Goal: Task Accomplishment & Management: Manage account settings

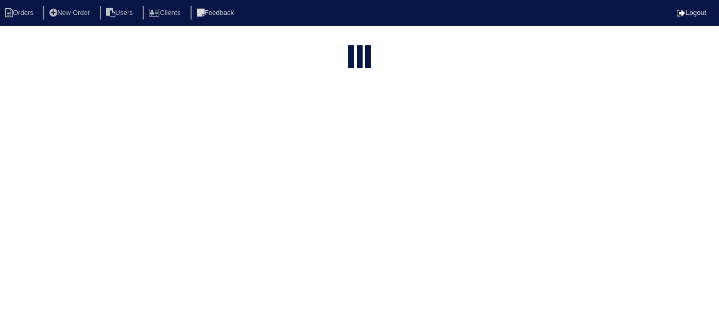
select select "15"
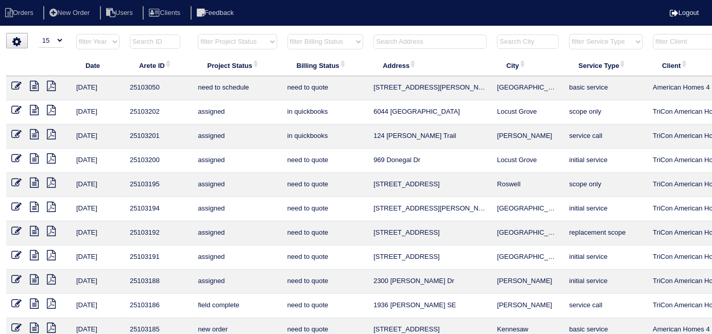
click at [319, 45] on select "filter Billing Status -- Any Billing Status -- need to quote quoted need to inv…" at bounding box center [325, 41] width 76 height 15
click at [312, 40] on select "filter Billing Status -- Any Billing Status -- need to quote quoted need to inv…" at bounding box center [325, 41] width 76 height 15
click at [287, 34] on select "filter Billing Status -- Any Billing Status -- need to quote quoted need to inv…" at bounding box center [325, 41] width 76 height 15
select select "in quickbooks"
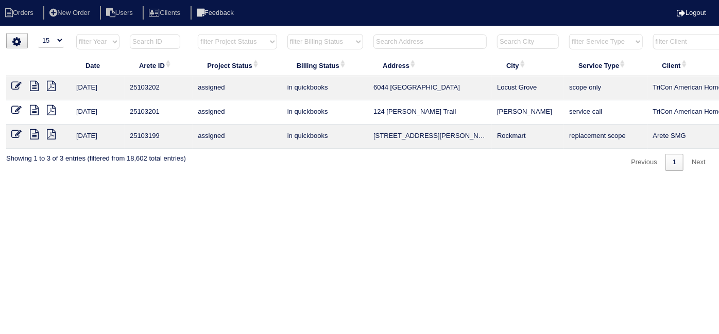
drag, startPoint x: 461, startPoint y: 140, endPoint x: 366, endPoint y: 141, distance: 94.8
click at [366, 141] on tr "8/30/25 25103199 assigned in quickbooks 816 Knox Mountain Rd Rockmart replaceme…" at bounding box center [452, 137] width 893 height 24
copy tr "816 Knox Mountain Rd"
click at [14, 133] on icon at bounding box center [16, 134] width 10 height 10
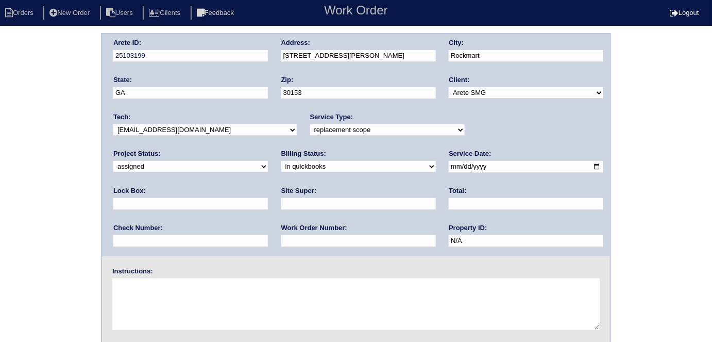
drag, startPoint x: 188, startPoint y: 166, endPoint x: 182, endPoint y: 171, distance: 7.0
click at [281, 166] on select "need to quote quoted need to invoice invoiced paid warranty purchase order need…" at bounding box center [358, 166] width 155 height 11
click at [281, 170] on select "need to quote quoted need to invoice invoiced paid warranty purchase order need…" at bounding box center [358, 166] width 155 height 11
click at [281, 171] on select "need to quote quoted need to invoice invoiced paid warranty purchase order need…" at bounding box center [358, 166] width 155 height 11
select select "need to quote"
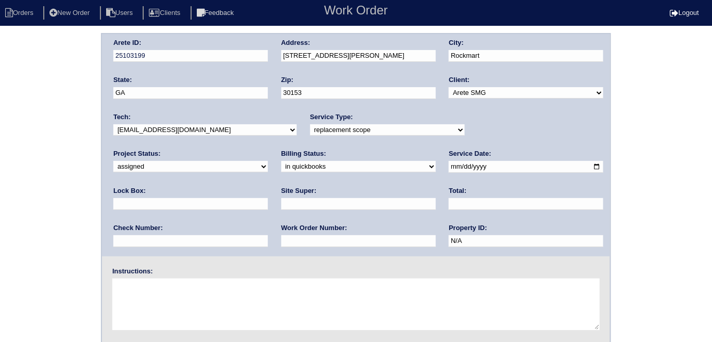
click at [281, 161] on select "need to quote quoted need to invoice invoiced paid warranty purchase order need…" at bounding box center [358, 166] width 155 height 11
drag, startPoint x: 73, startPoint y: 208, endPoint x: 79, endPoint y: 279, distance: 71.4
click at [70, 212] on div "Arete ID: 25103199 Address: 816 Knox Mountain Rd City: Rockmart State: GA Zip: …" at bounding box center [356, 241] width 712 height 417
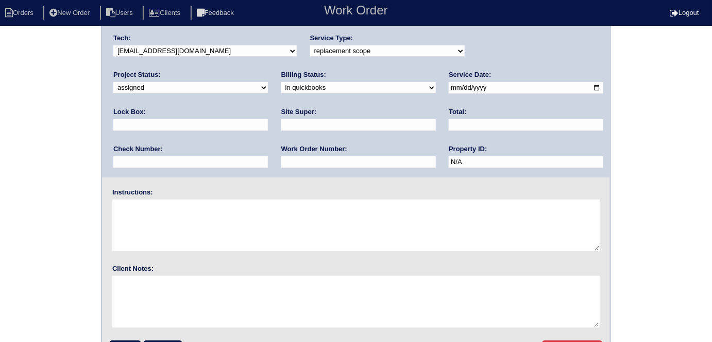
scroll to position [106, 0]
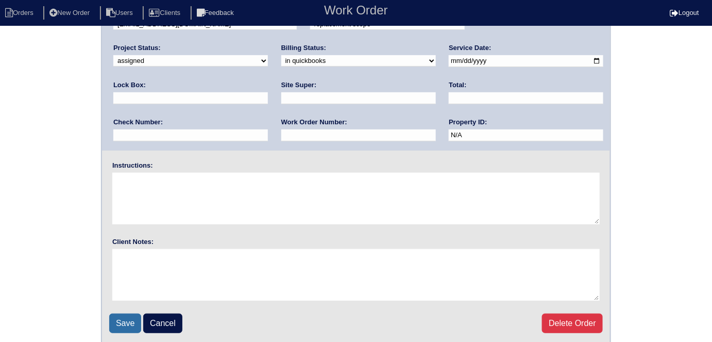
click at [120, 319] on input "Save" at bounding box center [125, 323] width 32 height 20
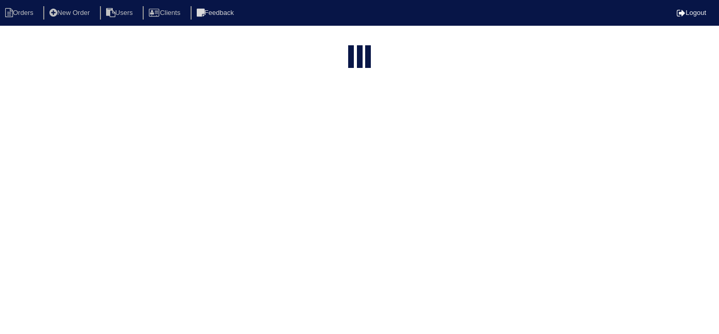
select select "15"
select select "in quickbooks"
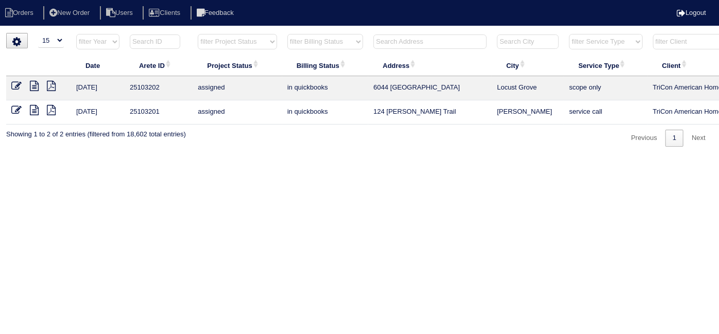
click at [323, 48] on select "filter Billing Status -- Any Billing Status -- need to quote quoted need to inv…" at bounding box center [325, 41] width 76 height 15
select select
click at [287, 34] on select "filter Billing Status -- Any Billing Status -- need to quote quoted need to inv…" at bounding box center [325, 41] width 76 height 15
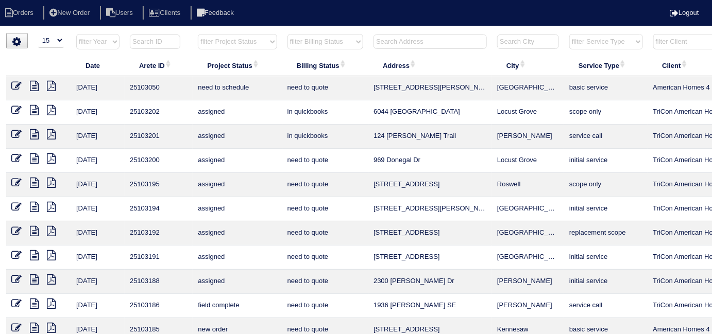
click at [405, 42] on input "text" at bounding box center [429, 42] width 113 height 14
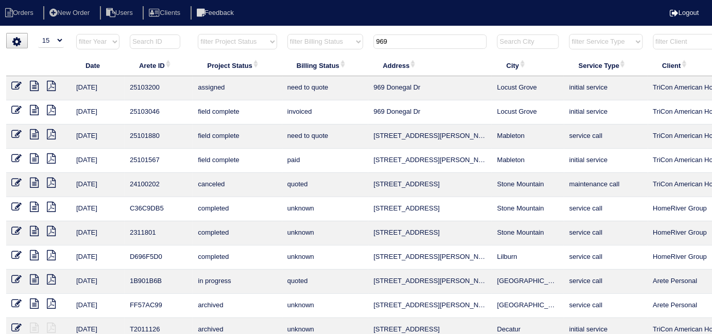
type input "969"
click at [16, 83] on icon at bounding box center [16, 86] width 10 height 10
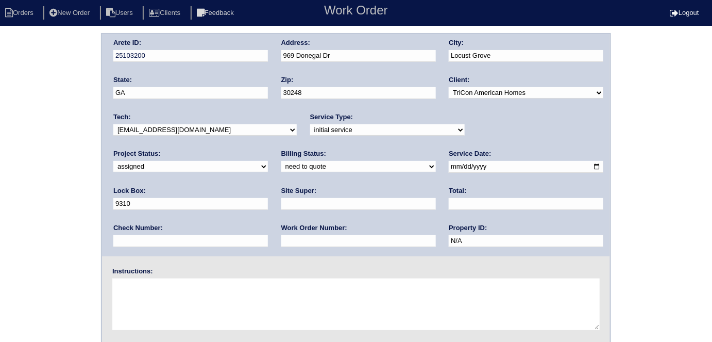
click at [333, 138] on div "Service Type: -select- initial service basic service maintenance call replaceme…" at bounding box center [387, 126] width 155 height 28
click at [326, 128] on select "-select- initial service basic service maintenance call replacement scope servi…" at bounding box center [387, 129] width 155 height 11
select select "service call"
click at [310, 124] on select "-select- initial service basic service maintenance call replacement scope servi…" at bounding box center [387, 129] width 155 height 11
drag, startPoint x: 19, startPoint y: 150, endPoint x: 44, endPoint y: 133, distance: 30.4
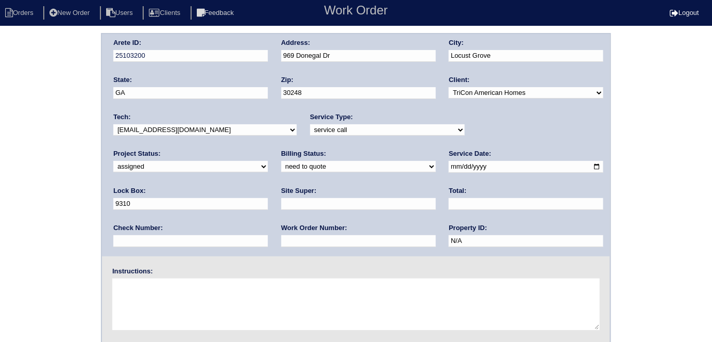
click at [22, 148] on div "Arete ID: 25103200 Address: 969 Donegal Dr City: Locust Grove State: GA Zip: 30…" at bounding box center [356, 241] width 712 height 417
click at [60, 169] on div "Arete ID: 25103200 Address: 969 Donegal Dr City: Locust Grove State: GA Zip: 30…" at bounding box center [356, 241] width 712 height 417
click at [12, 234] on div "Arete ID: 25103200 Address: 969 Donegal Dr City: Locust Grove State: GA Zip: 30…" at bounding box center [356, 241] width 712 height 417
click at [19, 199] on div "Arete ID: 25103200 Address: 969 Donegal Dr City: Locust Grove State: GA Zip: 30…" at bounding box center [356, 241] width 712 height 417
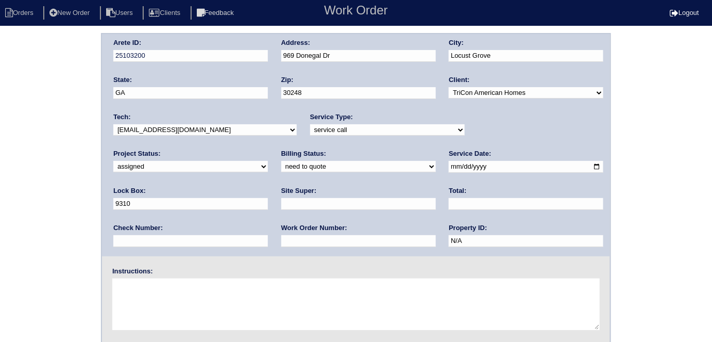
click at [60, 164] on div "Arete ID: 25103200 Address: 969 Donegal Dr City: Locust Grove State: GA Zip: 30…" at bounding box center [356, 241] width 712 height 417
click at [66, 141] on div "Arete ID: 25103200 Address: 969 Donegal Dr City: Locust Grove State: GA Zip: 30…" at bounding box center [356, 241] width 712 height 417
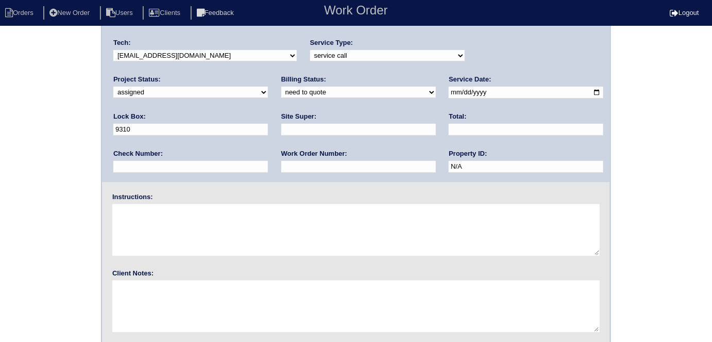
scroll to position [106, 0]
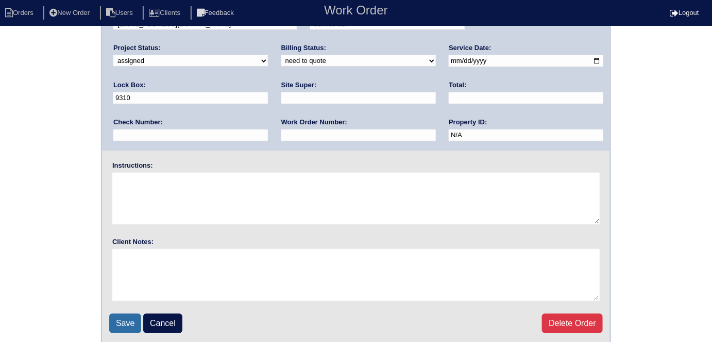
click at [121, 328] on input "Save" at bounding box center [125, 323] width 32 height 20
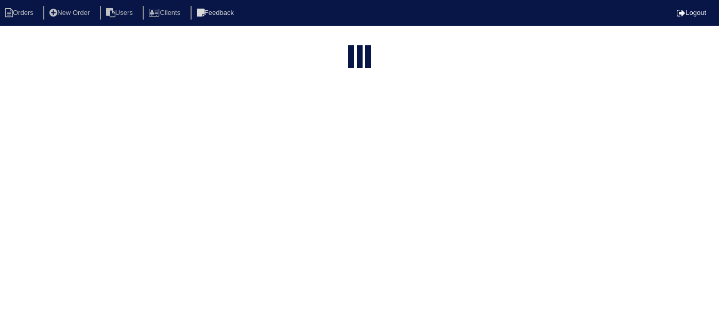
select select "15"
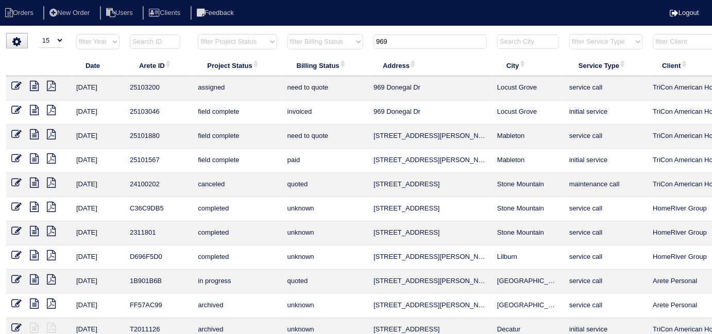
drag, startPoint x: 399, startPoint y: 43, endPoint x: 224, endPoint y: 2, distance: 180.6
click at [261, 33] on body "Orders New Order Users Clients Feedback Logout Orders New Order Users Clients M…" at bounding box center [356, 199] width 712 height 332
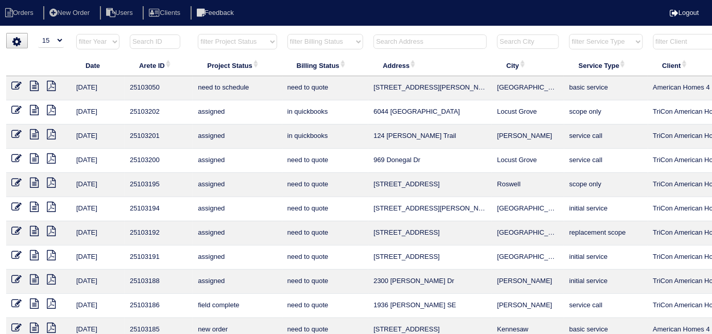
click at [293, 45] on select "filter Billing Status -- Any Billing Status -- need to quote quoted need to inv…" at bounding box center [325, 41] width 76 height 15
click at [287, 34] on select "filter Billing Status -- Any Billing Status -- need to quote quoted need to inv…" at bounding box center [325, 41] width 76 height 15
select select "in quickbooks"
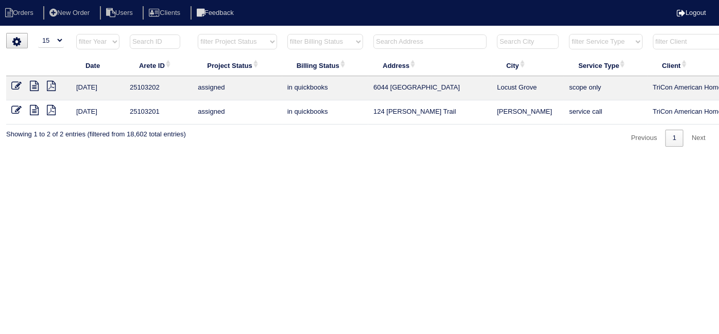
click at [17, 108] on icon at bounding box center [16, 110] width 10 height 10
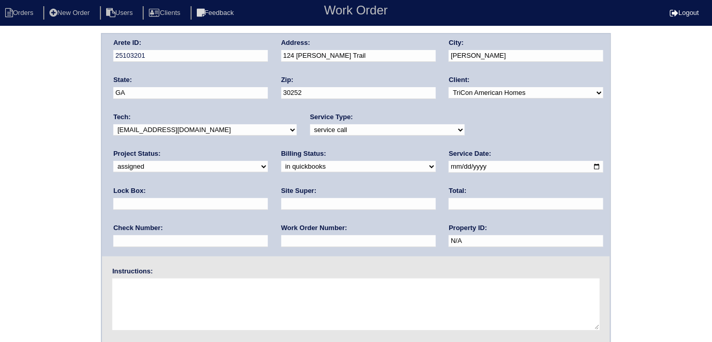
click at [281, 171] on select "need to quote quoted need to invoice invoiced paid warranty purchase order need…" at bounding box center [358, 166] width 155 height 11
select select "need to quote"
click at [281, 161] on select "need to quote quoted need to invoice invoiced paid warranty purchase order need…" at bounding box center [358, 166] width 155 height 11
click at [20, 194] on div "Arete ID: 25103201 Address: 124 Robson Trail City: McDonough State: GA Zip: 302…" at bounding box center [356, 241] width 712 height 417
click at [0, 155] on div "Arete ID: 25103201 Address: 124 Robson Trail City: McDonough State: GA Zip: 302…" at bounding box center [356, 241] width 712 height 417
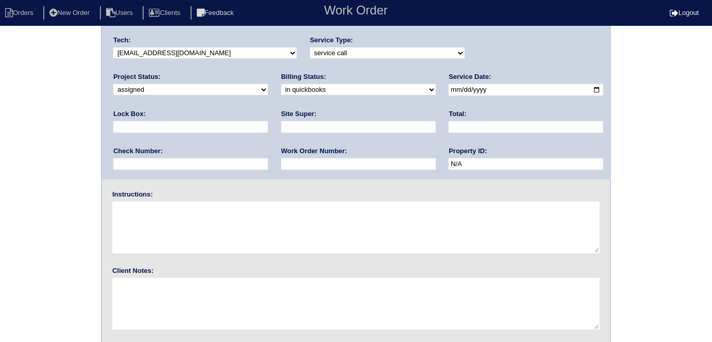
scroll to position [106, 0]
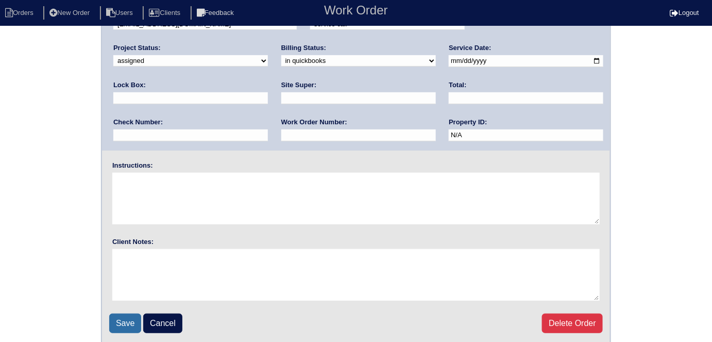
click at [137, 320] on input "Save" at bounding box center [125, 323] width 32 height 20
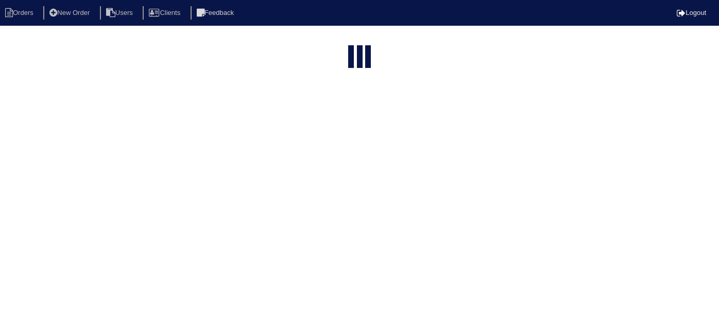
select select "15"
select select "in quickbooks"
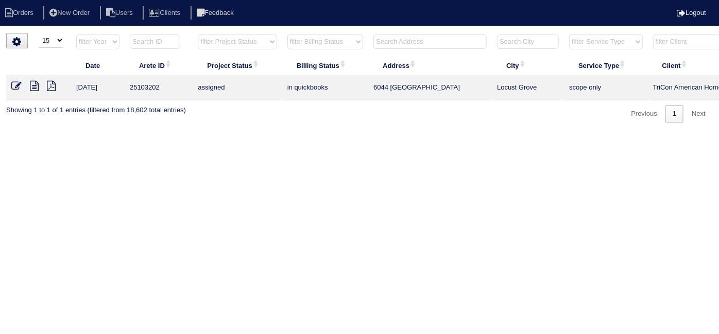
click at [15, 85] on icon at bounding box center [16, 86] width 10 height 10
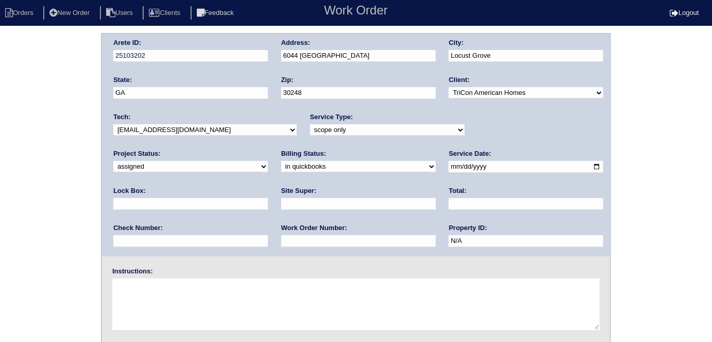
click at [281, 169] on select "need to quote quoted need to invoice invoiced paid warranty purchase order need…" at bounding box center [358, 166] width 155 height 11
select select "need to quote"
click at [281, 161] on select "need to quote quoted need to invoice invoiced paid warranty purchase order need…" at bounding box center [358, 166] width 155 height 11
drag, startPoint x: 42, startPoint y: 179, endPoint x: 89, endPoint y: 259, distance: 92.6
click at [45, 180] on div "Arete ID: 25103202 Address: 6044 Golf View Crossing City: Locust Grove State: G…" at bounding box center [356, 241] width 712 height 417
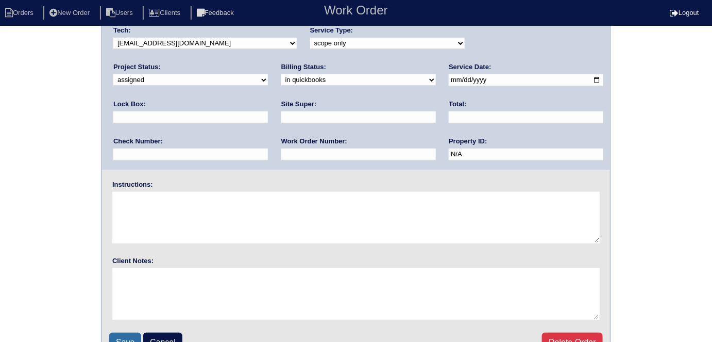
scroll to position [106, 0]
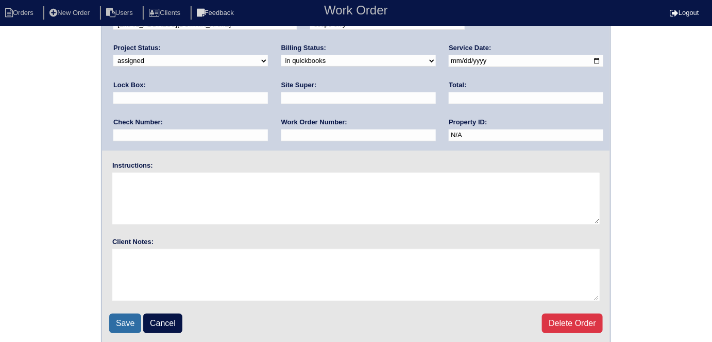
click at [122, 324] on input "Save" at bounding box center [125, 323] width 32 height 20
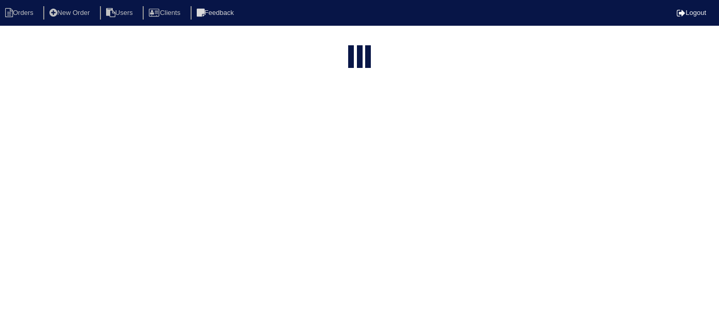
select select "15"
select select "in quickbooks"
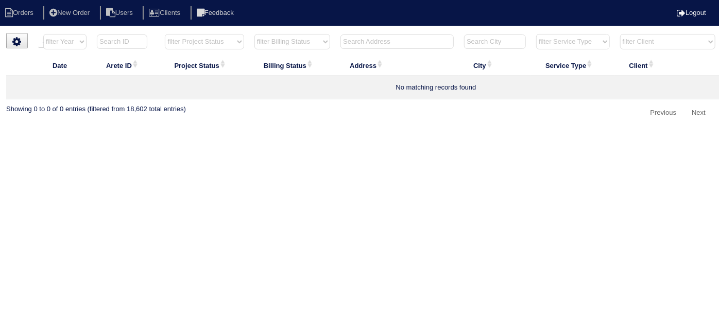
click at [264, 40] on select "filter Billing Status -- Any Billing Status -- need to quote quoted need to inv…" at bounding box center [292, 41] width 76 height 15
select select
click at [254, 34] on select "filter Billing Status -- Any Billing Status -- need to quote quoted need to inv…" at bounding box center [292, 41] width 76 height 15
click at [364, 39] on input "text" at bounding box center [397, 42] width 113 height 14
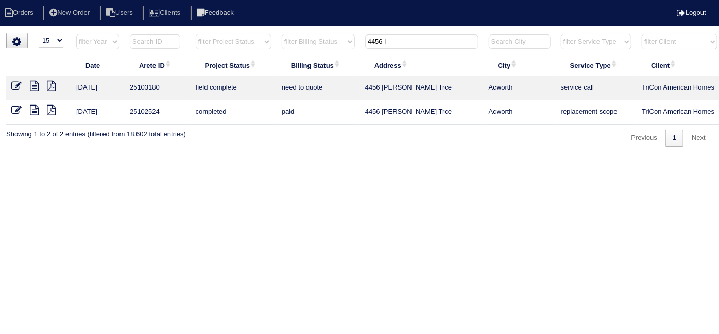
type input "4456 l"
click at [35, 87] on icon at bounding box center [34, 86] width 9 height 10
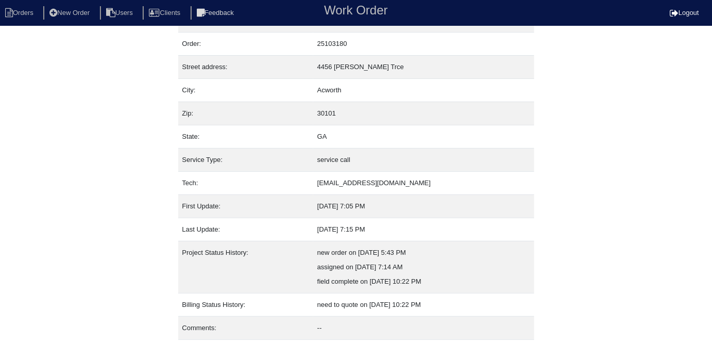
scroll to position [54, 0]
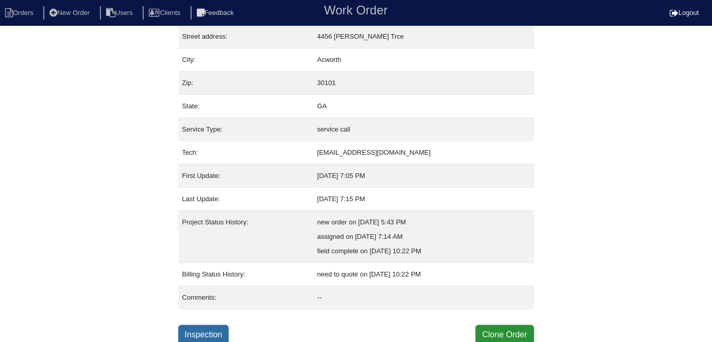
click at [228, 331] on link "Inspection" at bounding box center [203, 335] width 51 height 20
select select "0"
select select "Lennox"
select select "0"
select select "3"
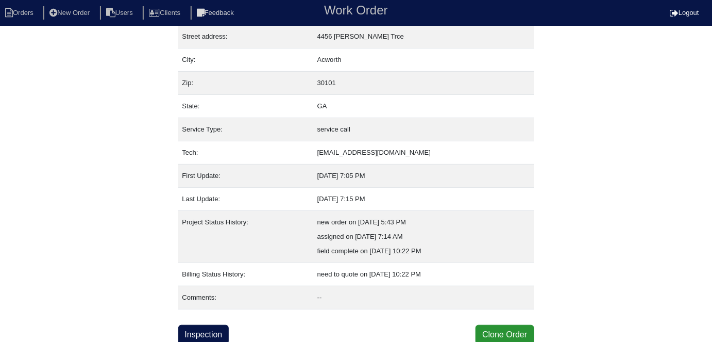
select select "0"
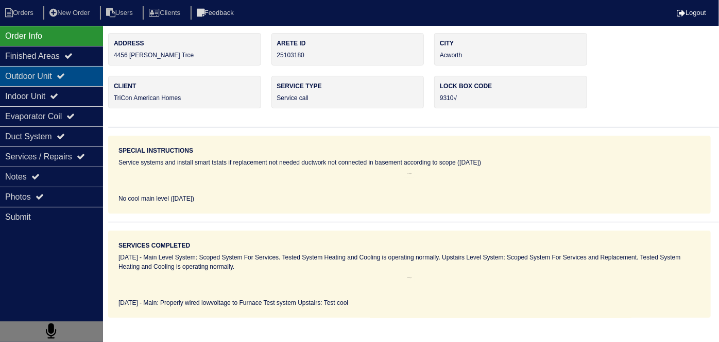
click at [65, 78] on icon at bounding box center [61, 76] width 8 height 8
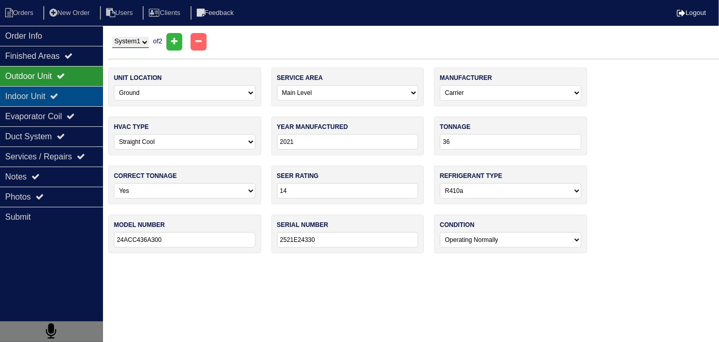
click at [58, 92] on icon at bounding box center [54, 96] width 8 height 8
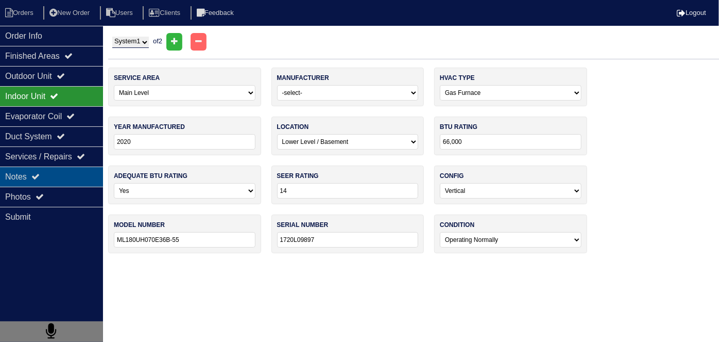
click at [53, 175] on div "Notes" at bounding box center [51, 176] width 103 height 20
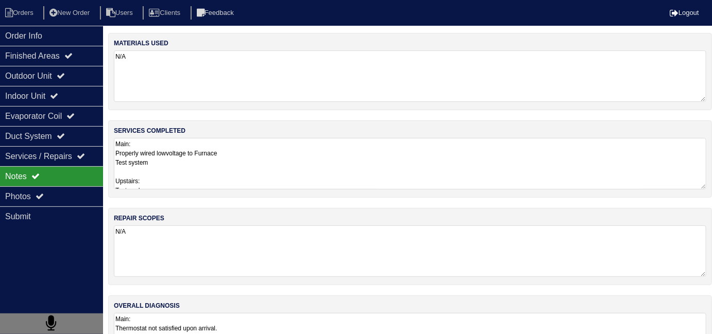
click at [232, 178] on textarea "Main: Properly wired lowvoltage to Furnace Test system Upstairs: Test cool" at bounding box center [410, 164] width 592 height 52
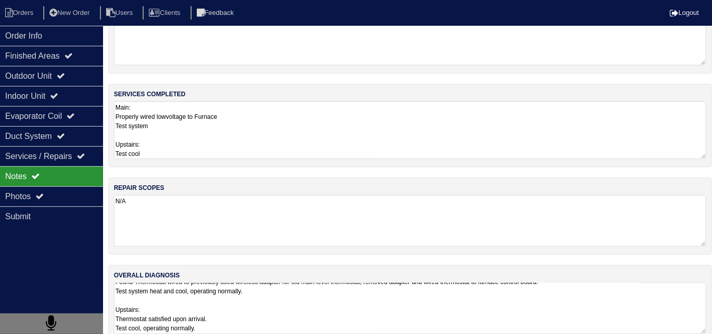
scroll to position [1, 0]
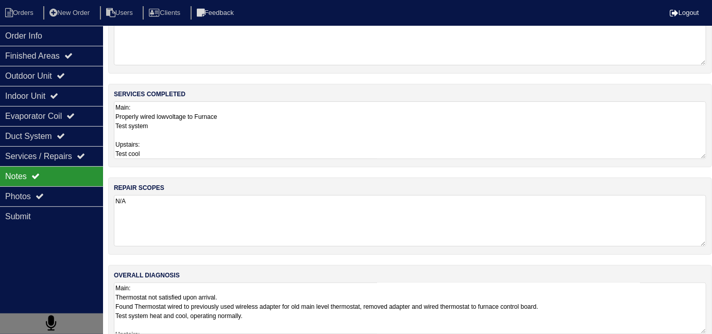
click at [451, 312] on textarea "Main: Thermostat not satisfied upon arrival. Found Thermostat wired to previous…" at bounding box center [410, 309] width 592 height 52
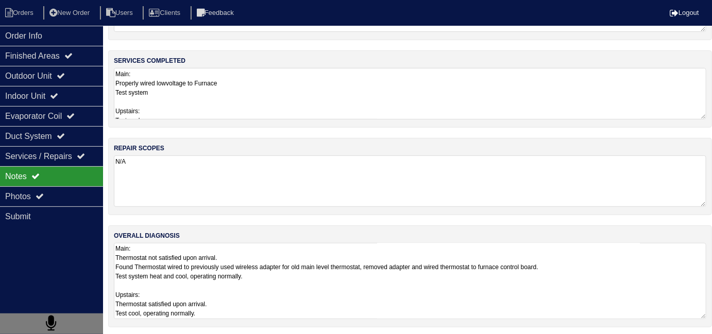
scroll to position [71, 0]
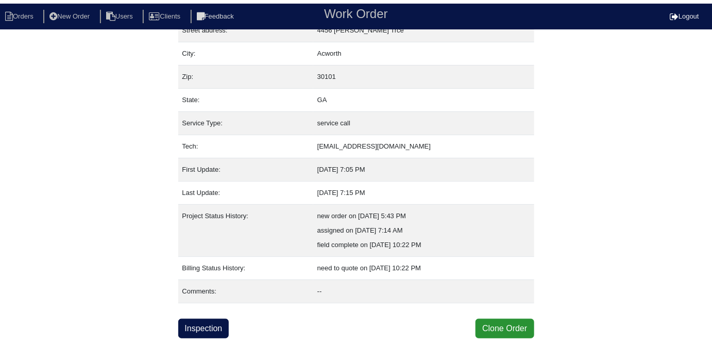
scroll to position [54, 0]
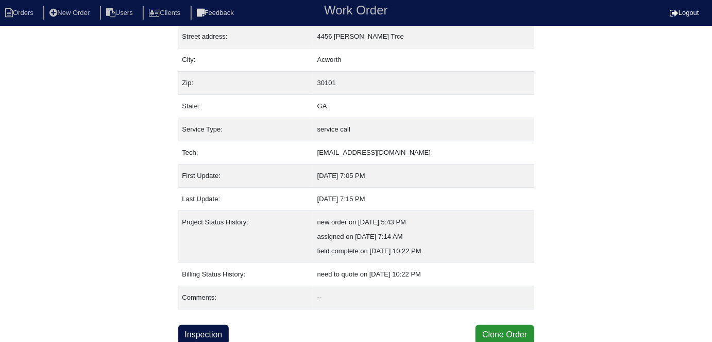
click at [32, 3] on nav "Orders New Order Users Clients Feedback Work Order Logout" at bounding box center [356, 13] width 712 height 26
click at [22, 19] on li "Orders" at bounding box center [21, 13] width 42 height 14
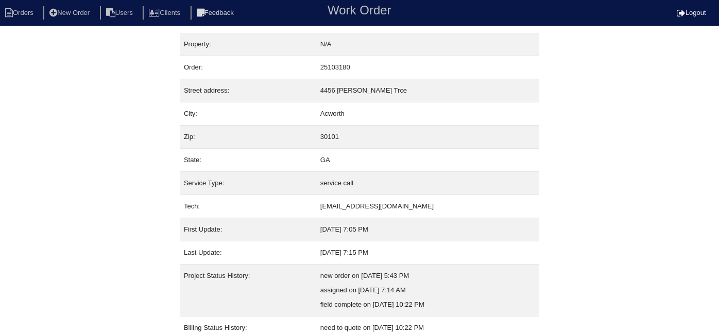
select select "15"
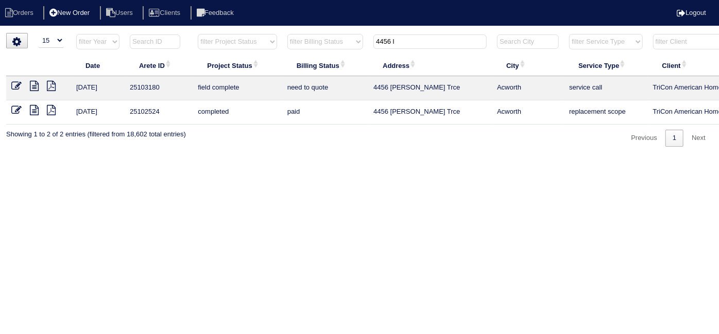
drag, startPoint x: 404, startPoint y: 43, endPoint x: 97, endPoint y: 7, distance: 308.6
click at [217, 33] on body "Orders New Order Users Clients Feedback Logout Orders New Order Users Clients M…" at bounding box center [359, 90] width 719 height 114
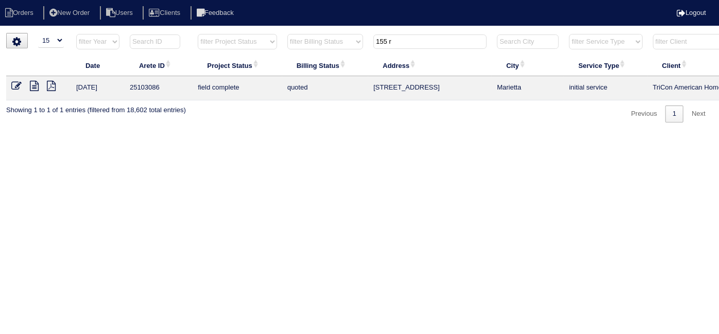
type input "155 r"
click at [19, 87] on icon at bounding box center [16, 86] width 10 height 10
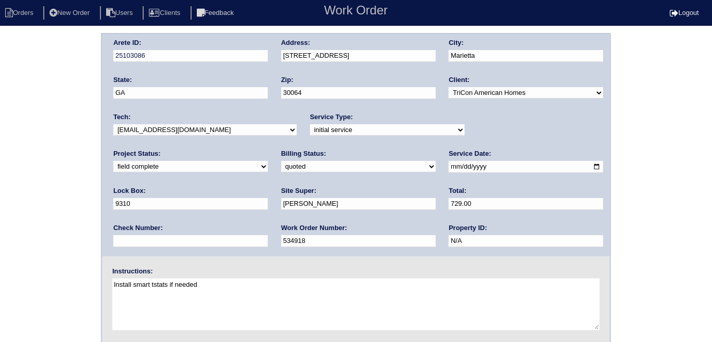
click at [281, 163] on select "need to quote quoted need to invoice invoiced paid warranty purchase order need…" at bounding box center [358, 166] width 155 height 11
select select "need to invoice"
click at [281, 161] on select "need to quote quoted need to invoice invoiced paid warranty purchase order need…" at bounding box center [358, 166] width 155 height 11
drag, startPoint x: 57, startPoint y: 222, endPoint x: 65, endPoint y: 239, distance: 19.1
click at [55, 223] on div "Arete ID: 25103086 Address: [STREET_ADDRESS] City: [GEOGRAPHIC_DATA] State: [GE…" at bounding box center [356, 241] width 712 height 417
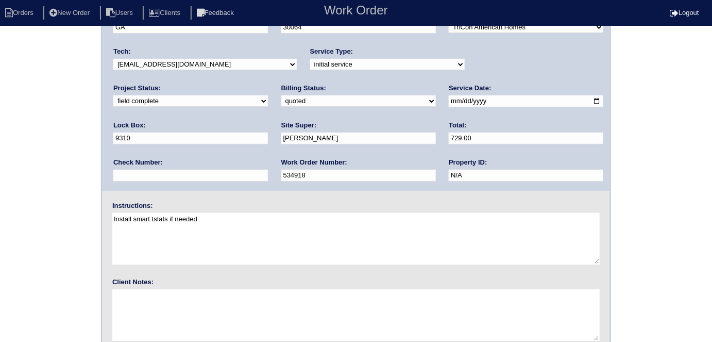
scroll to position [106, 0]
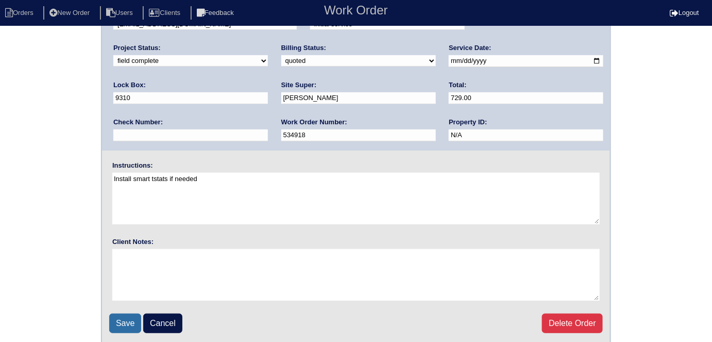
click at [117, 327] on input "Save" at bounding box center [125, 323] width 32 height 20
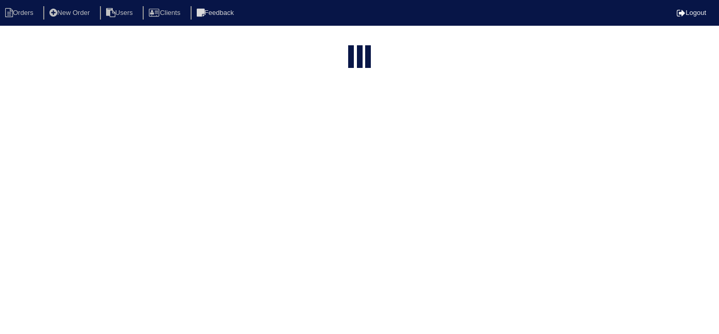
select select "15"
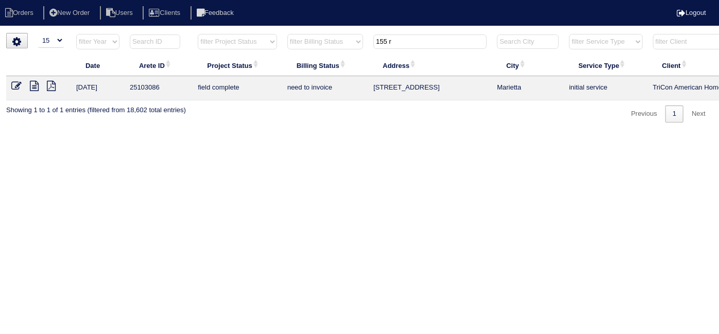
drag, startPoint x: 410, startPoint y: 43, endPoint x: 233, endPoint y: 36, distance: 177.4
click at [258, 35] on tr "filter Year -- Any Year -- 2025 2024 2023 2022 2021 2020 2019 filter Project St…" at bounding box center [452, 43] width 893 height 21
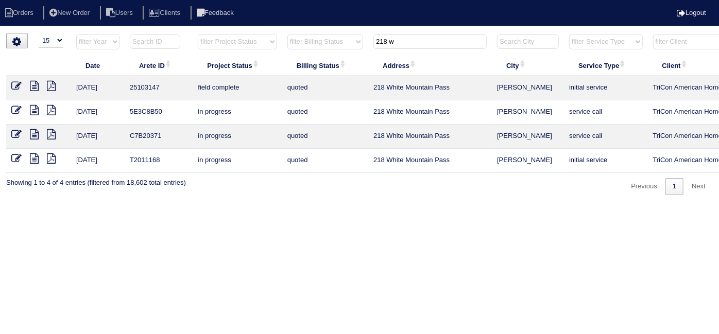
type input "218 w"
drag, startPoint x: 17, startPoint y: 85, endPoint x: 11, endPoint y: 81, distance: 7.0
click at [17, 85] on icon at bounding box center [16, 86] width 10 height 10
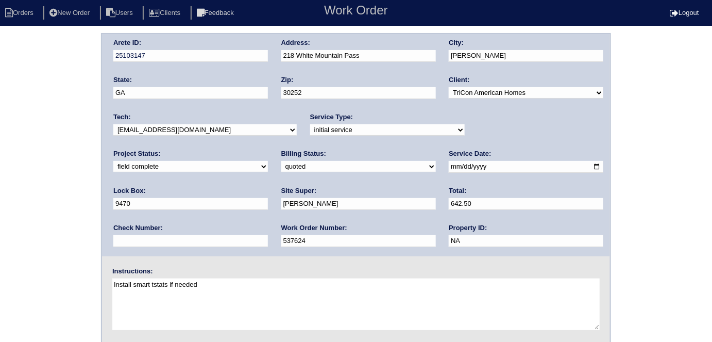
click at [281, 171] on select "need to quote quoted need to invoice invoiced paid warranty purchase order need…" at bounding box center [358, 166] width 155 height 11
select select "need to invoice"
click at [281, 161] on select "need to quote quoted need to invoice invoiced paid warranty purchase order need…" at bounding box center [358, 166] width 155 height 11
click at [78, 217] on div "Arete ID: 25103147 Address: 218 White Mountain Pass City: McDonough State: GA Z…" at bounding box center [356, 241] width 712 height 417
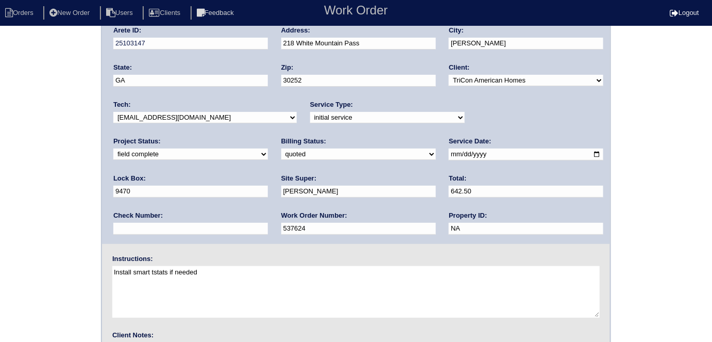
scroll to position [106, 0]
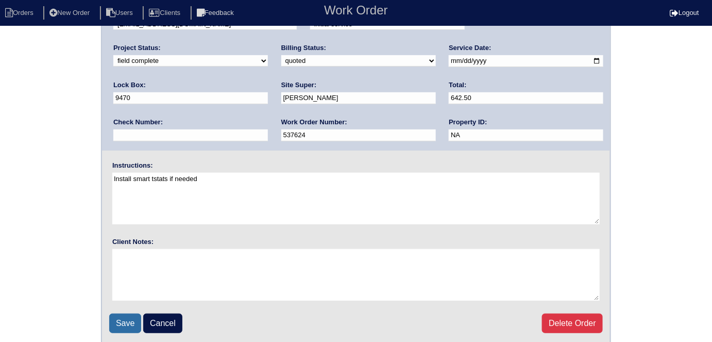
click at [121, 330] on input "Save" at bounding box center [125, 323] width 32 height 20
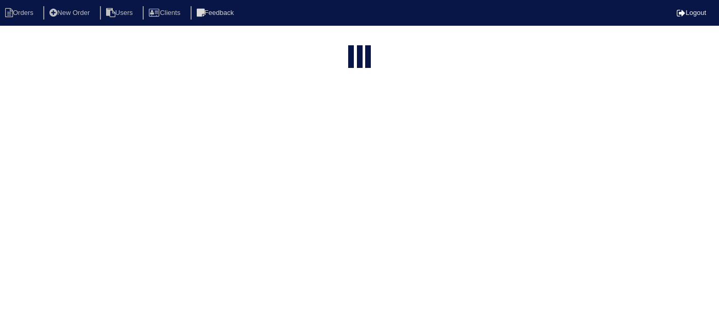
select select "15"
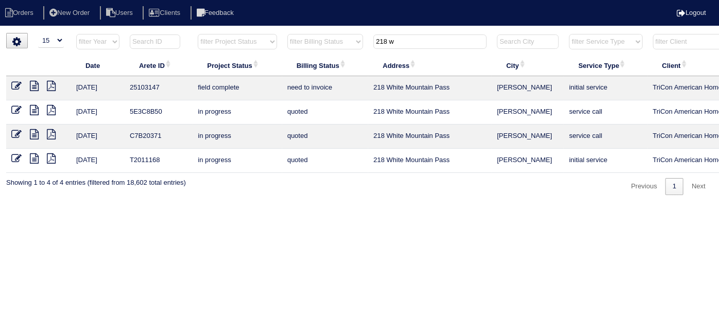
drag, startPoint x: 386, startPoint y: 40, endPoint x: 215, endPoint y: -2, distance: 176.2
click at [215, 0] on html "Orders New Order Users Clients Feedback Logout Orders New Order Users Clients M…" at bounding box center [359, 103] width 719 height 206
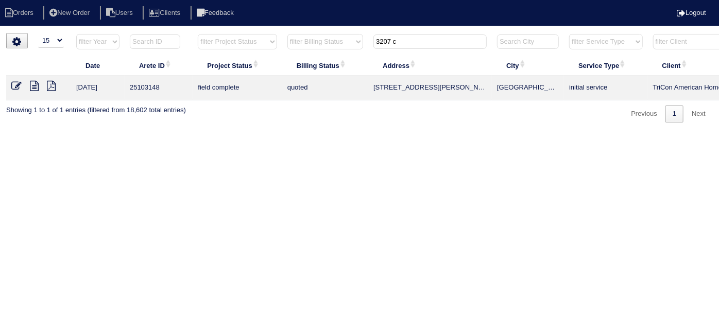
type input "3207 c"
click at [14, 89] on icon at bounding box center [16, 86] width 10 height 10
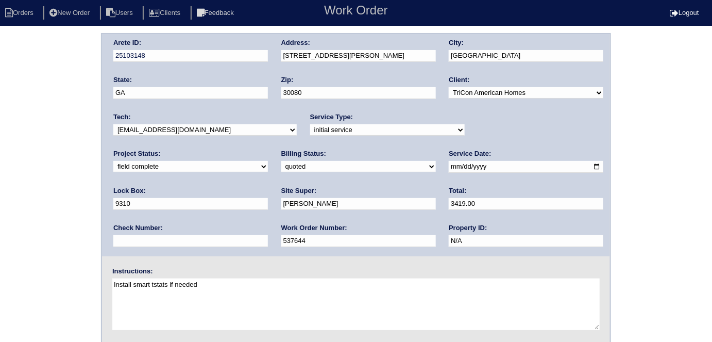
click at [281, 164] on select "need to quote quoted need to invoice invoiced paid warranty purchase order need…" at bounding box center [358, 166] width 155 height 11
select select "need to invoice"
click at [281, 161] on select "need to quote quoted need to invoice invoiced paid warranty purchase order need…" at bounding box center [358, 166] width 155 height 11
click at [268, 161] on select "new order assigned in progress field complete need to schedule admin review arc…" at bounding box center [190, 166] width 155 height 11
select select "need to schedule"
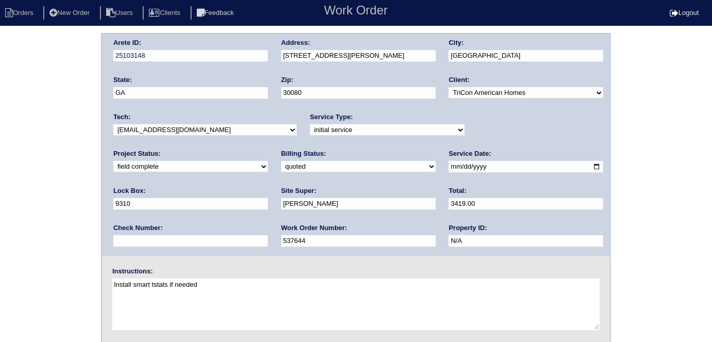
click at [268, 161] on select "new order assigned in progress field complete need to schedule admin review arc…" at bounding box center [190, 166] width 155 height 11
click at [449, 168] on input "2025-08-27" at bounding box center [526, 167] width 155 height 12
type input "2025-09-03"
drag, startPoint x: 7, startPoint y: 201, endPoint x: 56, endPoint y: 205, distance: 49.6
click at [24, 203] on div "Arete ID: 25103148 Address: 3207 Collier Gate Ct City: Smyrna State: GA Zip: 30…" at bounding box center [356, 241] width 712 height 417
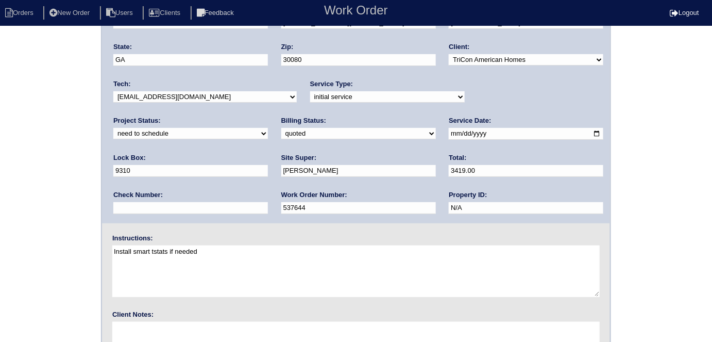
scroll to position [106, 0]
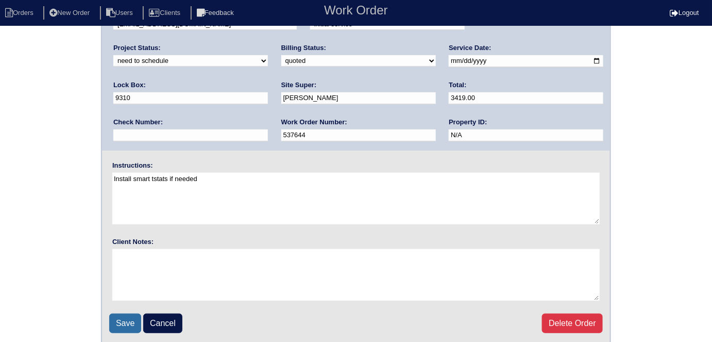
click at [130, 317] on input "Save" at bounding box center [125, 323] width 32 height 20
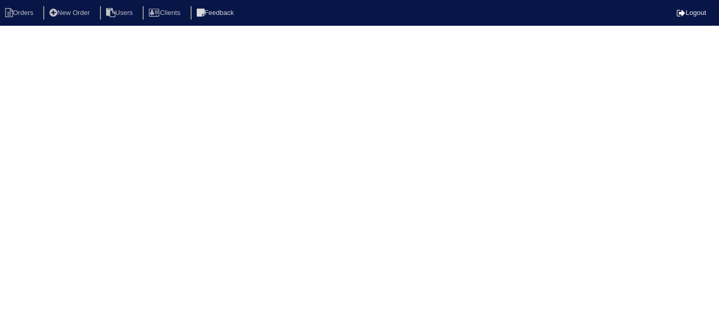
select select "15"
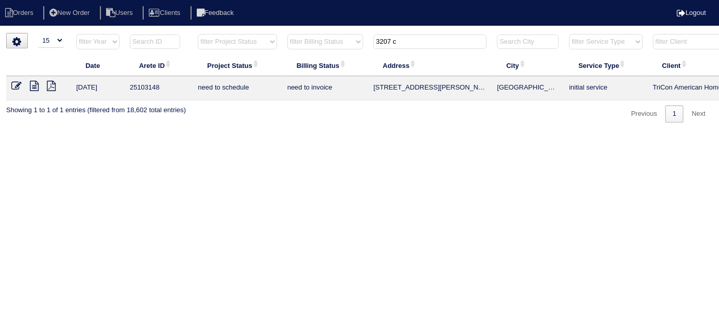
scroll to position [0, 179]
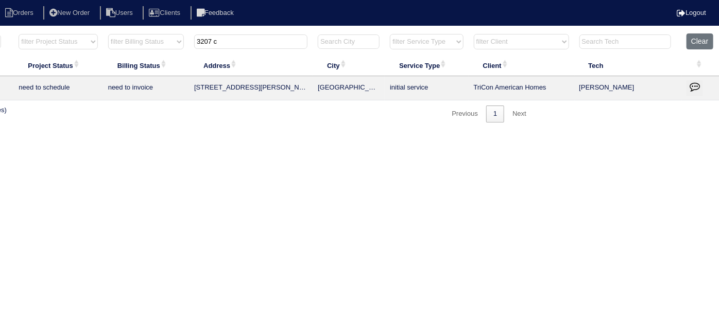
click at [690, 81] on icon "button" at bounding box center [695, 86] width 10 height 10
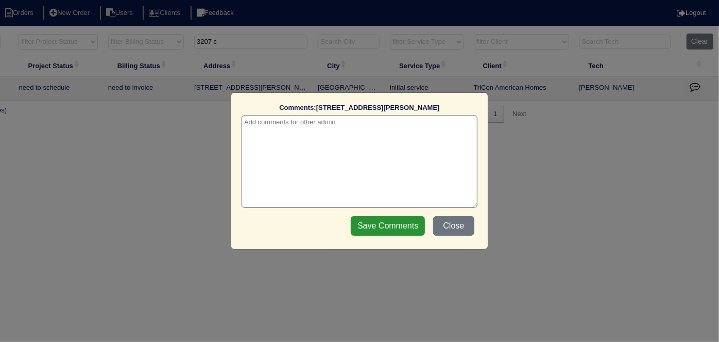
click at [330, 120] on textarea at bounding box center [360, 161] width 236 height 93
paste textarea "Replace Main Furnace"
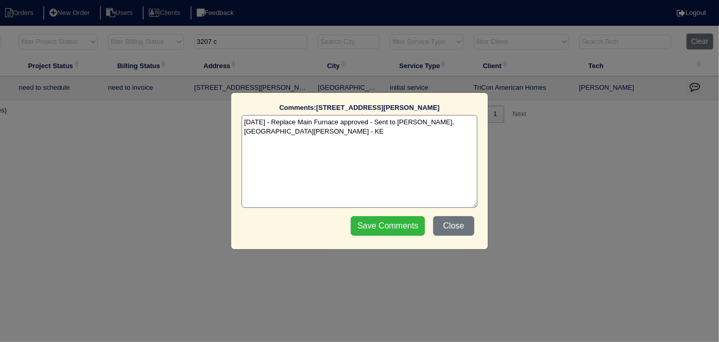
type textarea "9/2/25 - Replace Main Furnace approved - Sent to Dan, Payton, Reeca - KE"
click at [376, 221] on input "Save Comments" at bounding box center [388, 226] width 74 height 20
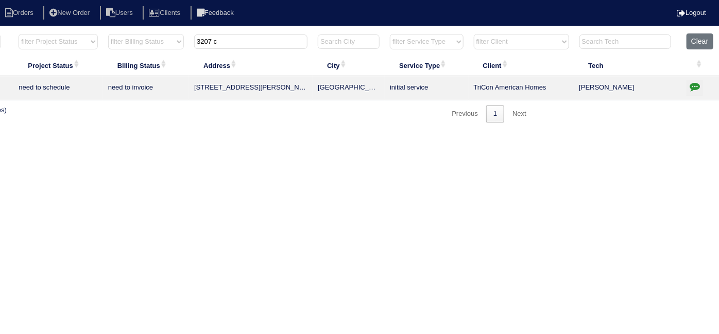
drag, startPoint x: 228, startPoint y: 44, endPoint x: 0, endPoint y: 37, distance: 228.3
click at [0, 44] on tr "filter Year -- Any Year -- 2025 2024 2023 2022 2021 2020 2019 filter Project St…" at bounding box center [273, 43] width 893 height 21
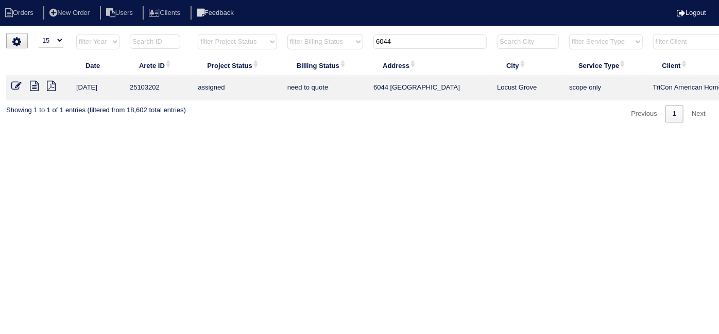
type input "6044"
click at [16, 84] on icon at bounding box center [16, 86] width 10 height 10
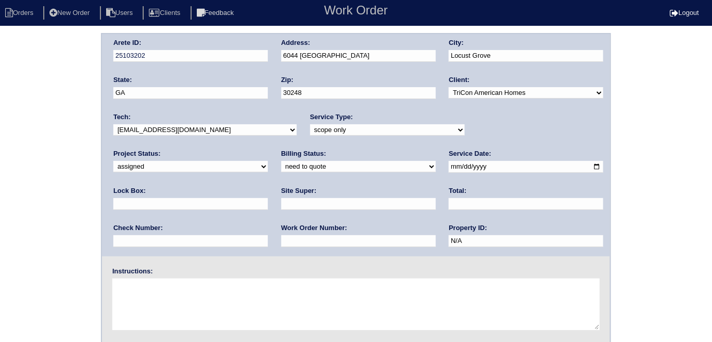
click at [281, 205] on input "text" at bounding box center [358, 204] width 155 height 12
type input "[PERSON_NAME]"
click at [281, 239] on input "text" at bounding box center [358, 241] width 155 height 12
type input "539882"
click at [34, 161] on div "Arete ID: 25103202 Address: 6044 Golf View Crossing City: Locust Grove State: G…" at bounding box center [356, 241] width 712 height 417
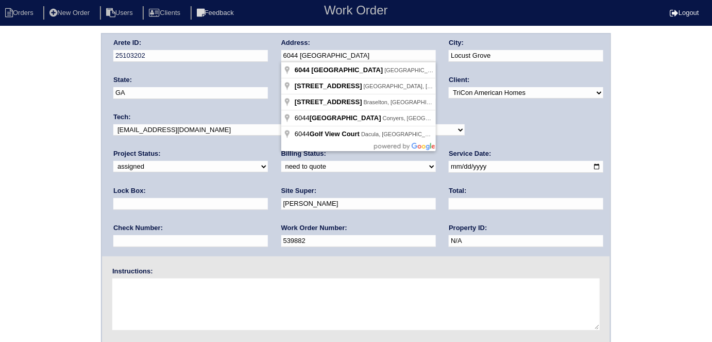
drag, startPoint x: 368, startPoint y: 52, endPoint x: 269, endPoint y: 61, distance: 98.8
click at [269, 61] on div "Arete ID: 25103202 Address: 6044 Golf View Crossing City: Locust Grove State: G…" at bounding box center [356, 145] width 508 height 222
click at [0, 182] on div "Arete ID: 25103202 Address: 6044 Golf View Crossing City: Locust Grove State: G…" at bounding box center [356, 241] width 712 height 417
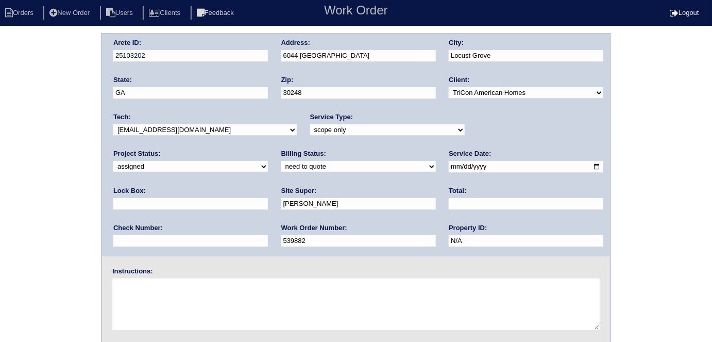
click at [4, 214] on div "Arete ID: 25103202 Address: 6044 Golf View Crossing City: Locust Grove State: G…" at bounding box center [356, 241] width 712 height 417
click at [342, 132] on select "-select- initial service basic service maintenance call replacement scope servi…" at bounding box center [387, 129] width 155 height 11
select select "initial service"
click at [310, 124] on select "-select- initial service basic service maintenance call replacement scope servi…" at bounding box center [387, 129] width 155 height 11
drag, startPoint x: 0, startPoint y: 203, endPoint x: 28, endPoint y: 194, distance: 29.2
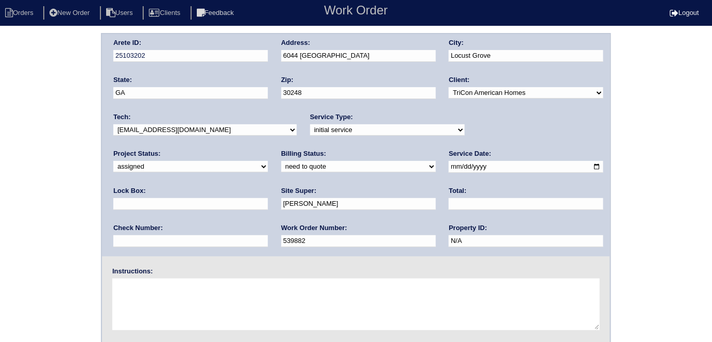
click at [1, 202] on div "Arete ID: 25103202 Address: 6044 Golf View Crossing City: Locust Grove State: G…" at bounding box center [356, 241] width 712 height 417
click at [4, 147] on div "Arete ID: 25103202 Address: 6044 Golf View Crossing City: Locust Grove State: G…" at bounding box center [356, 241] width 712 height 417
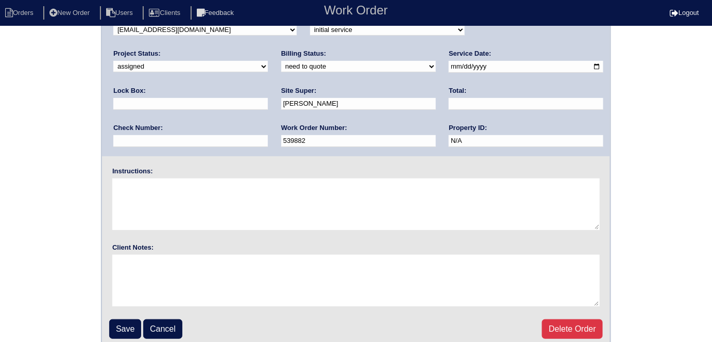
scroll to position [106, 0]
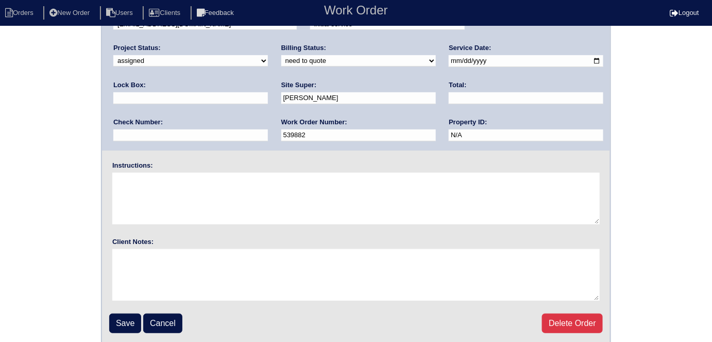
click at [114, 324] on input "Save" at bounding box center [125, 323] width 32 height 20
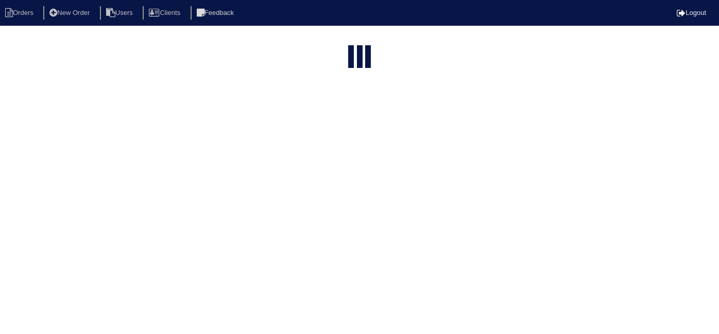
select select "15"
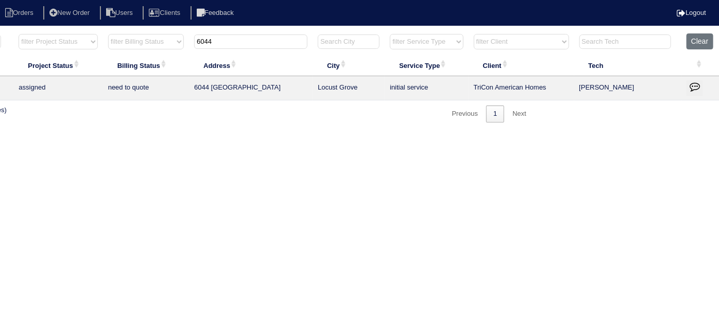
click at [693, 88] on icon "button" at bounding box center [695, 86] width 10 height 10
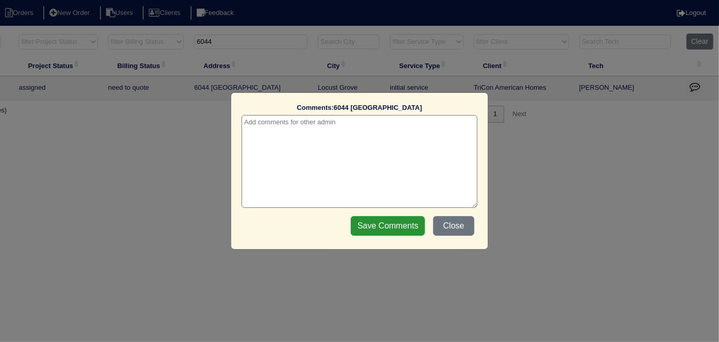
click at [270, 131] on textarea at bounding box center [360, 161] width 236 height 93
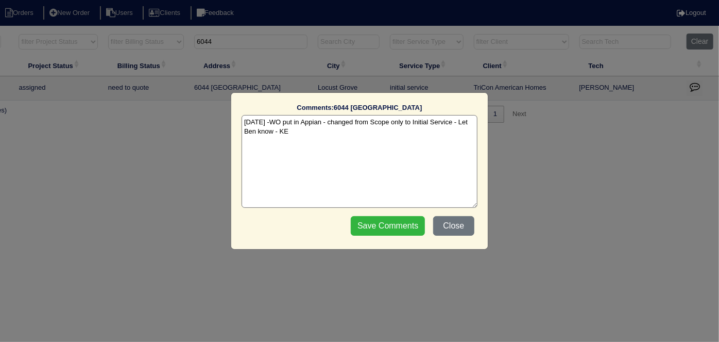
type textarea "9/2/25 -WO put in Appian - changed from Scope only to Initial Service - Let Ben…"
click at [377, 226] on input "Save Comments" at bounding box center [388, 226] width 74 height 20
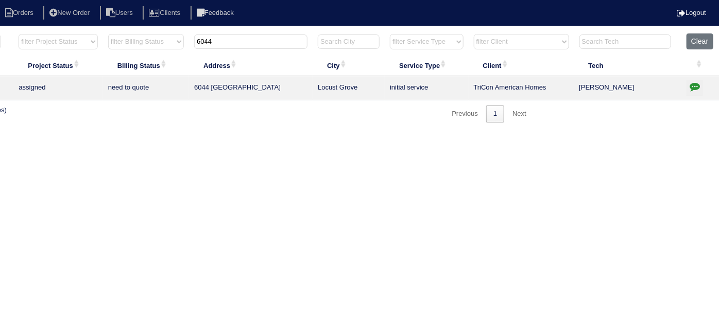
click at [402, 133] on html "Orders New Order Users Clients Feedback Logout Orders New Order Users Clients M…" at bounding box center [180, 66] width 719 height 133
click at [46, 133] on html "Orders New Order Users Clients Feedback Logout Orders New Order Users Clients M…" at bounding box center [180, 66] width 719 height 133
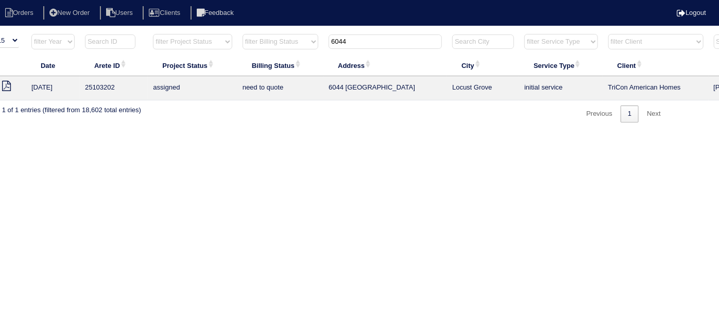
scroll to position [0, 0]
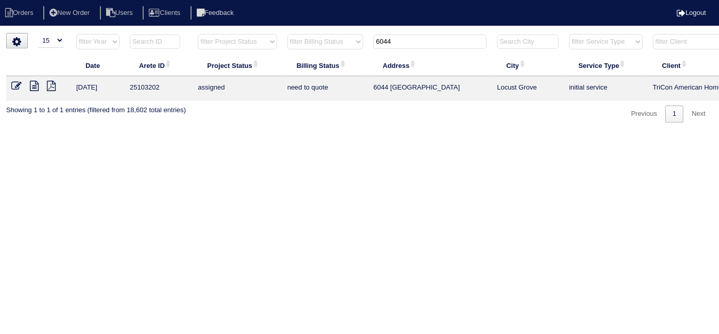
click at [433, 133] on html "Orders New Order Users Clients Feedback Logout Orders New Order Users Clients M…" at bounding box center [359, 66] width 719 height 133
drag, startPoint x: 401, startPoint y: 41, endPoint x: 174, endPoint y: -8, distance: 232.9
click at [174, 0] on html "Orders New Order Users Clients Feedback Logout Orders New Order Users Clients M…" at bounding box center [359, 66] width 719 height 133
type input "864 r"
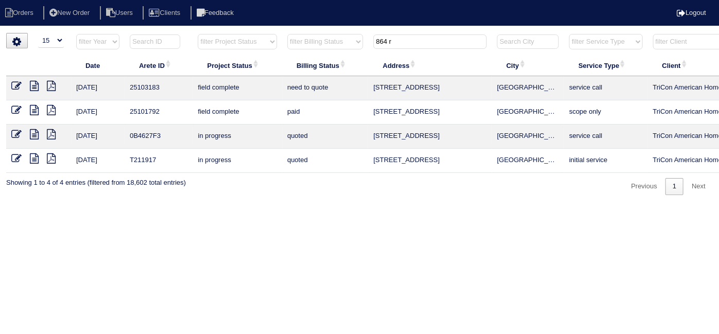
click at [14, 83] on icon at bounding box center [16, 86] width 10 height 10
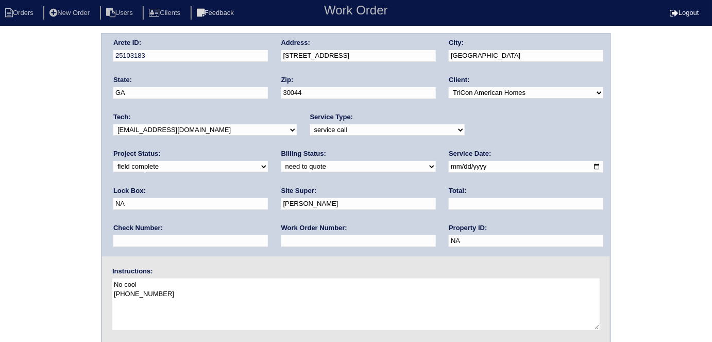
click at [281, 241] on input "text" at bounding box center [358, 241] width 155 height 12
type input "539449"
click at [12, 158] on div "Arete ID: 25103183 Address: [STREET_ADDRESS] City: [GEOGRAPHIC_DATA] State: [GE…" at bounding box center [356, 241] width 712 height 417
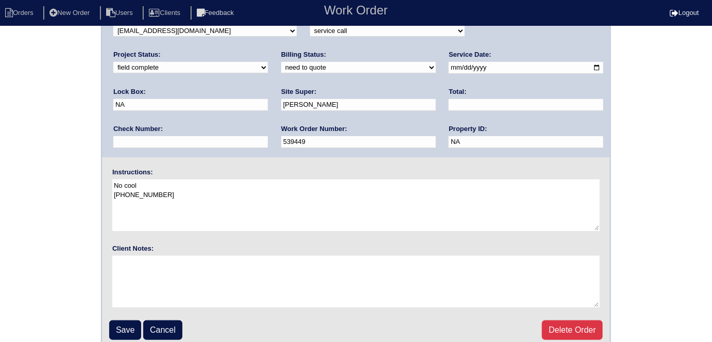
scroll to position [106, 0]
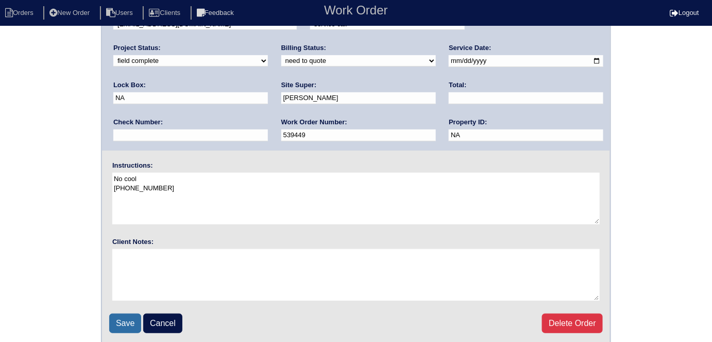
click at [117, 317] on input "Save" at bounding box center [125, 323] width 32 height 20
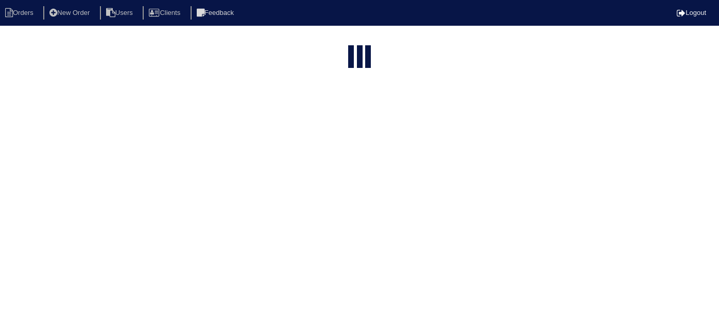
select select "15"
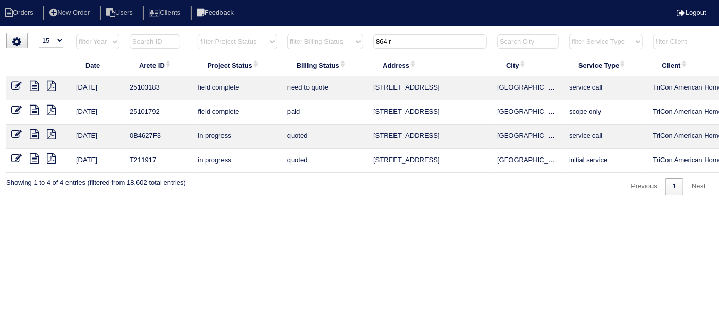
click at [368, 42] on tr "filter Year -- Any Year -- 2025 2024 2023 2022 2021 2020 2019 filter Project St…" at bounding box center [452, 43] width 893 height 21
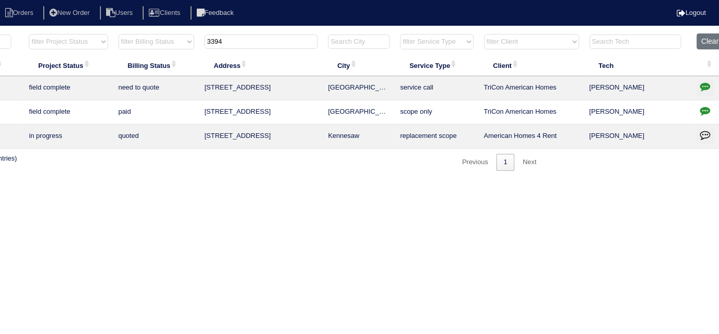
scroll to position [0, 179]
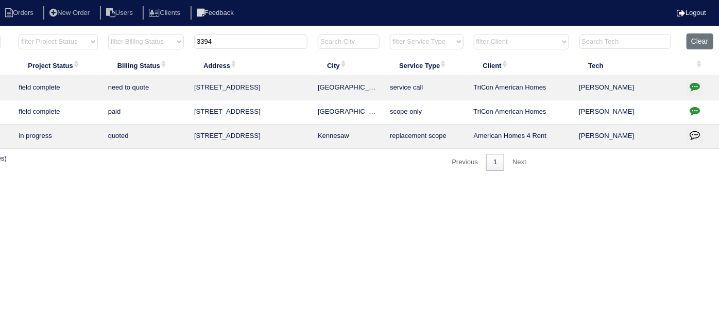
type input "3394"
click at [697, 84] on icon "button" at bounding box center [695, 86] width 10 height 10
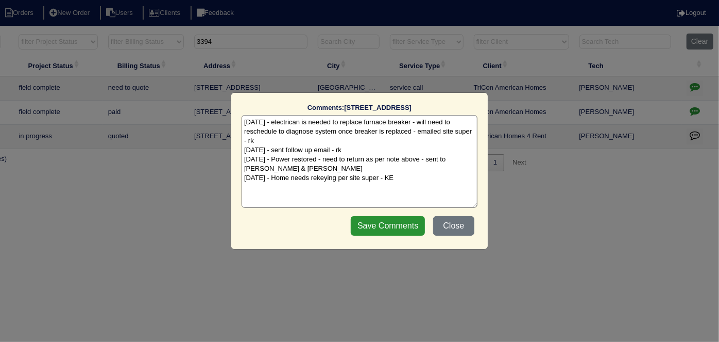
click at [417, 178] on textarea "[DATE] - electrican is needed to replace furnace breaker - will need to resched…" at bounding box center [360, 161] width 236 height 93
click at [427, 175] on textarea "7/25/25 - electrican is needed to replace furnace breaker - will need to resche…" at bounding box center [360, 161] width 236 height 93
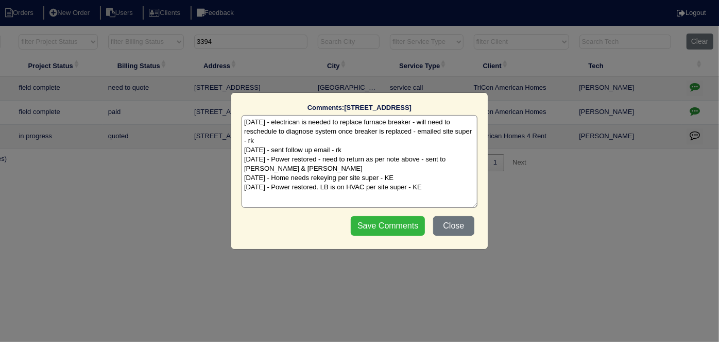
type textarea "7/25/25 - electrican is needed to replace furnace breaker - will need to resche…"
click at [364, 221] on input "Save Comments" at bounding box center [388, 226] width 74 height 20
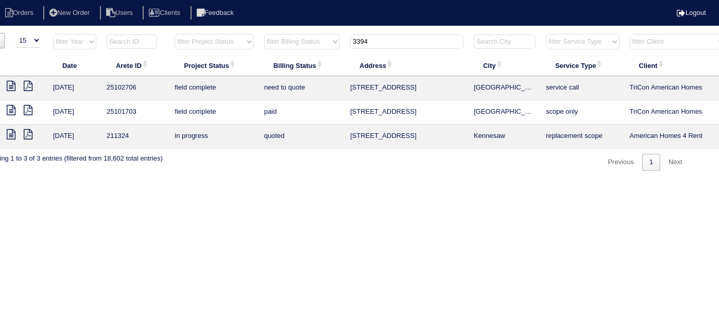
scroll to position [0, 0]
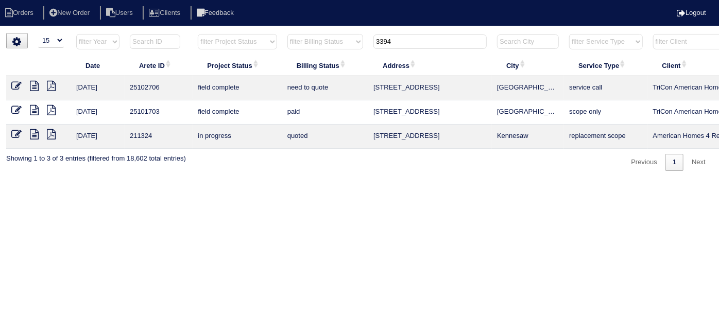
click at [13, 86] on icon at bounding box center [16, 86] width 10 height 10
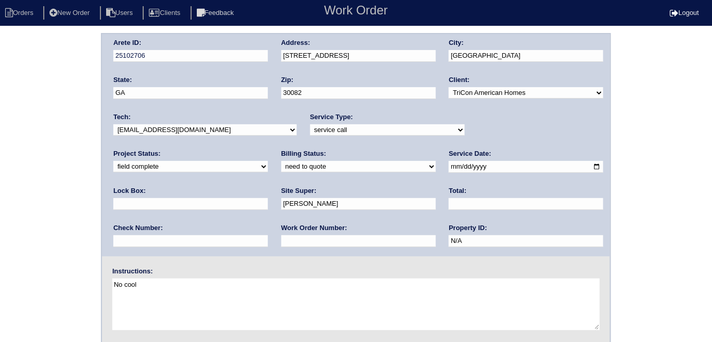
click at [268, 198] on input "text" at bounding box center [190, 204] width 155 height 12
type input "5931"
drag, startPoint x: 42, startPoint y: 200, endPoint x: 82, endPoint y: 179, distance: 45.6
click at [42, 200] on div "Arete ID: 25102706 Address: 3394 Kenland Rd SE City: Smyrna State: GA Zip: 3008…" at bounding box center [356, 241] width 712 height 417
click at [0, 127] on div "Arete ID: 25102706 Address: 3394 Kenland Rd SE City: Smyrna State: GA Zip: 3008…" at bounding box center [356, 241] width 712 height 417
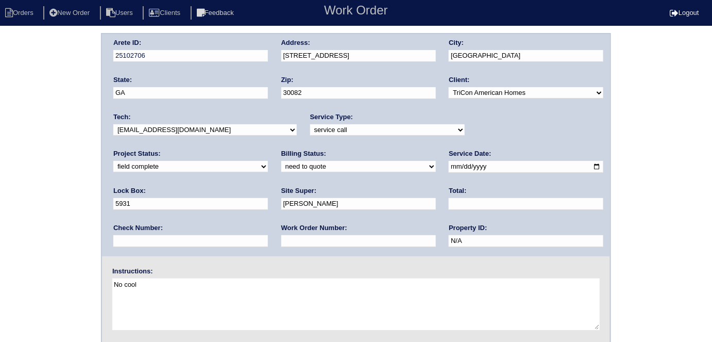
click at [0, 163] on div "Arete ID: 25102706 Address: 3394 Kenland Rd SE City: Smyrna State: GA Zip: 3008…" at bounding box center [356, 241] width 712 height 417
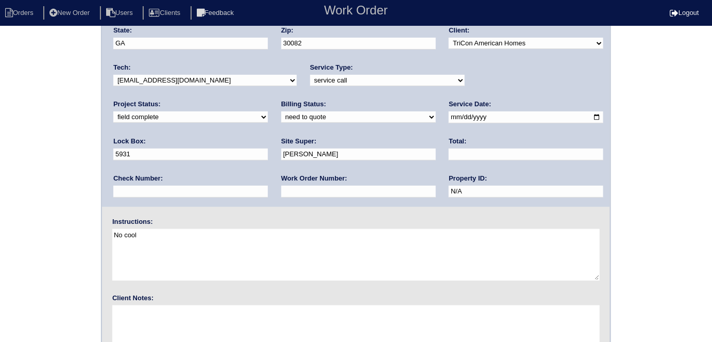
scroll to position [106, 0]
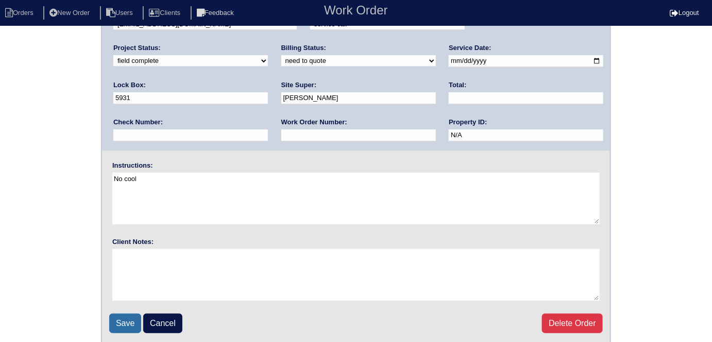
click at [115, 322] on input "Save" at bounding box center [125, 323] width 32 height 20
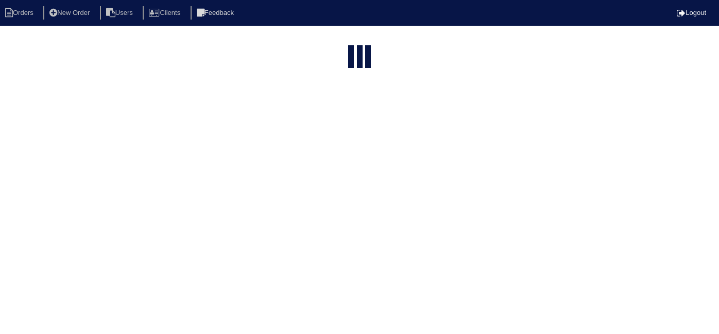
select select "15"
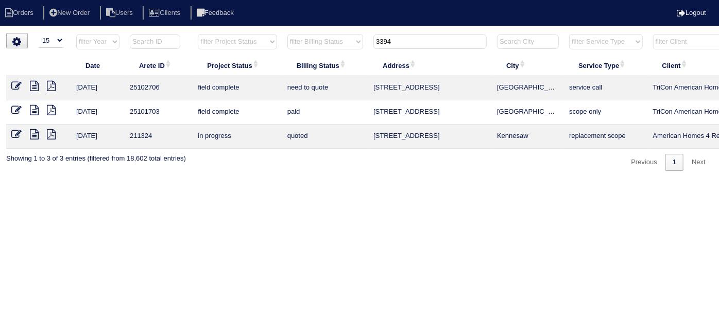
drag, startPoint x: 417, startPoint y: 46, endPoint x: 217, endPoint y: 26, distance: 200.4
click at [217, 26] on html "Orders New Order Users Clients Feedback Logout Orders New Order Users Clients M…" at bounding box center [359, 90] width 719 height 181
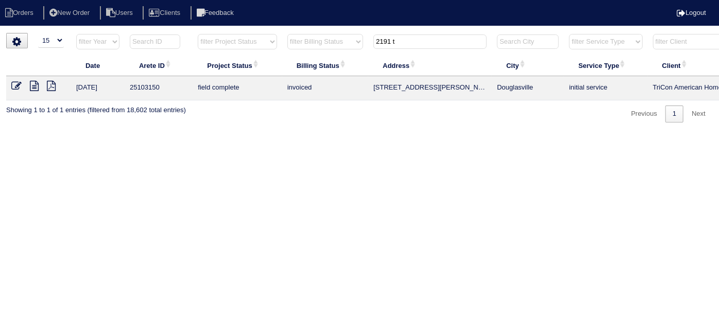
type input "2191 t"
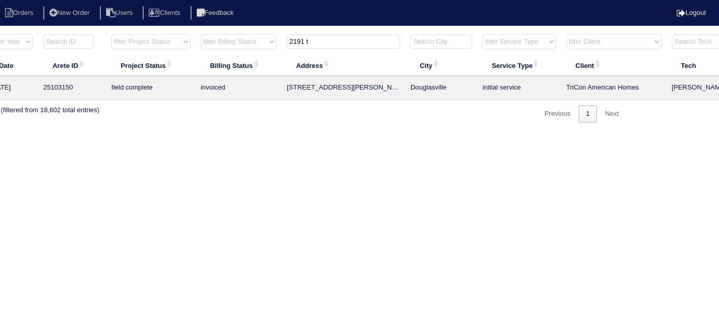
scroll to position [0, 179]
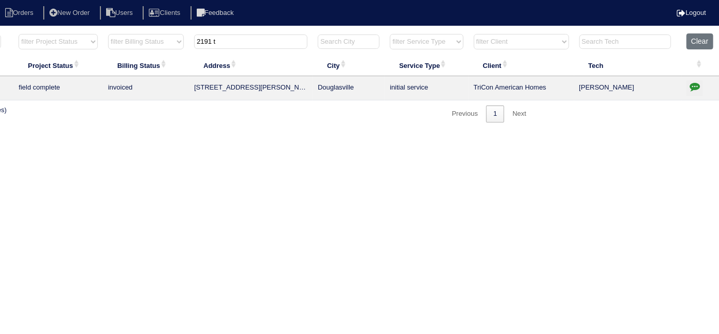
click at [688, 87] on button "button" at bounding box center [695, 87] width 16 height 15
type textarea "8/31/25 - Duct cleaning approved - Sent to Dan - KE"
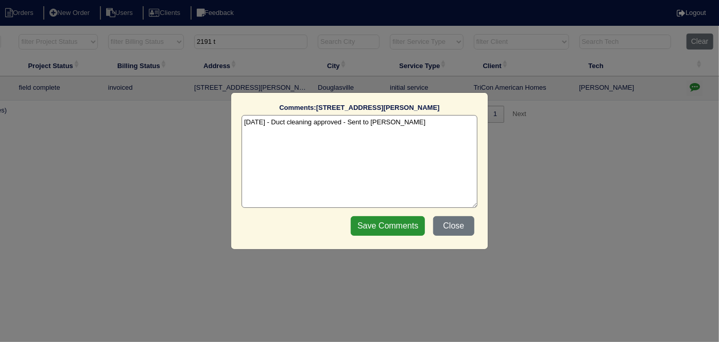
click at [420, 121] on textarea "8/31/25 - Duct cleaning approved - Sent to Dan - KE" at bounding box center [360, 161] width 236 height 93
click at [458, 220] on button "Close" at bounding box center [453, 226] width 41 height 20
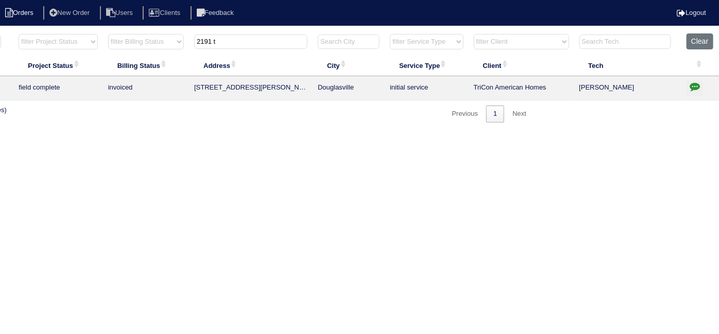
drag, startPoint x: 267, startPoint y: 38, endPoint x: 0, endPoint y: 8, distance: 268.5
click at [0, 33] on body "Orders New Order Users Clients Feedback Logout Orders New Order Users Clients M…" at bounding box center [180, 78] width 719 height 90
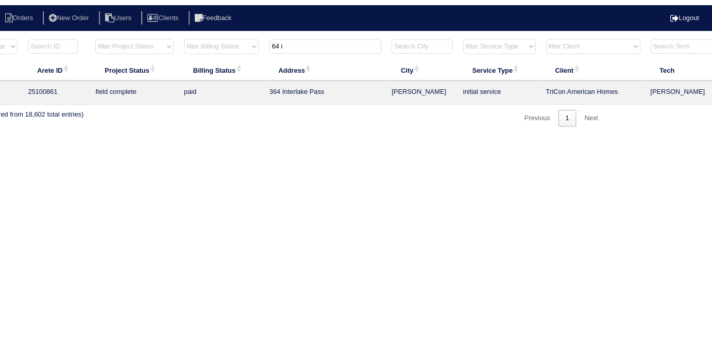
scroll to position [0, 0]
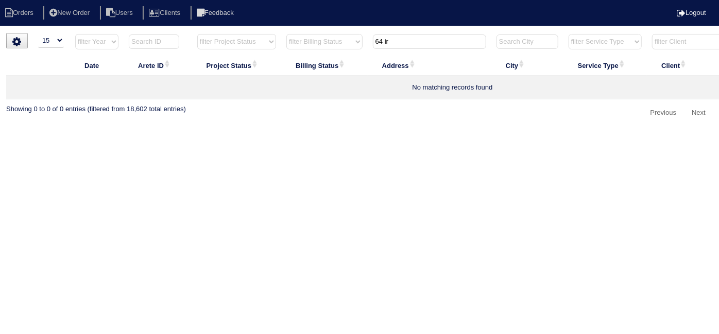
type input "64 ir"
click at [82, 7] on li "New Order" at bounding box center [70, 13] width 55 height 14
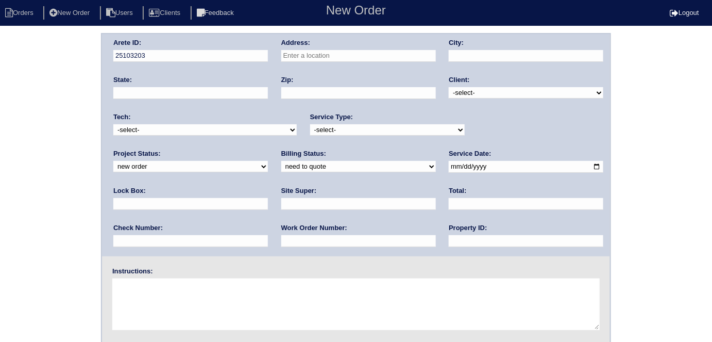
click at [371, 52] on input "text" at bounding box center [358, 56] width 155 height 12
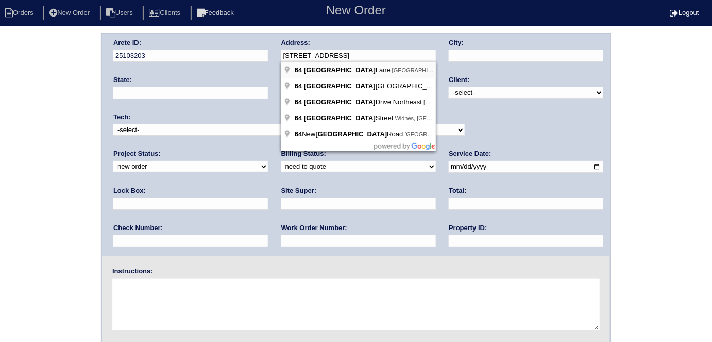
type input "64 Ireland Ln"
type input "Dallas"
type input "GA"
type input "30132"
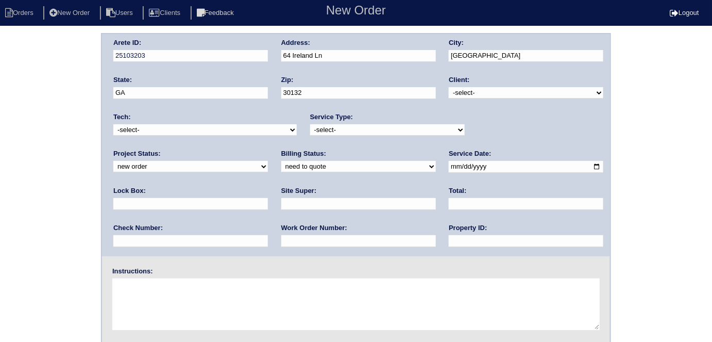
click at [472, 93] on select "-select- TriCon American Homes American Homes 4 Rent First Key Homes Zillow The…" at bounding box center [526, 92] width 155 height 11
select select "1"
click at [449, 87] on select "-select- TriCon American Homes American Homes 4 Rent First Key Homes Zillow The…" at bounding box center [526, 92] width 155 height 11
drag, startPoint x: 343, startPoint y: 132, endPoint x: 337, endPoint y: 134, distance: 6.0
click at [342, 132] on select "-select- initial service basic service maintenance call replacement scope servi…" at bounding box center [387, 129] width 155 height 11
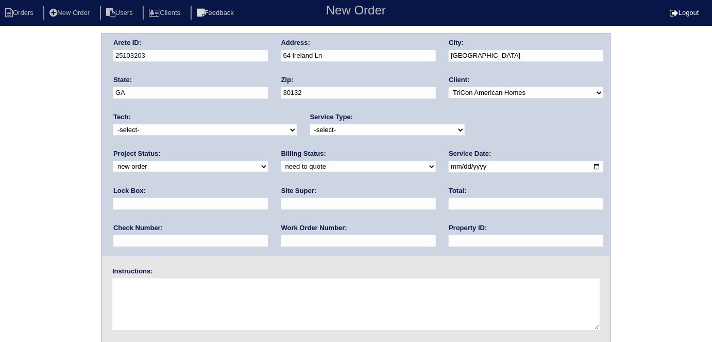
select select "initial service"
click at [310, 124] on select "-select- initial service basic service maintenance call replacement scope servi…" at bounding box center [387, 129] width 155 height 11
click at [268, 198] on input "text" at bounding box center [190, 204] width 155 height 12
type input "9310√"
click at [449, 168] on input "date" at bounding box center [526, 167] width 155 height 12
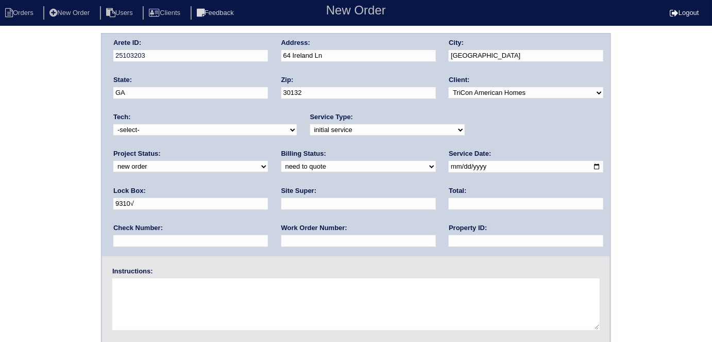
type input "2025-09-02"
click at [449, 239] on input "text" at bounding box center [526, 241] width 155 height 12
type input "N/A"
click at [281, 203] on input "text" at bounding box center [358, 204] width 155 height 12
type input "Jacob Gaither"
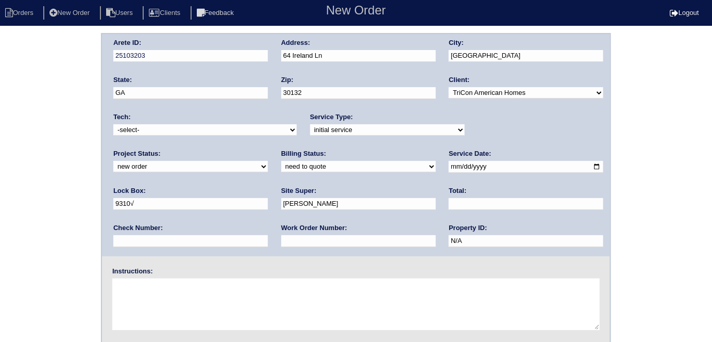
click at [281, 239] on input "text" at bounding box center [358, 241] width 155 height 12
click at [281, 243] on input "text" at bounding box center [358, 241] width 155 height 12
type input "539901"
click at [149, 307] on textarea at bounding box center [355, 304] width 487 height 52
type textarea "Install smart tstats if needed"
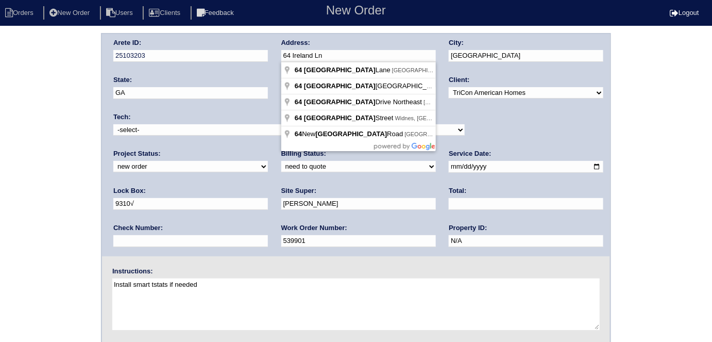
click at [252, 60] on div "Arete ID: 25103203 Address: 64 Ireland Ln City: Dallas State: GA Zip: 30132 Cli…" at bounding box center [356, 145] width 508 height 222
click at [66, 175] on div "Arete ID: 25103203 Address: 64 Ireland Ln City: Dallas State: GA Zip: 30132 Cli…" at bounding box center [356, 241] width 712 height 417
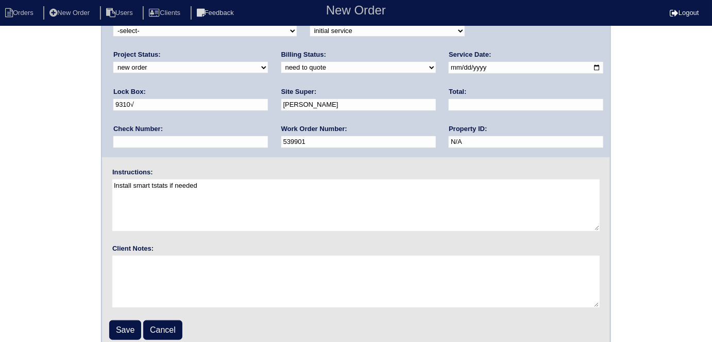
scroll to position [106, 0]
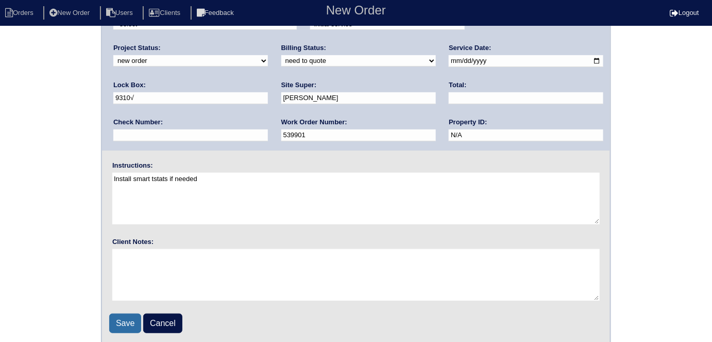
click at [128, 322] on input "Save" at bounding box center [125, 323] width 32 height 20
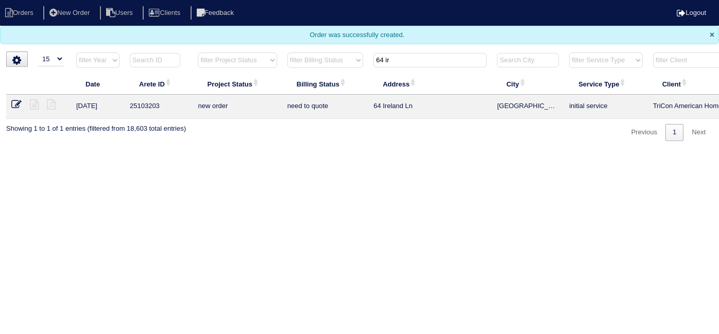
select select "15"
drag, startPoint x: 406, startPoint y: 61, endPoint x: 336, endPoint y: 60, distance: 70.1
click at [357, 58] on tr "filter Year -- Any Year -- 2025 2024 2023 2022 2021 2020 2019 filter Project St…" at bounding box center [452, 62] width 893 height 21
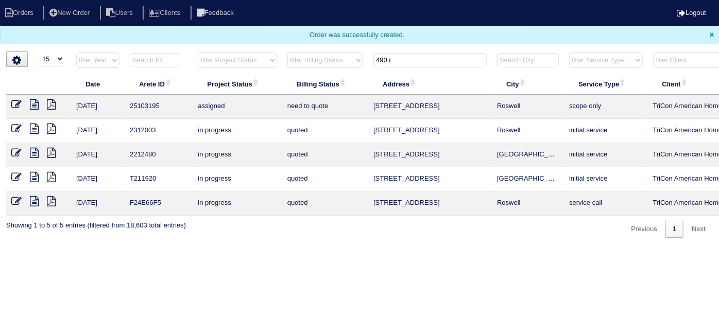
type input "490 r"
click at [16, 105] on icon at bounding box center [16, 104] width 10 height 10
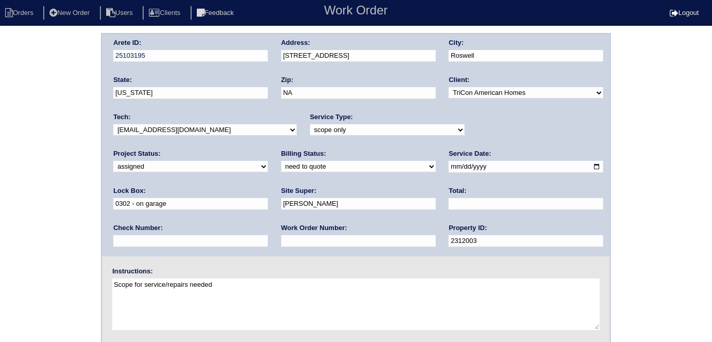
click at [281, 241] on input "text" at bounding box center [358, 241] width 155 height 12
type input "439908"
click at [316, 131] on select "-select- initial service basic service maintenance call replacement scope servi…" at bounding box center [387, 129] width 155 height 11
select select "initial service"
click at [310, 124] on select "-select- initial service basic service maintenance call replacement scope servi…" at bounding box center [387, 129] width 155 height 11
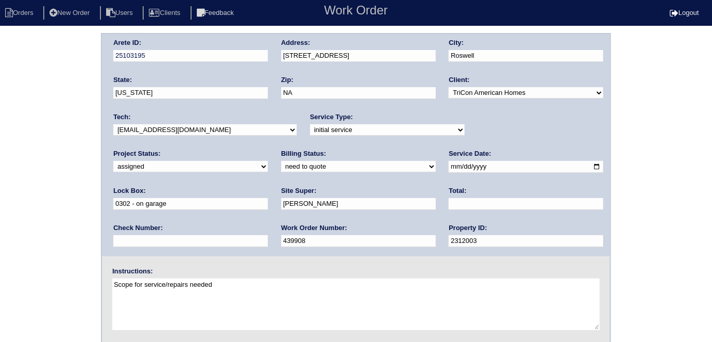
click at [55, 171] on div "Arete ID: 25103195 Address: [STREET_ADDRESS] City: [GEOGRAPHIC_DATA] State: [US…" at bounding box center [356, 241] width 712 height 417
drag, startPoint x: 6, startPoint y: 167, endPoint x: 16, endPoint y: 161, distance: 12.3
click at [7, 167] on div "Arete ID: 25103195 Address: 490 Rocky Creek Drive City: Roswell State: Georgia …" at bounding box center [356, 241] width 712 height 417
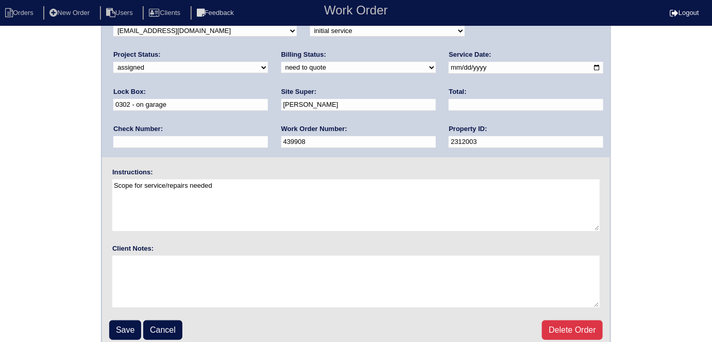
scroll to position [106, 0]
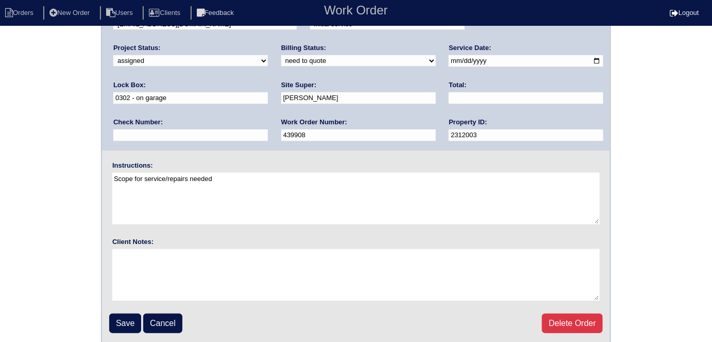
drag, startPoint x: 143, startPoint y: 134, endPoint x: 0, endPoint y: 94, distance: 148.9
click at [0, 129] on div "Arete ID: 25103195 Address: 490 Rocky Creek Drive City: Roswell State: Georgia …" at bounding box center [356, 135] width 712 height 417
click at [0, 93] on div "Arete ID: 25103195 Address: 490 Rocky Creek Drive City: Roswell State: Georgia …" at bounding box center [356, 135] width 712 height 417
click at [281, 129] on input "5399*08" at bounding box center [358, 135] width 155 height 12
type input "539908"
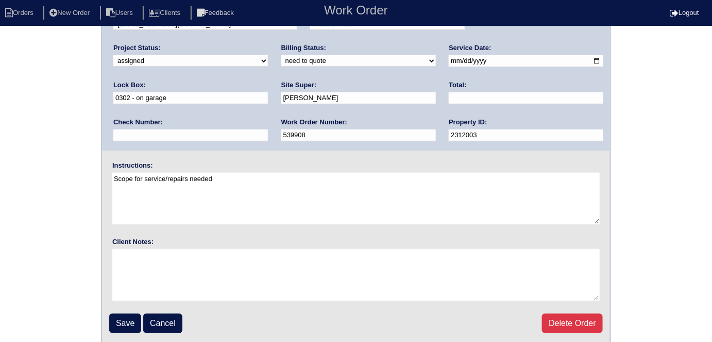
click at [0, 176] on div "Arete ID: 25103195 Address: 490 Rocky Creek Drive City: Roswell State: Georgia …" at bounding box center [356, 135] width 712 height 417
drag, startPoint x: 124, startPoint y: 324, endPoint x: 128, endPoint y: 317, distance: 7.9
click at [124, 324] on input "Save" at bounding box center [125, 323] width 32 height 20
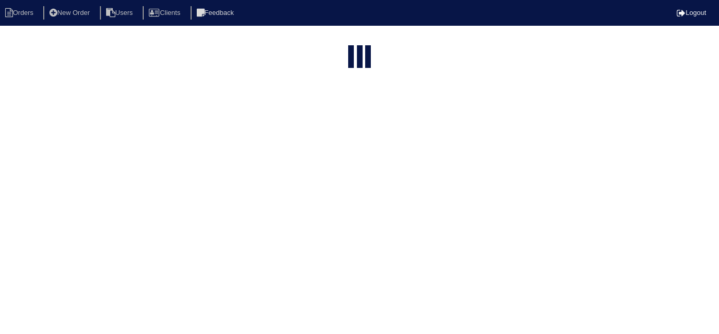
select select "15"
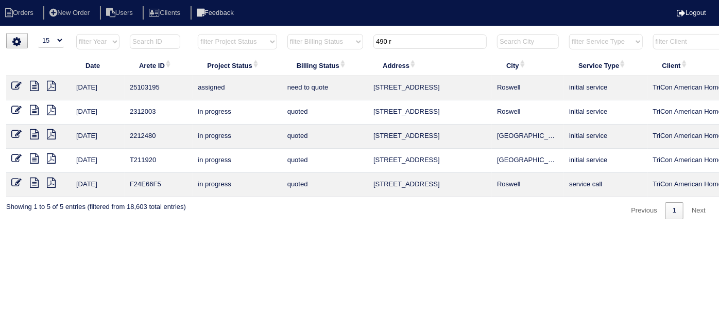
scroll to position [0, 179]
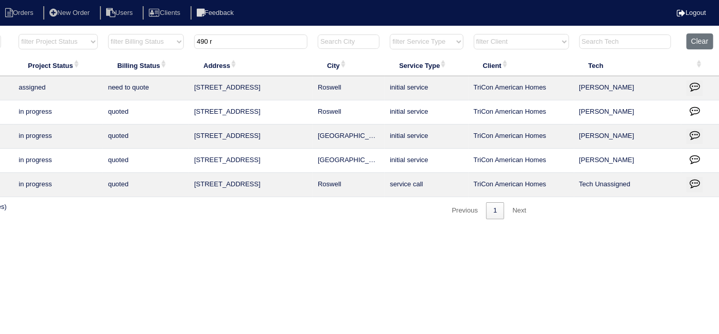
click at [692, 82] on icon "button" at bounding box center [695, 86] width 10 height 10
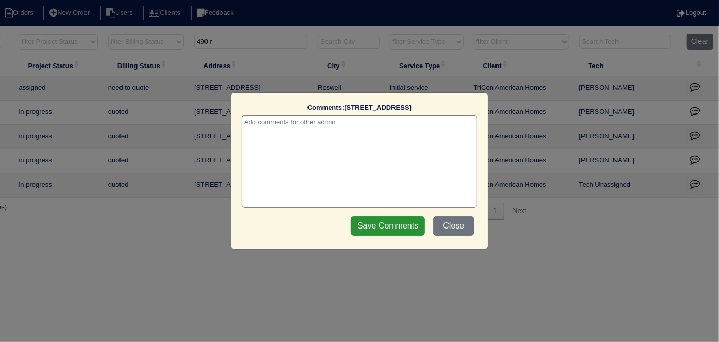
click at [297, 133] on textarea at bounding box center [360, 161] width 236 height 93
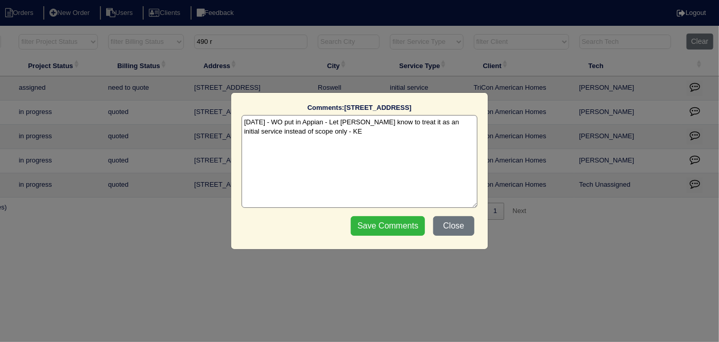
type textarea "9/2/25 - WO put in Appian - Let Tyler know to treat it as an initial service in…"
click at [389, 226] on input "Save Comments" at bounding box center [388, 226] width 74 height 20
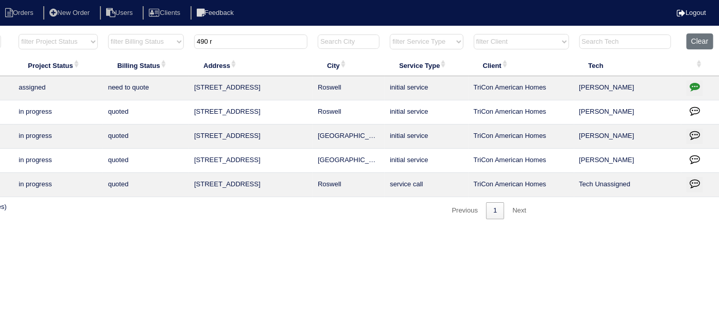
drag, startPoint x: 293, startPoint y: 46, endPoint x: 172, endPoint y: 34, distance: 122.2
click at [176, 35] on tr "filter Year -- Any Year -- 2025 2024 2023 2022 2021 2020 2019 filter Project St…" at bounding box center [273, 43] width 893 height 21
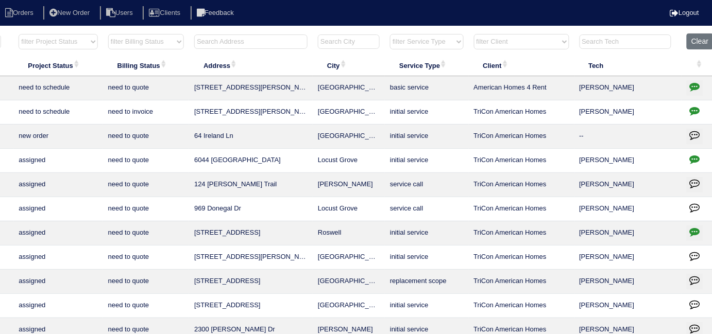
click at [226, 41] on input "text" at bounding box center [250, 42] width 113 height 14
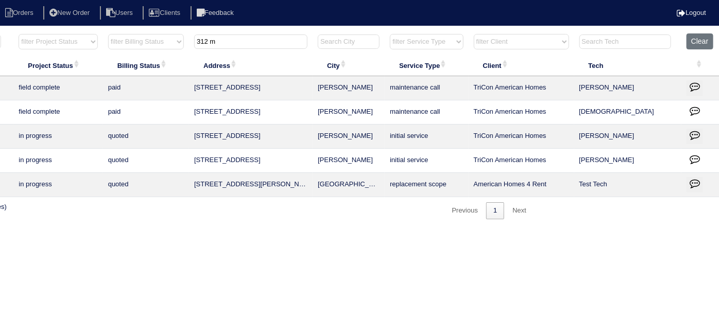
scroll to position [0, 0]
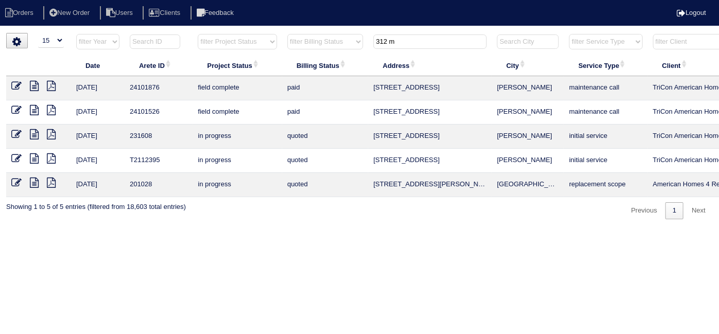
type input "312 m"
click at [36, 86] on icon at bounding box center [34, 86] width 9 height 10
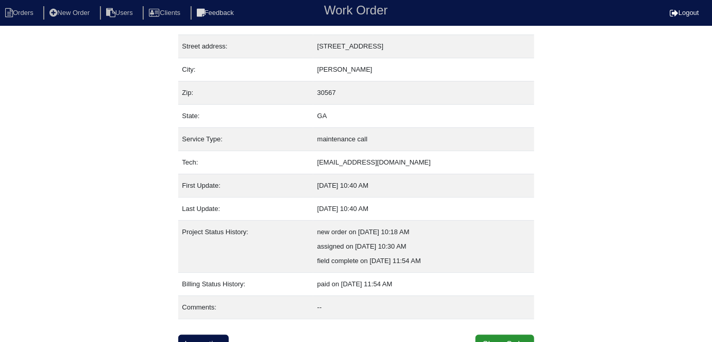
scroll to position [54, 0]
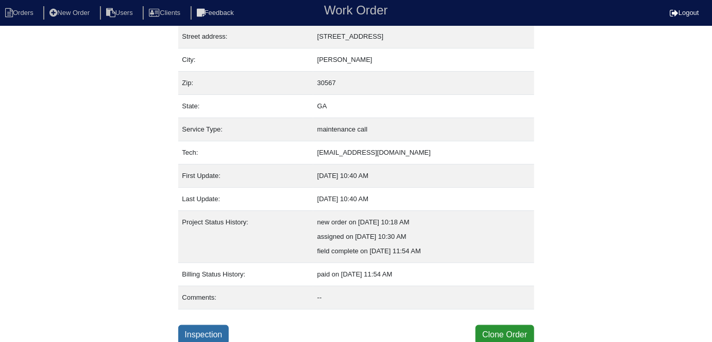
click at [213, 331] on link "Inspection" at bounding box center [203, 335] width 51 height 20
select select "0"
select select "3"
select select "[PERSON_NAME]"
select select "0"
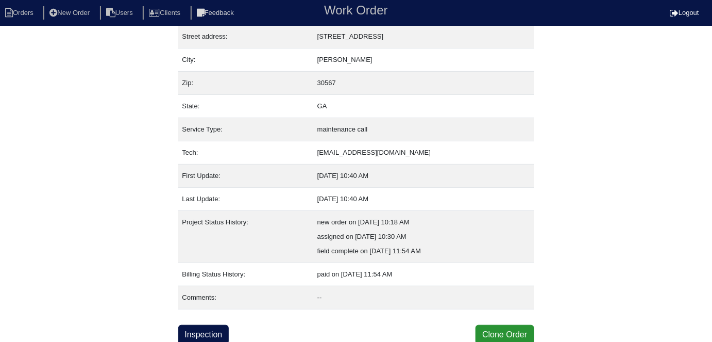
select select "0"
select select "1"
select select "0"
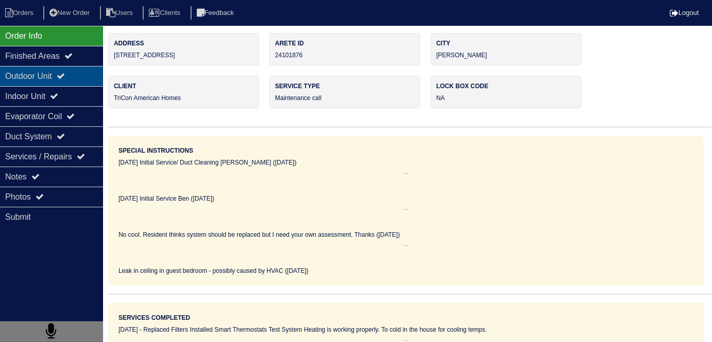
click at [83, 83] on div "Outdoor Unit" at bounding box center [51, 76] width 103 height 20
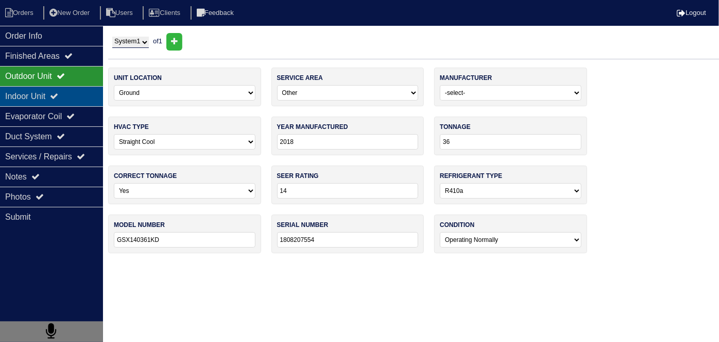
click at [70, 95] on div "Indoor Unit" at bounding box center [51, 96] width 103 height 20
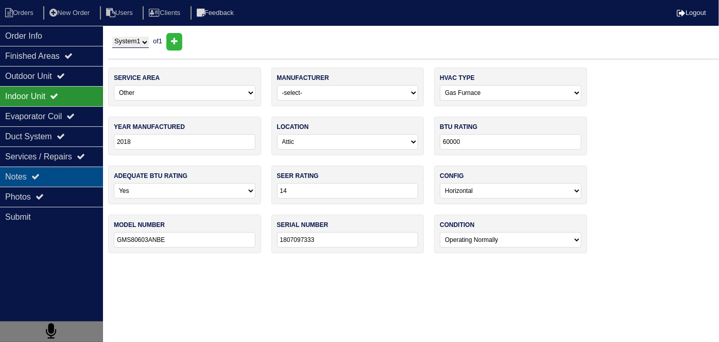
click at [51, 173] on div "Notes" at bounding box center [51, 176] width 103 height 20
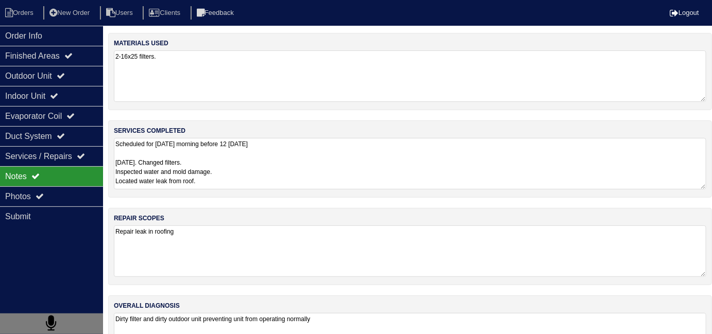
click at [347, 167] on textarea "Scheduled for tomorrow morning before 12 07/30/24 7/30/24. Changed filters. Ins…" at bounding box center [410, 164] width 592 height 52
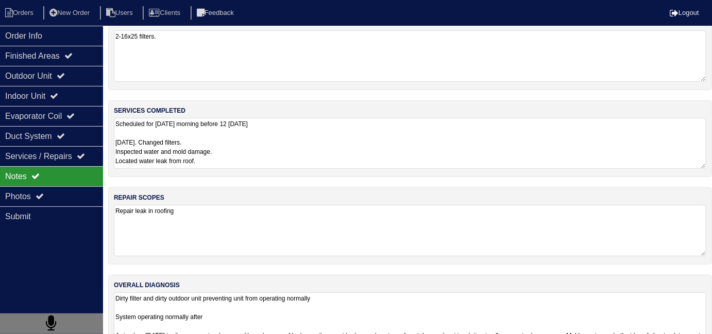
scroll to position [45, 0]
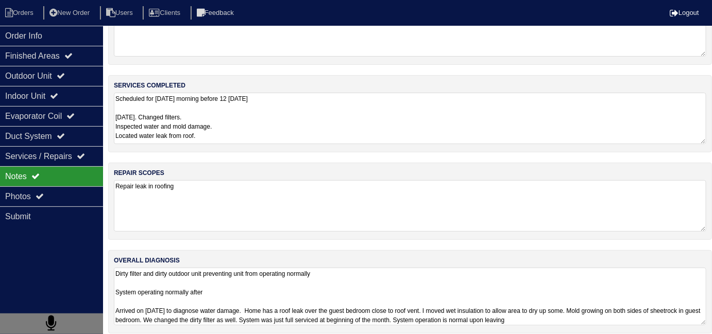
click at [438, 274] on textarea "Dirty filter and dirty outdoor unit preventing unit from operating normally Sys…" at bounding box center [410, 297] width 592 height 58
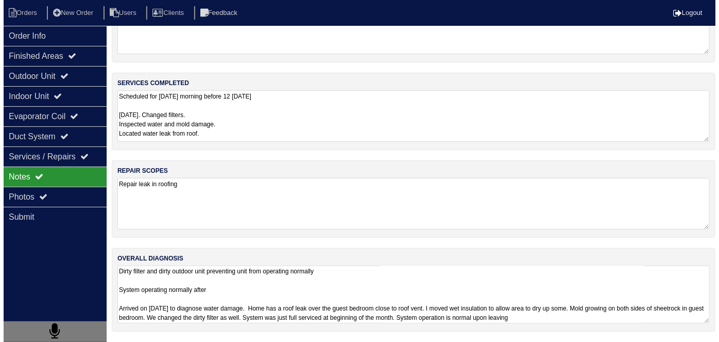
scroll to position [54, 0]
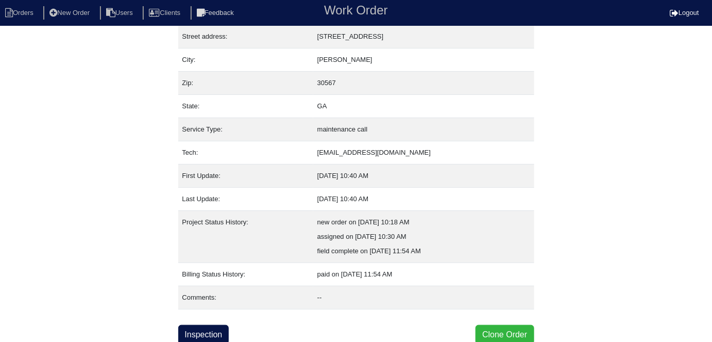
click at [501, 325] on button "Clone Order" at bounding box center [504, 335] width 58 height 20
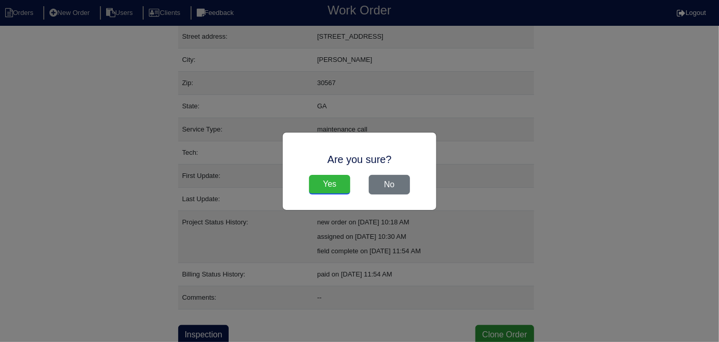
click at [342, 188] on input "Yes" at bounding box center [329, 185] width 41 height 20
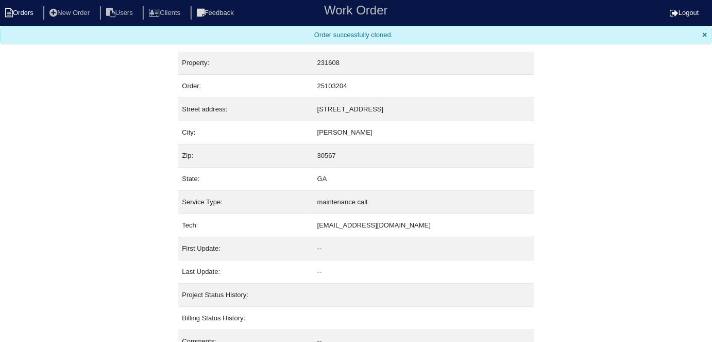
click at [25, 7] on li "Orders" at bounding box center [21, 13] width 42 height 14
select select "15"
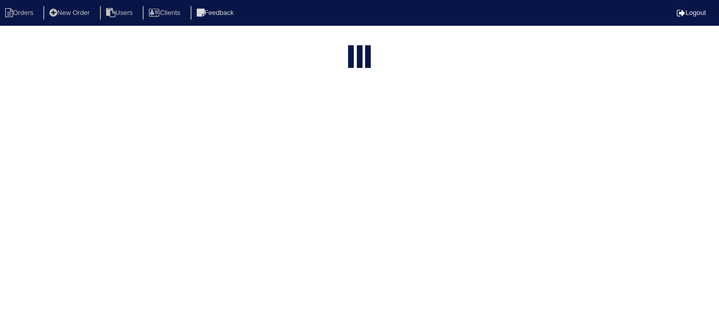
type input "312 m"
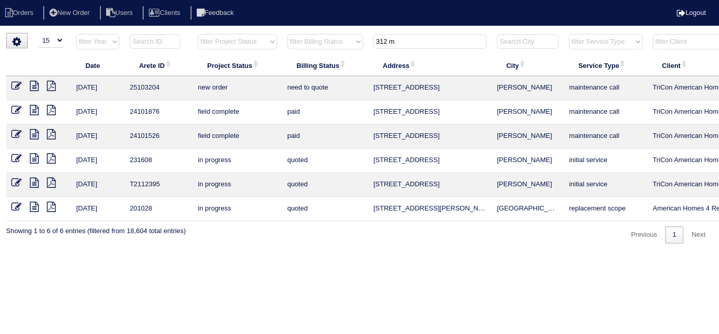
click at [16, 82] on icon at bounding box center [16, 86] width 10 height 10
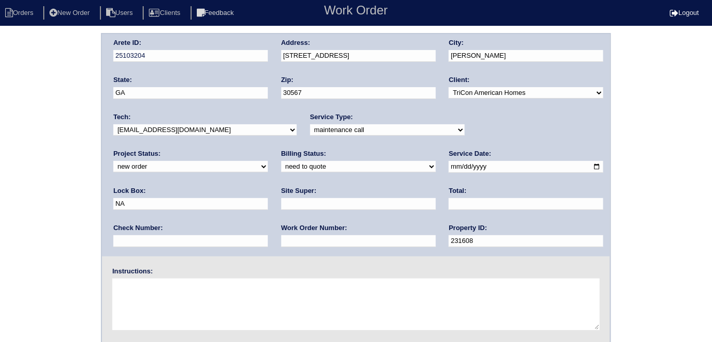
drag, startPoint x: 292, startPoint y: 126, endPoint x: 295, endPoint y: 133, distance: 7.7
click at [310, 126] on select "-select- initial service basic service maintenance call replacement scope servi…" at bounding box center [387, 129] width 155 height 11
select select "initial service"
click at [310, 124] on select "-select- initial service basic service maintenance call replacement scope servi…" at bounding box center [387, 129] width 155 height 11
drag, startPoint x: 466, startPoint y: 164, endPoint x: 331, endPoint y: 162, distance: 135.0
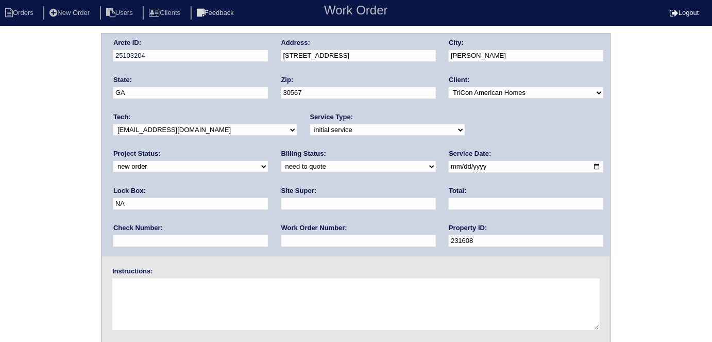
click at [331, 162] on div "Arete ID: 25103204 Address: 312 Merigold Way City: Pendergrass State: GA Zip: 3…" at bounding box center [356, 145] width 508 height 222
click at [268, 186] on div "Lock Box:" at bounding box center [190, 200] width 155 height 29
click at [268, 198] on input "text" at bounding box center [190, 204] width 155 height 12
type input "9470"
drag, startPoint x: 124, startPoint y: 200, endPoint x: 147, endPoint y: 206, distance: 24.0
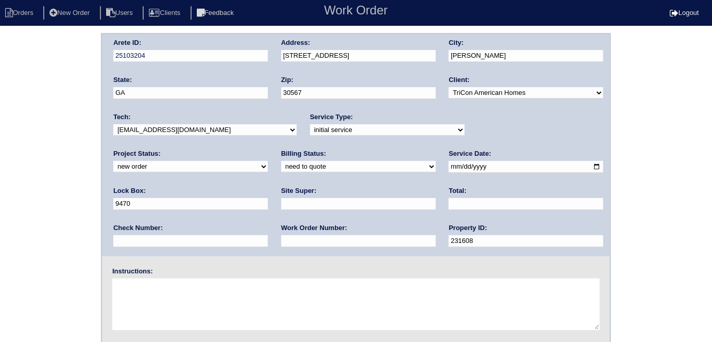
click at [281, 200] on input "text" at bounding box center [358, 204] width 155 height 12
type input "Richard Ventura"
click at [281, 237] on input "text" at bounding box center [358, 241] width 155 height 12
type input "539914"
click at [210, 303] on textarea at bounding box center [355, 304] width 487 height 52
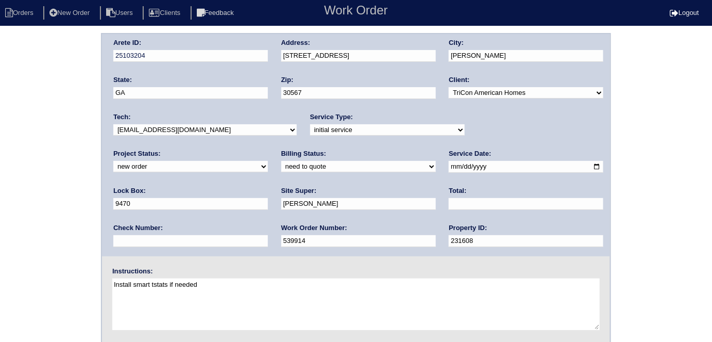
type textarea "Install smart tstats if needed"
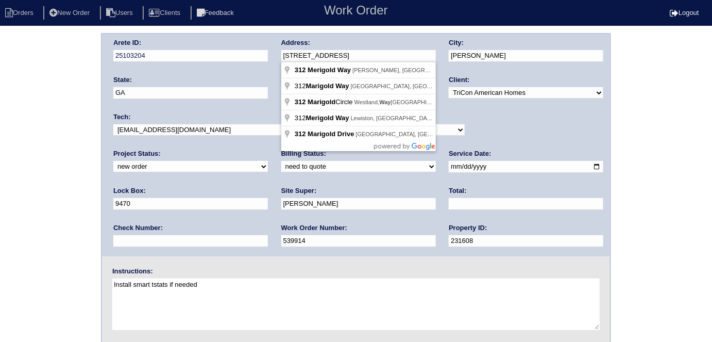
drag, startPoint x: 367, startPoint y: 56, endPoint x: 273, endPoint y: 53, distance: 93.8
click at [273, 53] on div "Arete ID: 25103204 Address: 312 Merigold Way City: Pendergrass State: GA Zip: 3…" at bounding box center [356, 145] width 508 height 222
click at [8, 197] on div "Arete ID: 25103204 Address: 312 Merigold Way City: Pendergrass State: GA Zip: 3…" at bounding box center [356, 241] width 712 height 417
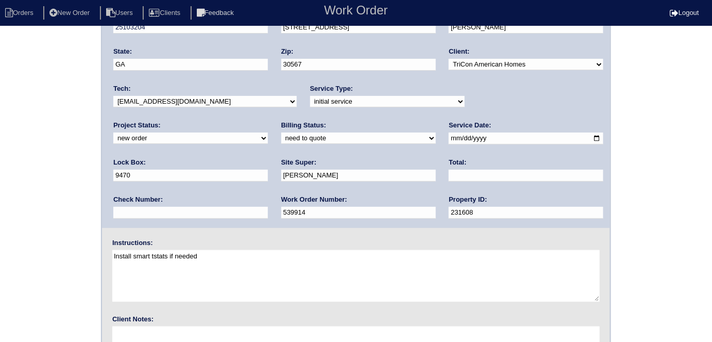
scroll to position [106, 0]
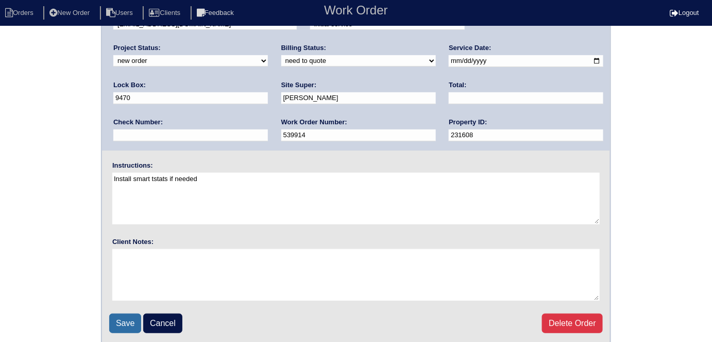
drag, startPoint x: 116, startPoint y: 330, endPoint x: 672, endPoint y: 211, distance: 568.5
click at [116, 329] on input "Save" at bounding box center [125, 323] width 32 height 20
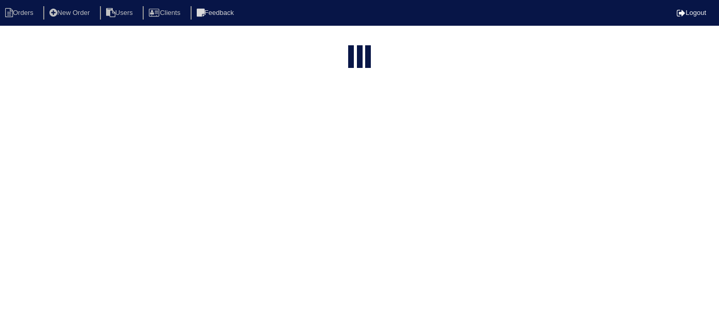
select select "15"
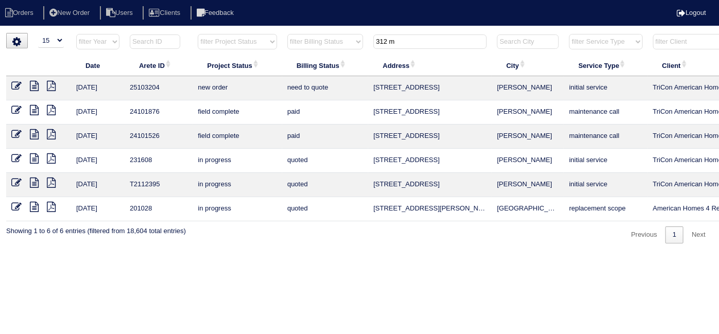
drag, startPoint x: 414, startPoint y: 37, endPoint x: 342, endPoint y: 32, distance: 71.8
click at [347, 33] on div "▼ 10 15 25 50 200 500 Search: Date Arete ID Project Status Billing Status Addre…" at bounding box center [359, 138] width 707 height 211
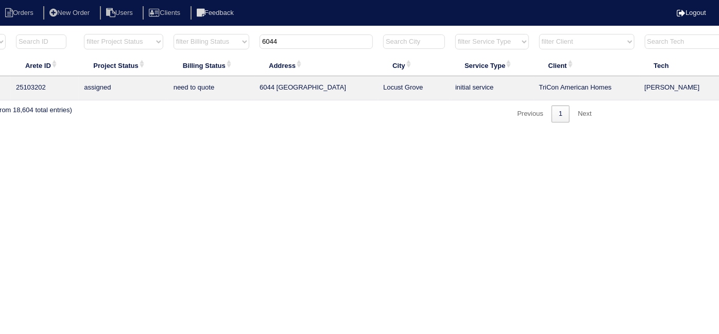
scroll to position [0, 179]
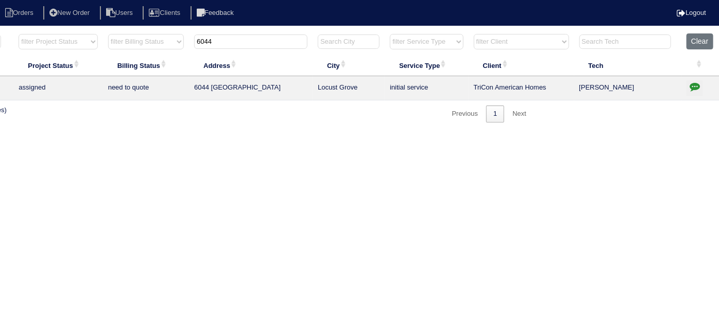
click at [693, 84] on icon "button" at bounding box center [695, 86] width 10 height 10
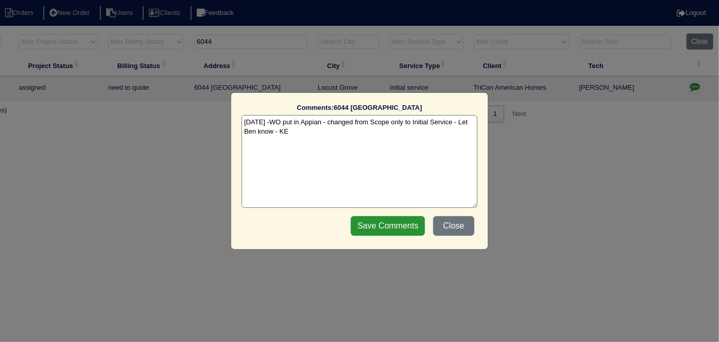
click at [309, 138] on textarea "9/2/25 -WO put in Appian - changed from Scope only to Initial Service - Let Ben…" at bounding box center [360, 161] width 236 height 93
click at [462, 227] on button "Close" at bounding box center [453, 226] width 41 height 20
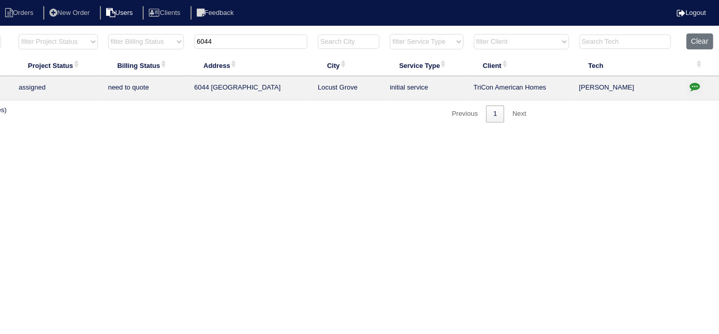
drag, startPoint x: 236, startPoint y: 41, endPoint x: 112, endPoint y: 16, distance: 126.7
click at [137, 33] on body "Orders New Order Users Clients Feedback Logout Orders New Order Users Clients M…" at bounding box center [180, 78] width 719 height 90
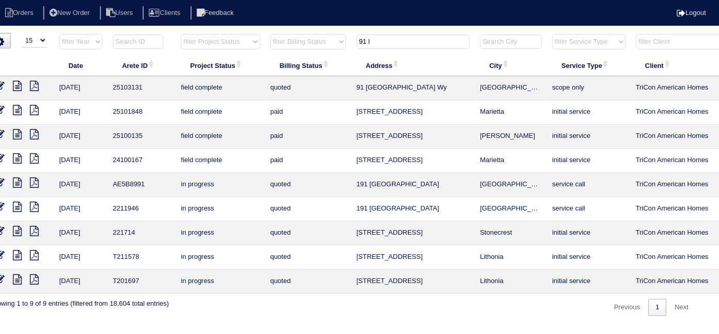
scroll to position [0, 10]
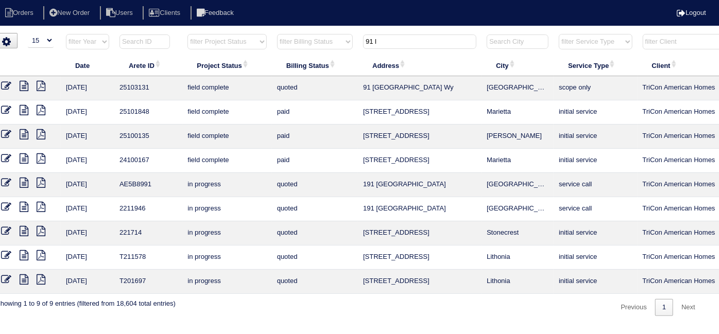
type input "91 l"
drag, startPoint x: 32, startPoint y: 289, endPoint x: 26, endPoint y: 286, distance: 6.9
click at [30, 288] on td at bounding box center [28, 282] width 65 height 24
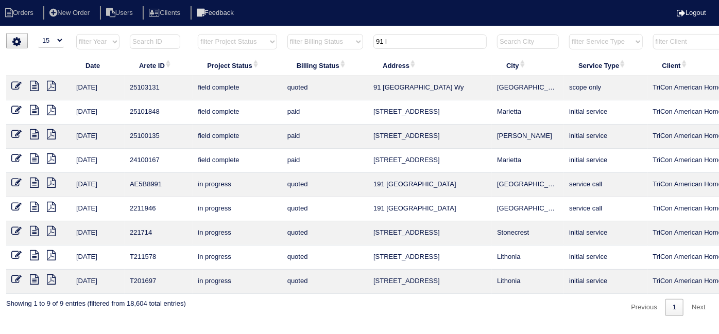
click at [18, 81] on icon at bounding box center [16, 86] width 10 height 10
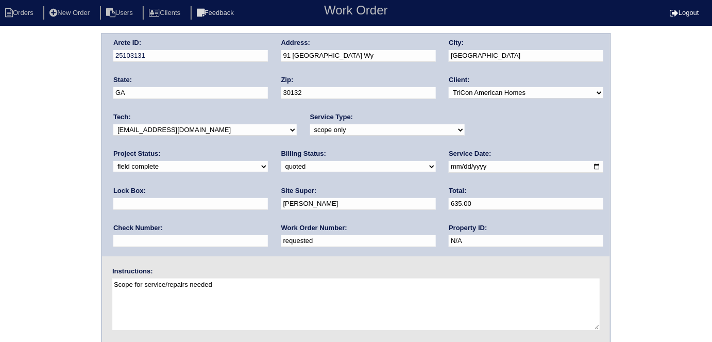
drag, startPoint x: 173, startPoint y: 242, endPoint x: 50, endPoint y: 208, distance: 127.2
click at [55, 212] on div "Arete ID: 25103131 Address: [STREET_ADDRESS] City: [GEOGRAPHIC_DATA] State: [GE…" at bounding box center [356, 241] width 712 height 417
type input "539925"
click at [53, 193] on div "Arete ID: 25103131 Address: [STREET_ADDRESS] City: [GEOGRAPHIC_DATA] State: [GE…" at bounding box center [356, 241] width 712 height 417
click at [281, 166] on select "need to quote quoted need to invoice invoiced paid warranty purchase order need…" at bounding box center [358, 166] width 155 height 11
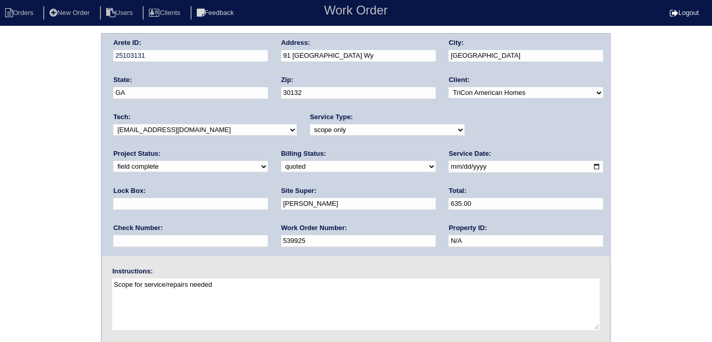
select select "need to invoice"
click at [281, 161] on select "need to quote quoted need to invoice invoiced paid warranty purchase order need…" at bounding box center [358, 166] width 155 height 11
click at [268, 161] on select "new order assigned in progress field complete need to schedule admin review arc…" at bounding box center [190, 166] width 155 height 11
select select "need to schedule"
click at [268, 161] on select "new order assigned in progress field complete need to schedule admin review arc…" at bounding box center [190, 166] width 155 height 11
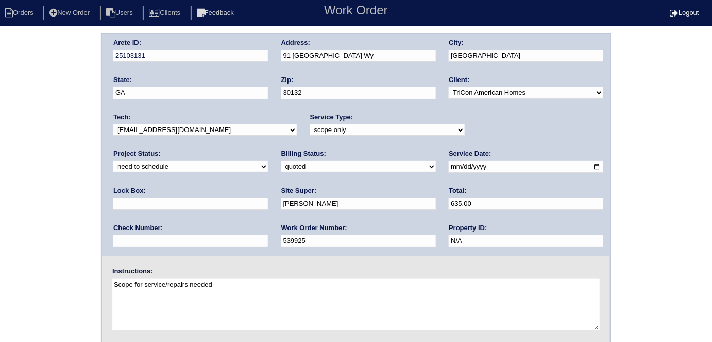
click at [449, 165] on input "[DATE]" at bounding box center [526, 167] width 155 height 12
click at [0, 245] on div "Arete ID: 25103131 Address: [STREET_ADDRESS] City: [GEOGRAPHIC_DATA] State: [GE…" at bounding box center [356, 241] width 712 height 417
click at [449, 164] on input "[DATE]" at bounding box center [526, 167] width 155 height 12
type input "[DATE]"
click at [0, 224] on div "Arete ID: 25103131 Address: [STREET_ADDRESS] City: [GEOGRAPHIC_DATA] State: [GE…" at bounding box center [356, 241] width 712 height 417
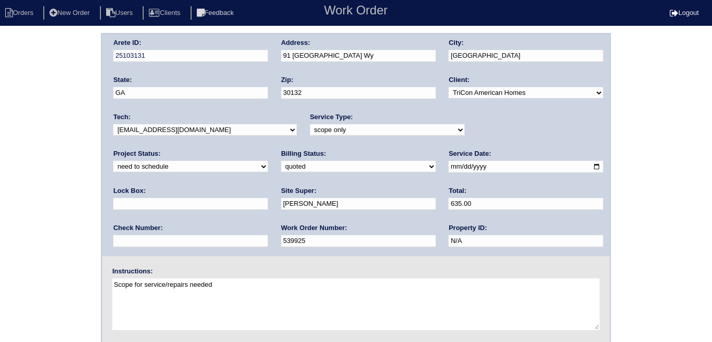
drag, startPoint x: 40, startPoint y: 113, endPoint x: 55, endPoint y: 166, distance: 55.3
click at [37, 115] on div "Arete ID: 25103131 Address: [STREET_ADDRESS] City: [GEOGRAPHIC_DATA] State: [GE…" at bounding box center [356, 241] width 712 height 417
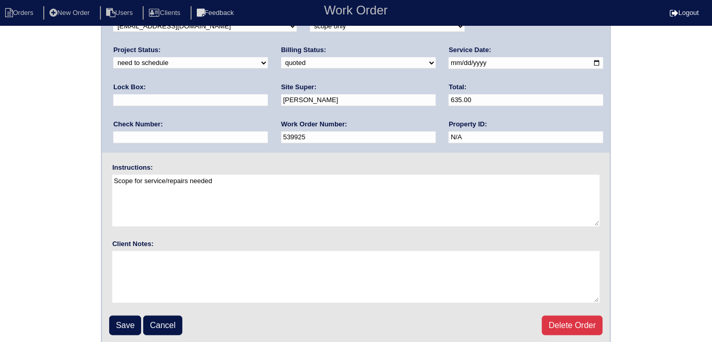
scroll to position [106, 0]
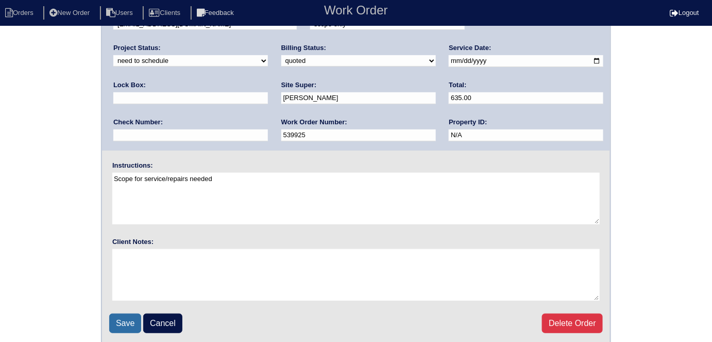
click at [120, 317] on input "Save" at bounding box center [125, 323] width 32 height 20
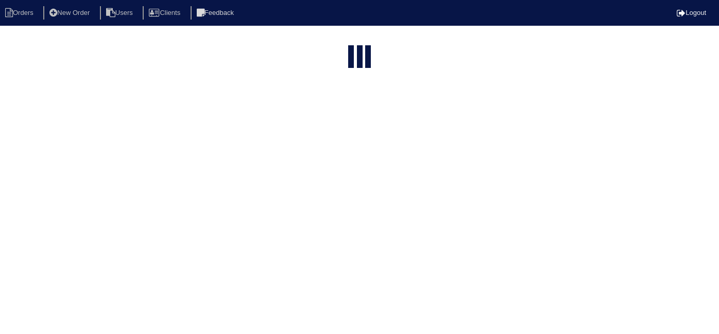
select select "15"
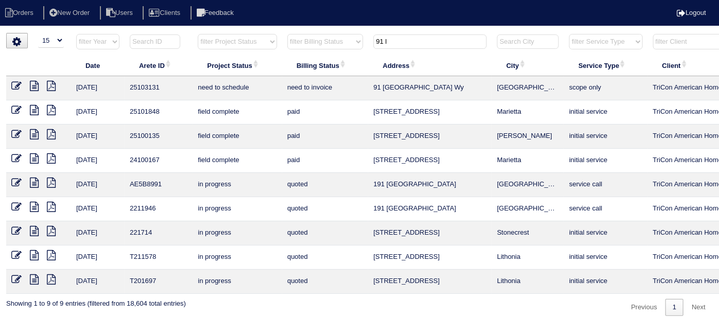
scroll to position [0, 179]
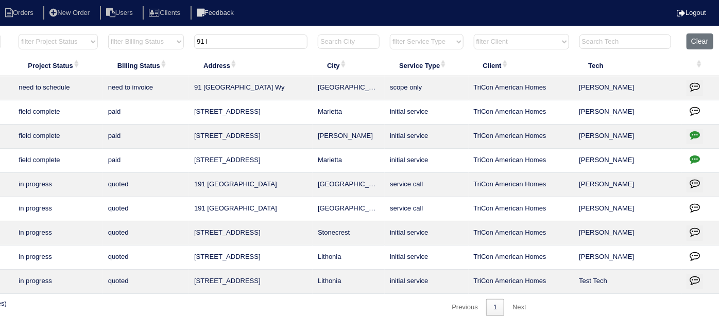
click at [692, 83] on icon "button" at bounding box center [695, 86] width 10 height 10
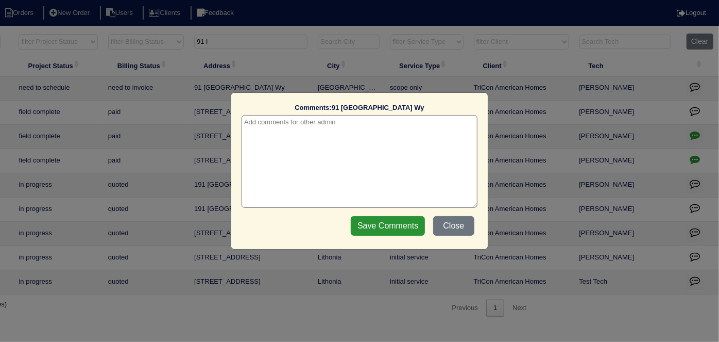
click at [339, 129] on textarea at bounding box center [360, 161] width 236 height 93
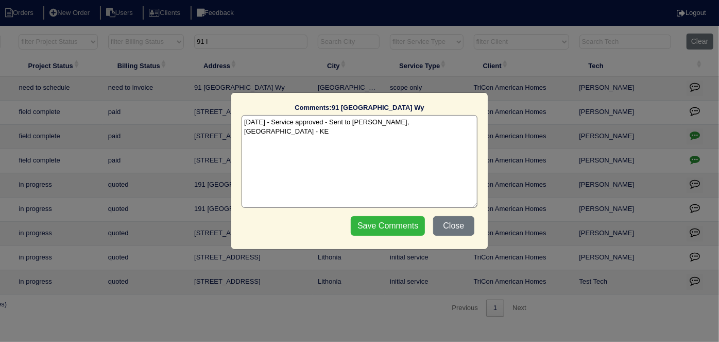
type textarea "9/2/25 - Service approved - Sent to Dan, Payton - KE"
click at [383, 227] on input "Save Comments" at bounding box center [388, 226] width 74 height 20
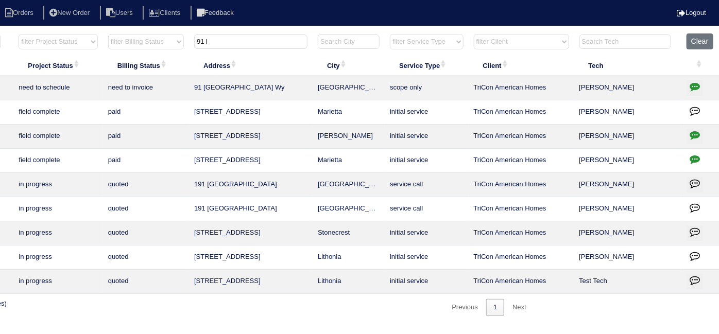
drag, startPoint x: 251, startPoint y: 45, endPoint x: 139, endPoint y: 24, distance: 114.8
click at [139, 33] on body "Orders New Order Users Clients Feedback Logout Orders New Order Users Clients M…" at bounding box center [180, 174] width 719 height 283
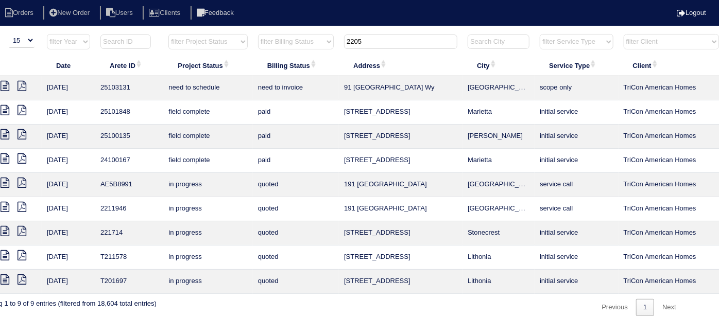
scroll to position [0, 0]
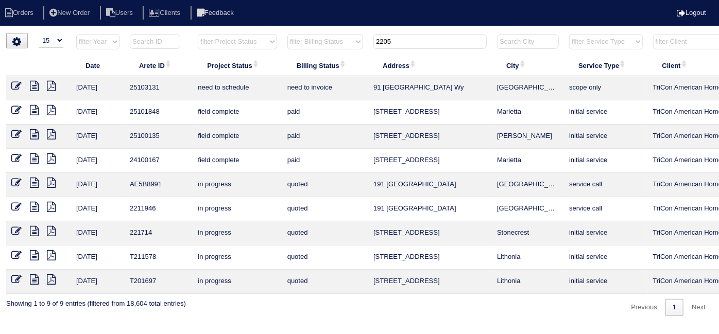
click at [400, 43] on input "2205" at bounding box center [429, 42] width 113 height 14
type input "2205 w"
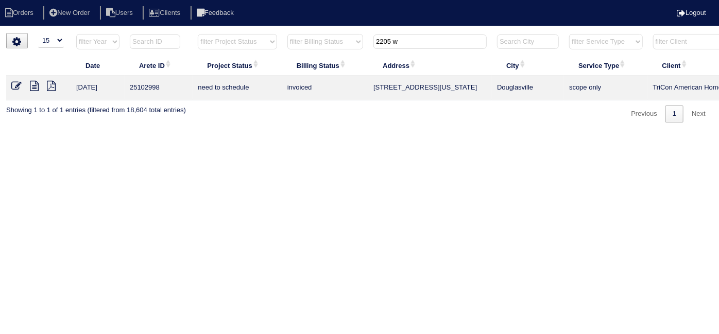
click at [16, 87] on icon at bounding box center [16, 86] width 10 height 10
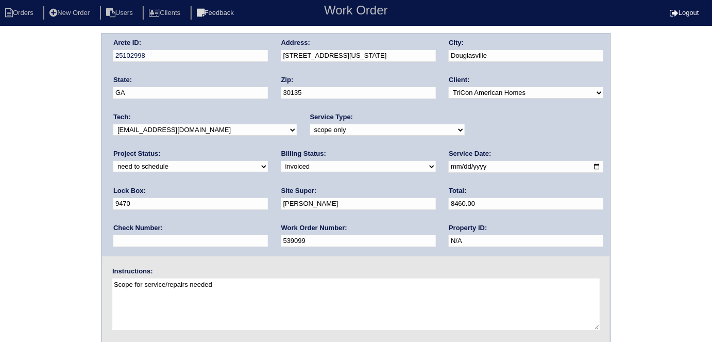
click at [0, 202] on div "Arete ID: 25102998 Address: [STREET_ADDRESS][US_STATE] City: [GEOGRAPHIC_DATA] …" at bounding box center [356, 241] width 712 height 417
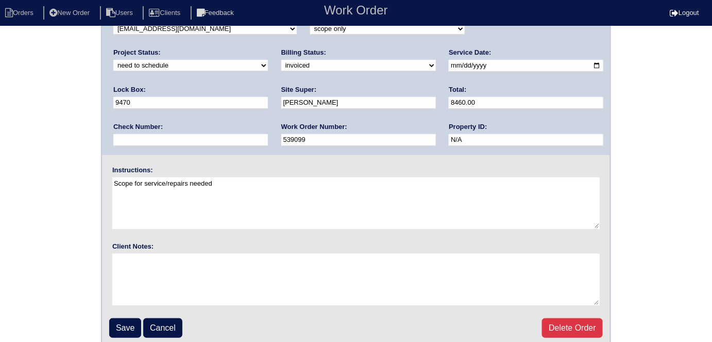
scroll to position [106, 0]
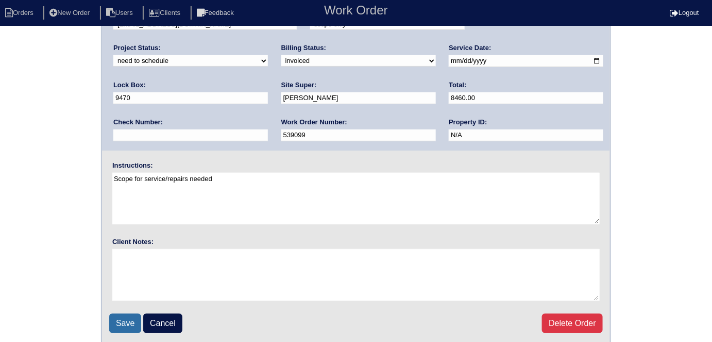
click at [116, 316] on input "Save" at bounding box center [125, 323] width 32 height 20
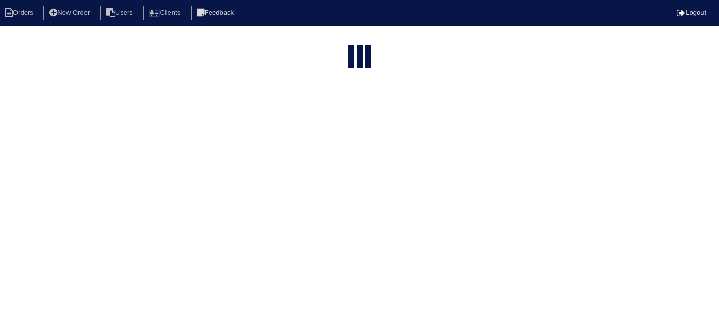
select select "15"
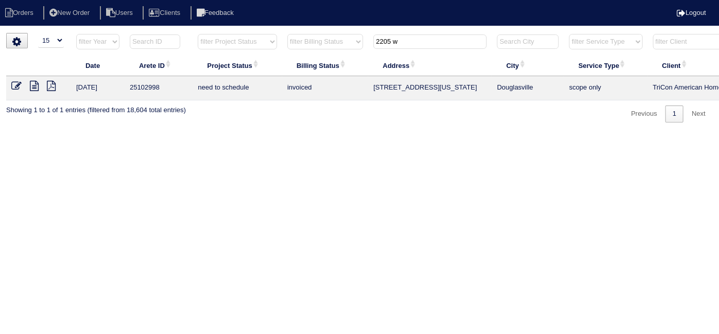
drag, startPoint x: 392, startPoint y: 41, endPoint x: 286, endPoint y: 35, distance: 105.3
click at [326, 35] on tr "filter Year -- Any Year -- 2025 2024 2023 2022 2021 2020 2019 filter Project St…" at bounding box center [452, 43] width 893 height 21
type input "2887 b"
click at [16, 82] on icon at bounding box center [16, 86] width 10 height 10
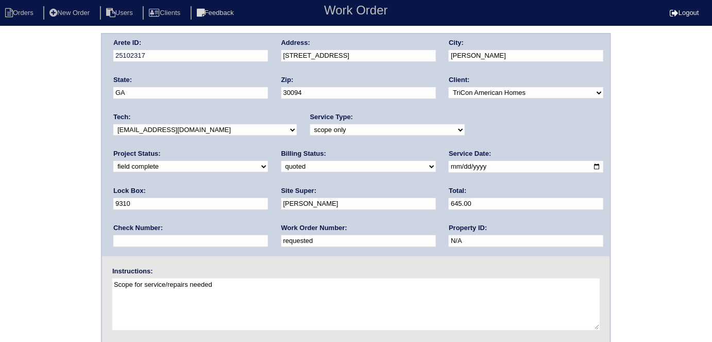
drag, startPoint x: 199, startPoint y: 243, endPoint x: 95, endPoint y: 226, distance: 105.4
click at [95, 226] on div "Arete ID: 25102317 Address: [STREET_ADDRESS] City: [PERSON_NAME] State: [GEOGRA…" at bounding box center [356, 241] width 712 height 417
type input "539934"
click at [40, 189] on div "Arete ID: 25102317 Address: 2887 Bridle Creek Dr SW City: Conyers State: GA Zip…" at bounding box center [356, 241] width 712 height 417
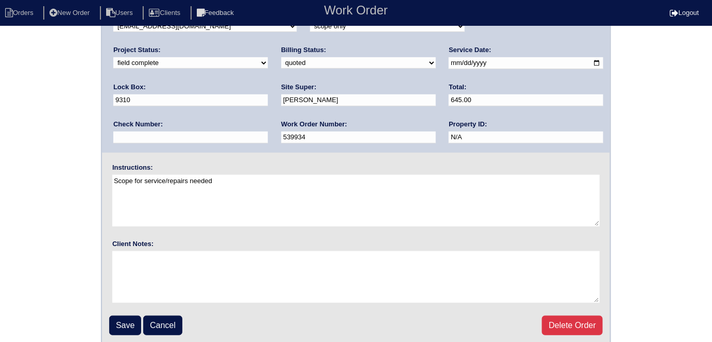
scroll to position [106, 0]
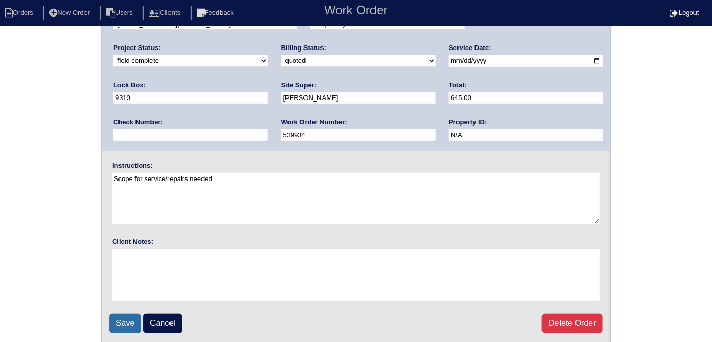
click at [123, 320] on input "Save" at bounding box center [125, 323] width 32 height 20
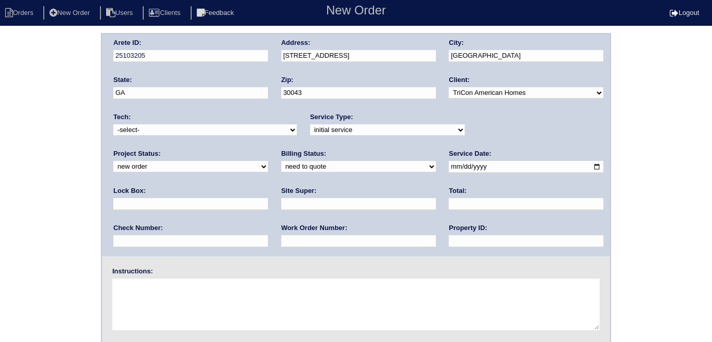
select select "1"
select select "initial service"
click at [281, 241] on input "text" at bounding box center [358, 241] width 155 height 12
type input "539946"
click at [449, 165] on input "date" at bounding box center [526, 167] width 155 height 12
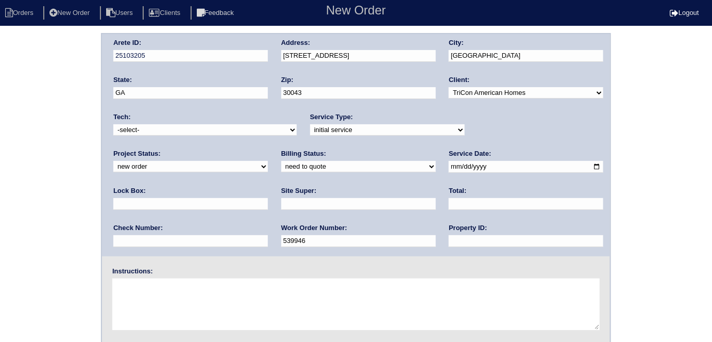
type input "[DATE]"
drag, startPoint x: 319, startPoint y: 240, endPoint x: 325, endPoint y: 214, distance: 26.4
click at [449, 240] on input "text" at bounding box center [526, 241] width 155 height 12
type input "N/A"
click at [281, 203] on input "text" at bounding box center [358, 204] width 155 height 12
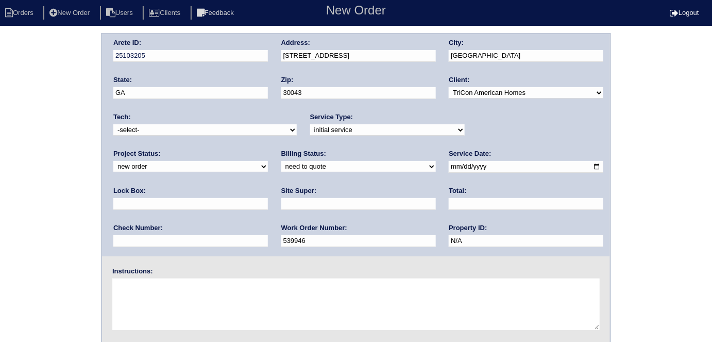
click at [281, 209] on input "text" at bounding box center [358, 204] width 155 height 12
type input "Terrence Griffith"
click at [268, 198] on input "text" at bounding box center [190, 204] width 155 height 12
type input "9470"
click at [310, 132] on select "-select- initial service basic service maintenance call replacement scope servi…" at bounding box center [387, 129] width 155 height 11
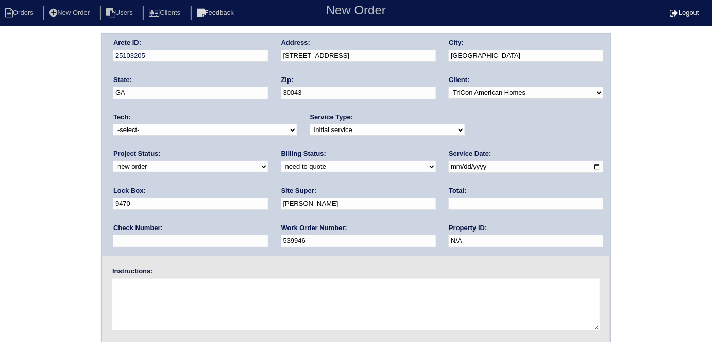
click at [310, 124] on select "-select- initial service basic service maintenance call replacement scope servi…" at bounding box center [387, 129] width 155 height 11
click at [310, 123] on div "Service Type: -select- initial service basic service maintenance call replaceme…" at bounding box center [387, 126] width 155 height 28
click at [310, 125] on select "-select- initial service basic service maintenance call replacement scope servi…" at bounding box center [387, 129] width 155 height 11
select select "replacement scope"
click at [310, 124] on select "-select- initial service basic service maintenance call replacement scope servi…" at bounding box center [387, 129] width 155 height 11
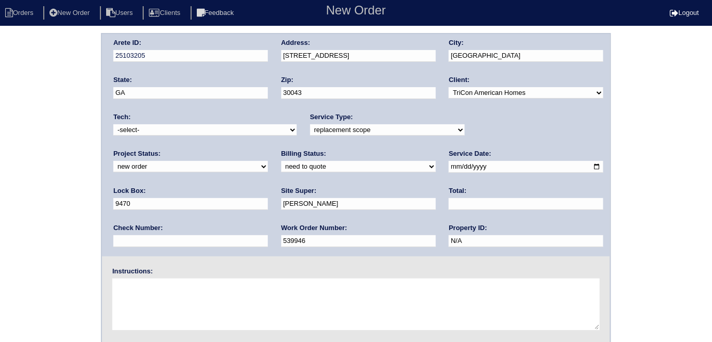
click at [173, 296] on textarea at bounding box center [355, 304] width 487 height 52
type textarea "Service if replacement not needed"
drag, startPoint x: 382, startPoint y: 62, endPoint x: 345, endPoint y: 45, distance: 41.3
click at [295, 55] on div "Address: 1623 Leather Lake Ct" at bounding box center [358, 52] width 155 height 29
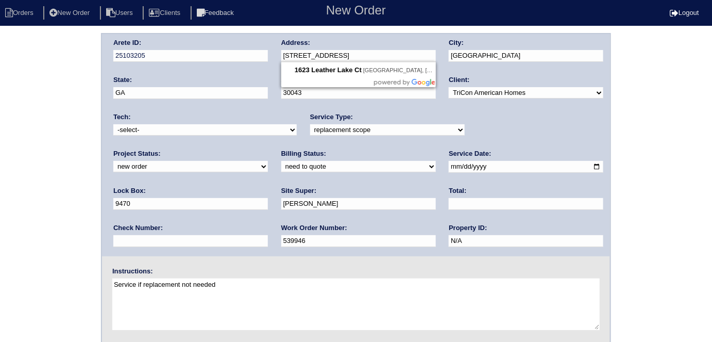
drag, startPoint x: 361, startPoint y: 52, endPoint x: 279, endPoint y: 55, distance: 82.5
click at [279, 55] on div "Arete ID: 25103205 Address: 1623 Leather Lake Ct City: Lawrenceville State: GA …" at bounding box center [356, 145] width 508 height 222
click at [0, 94] on div "Arete ID: 25103205 Address: 1623 Leather Lake Ct City: Lawrenceville State: GA …" at bounding box center [356, 241] width 712 height 417
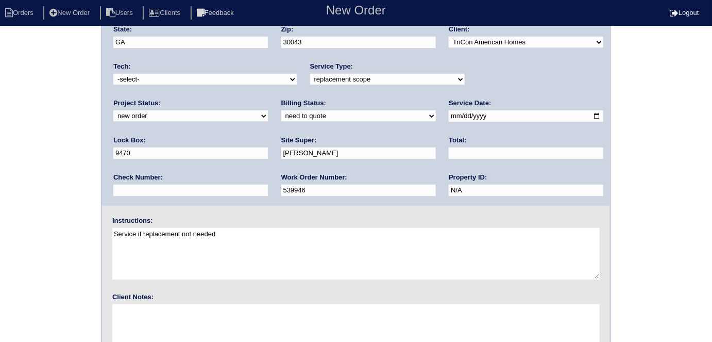
scroll to position [106, 0]
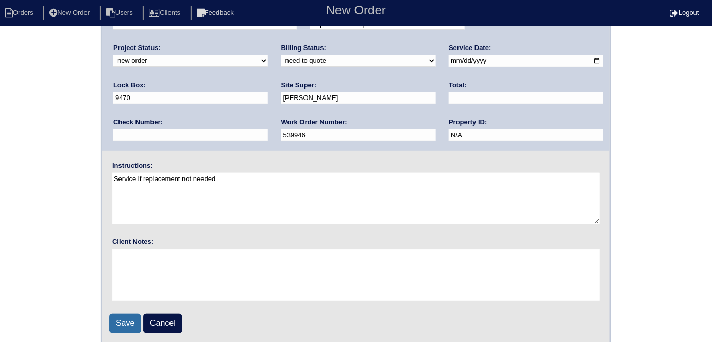
click at [115, 313] on input "Save" at bounding box center [125, 323] width 32 height 20
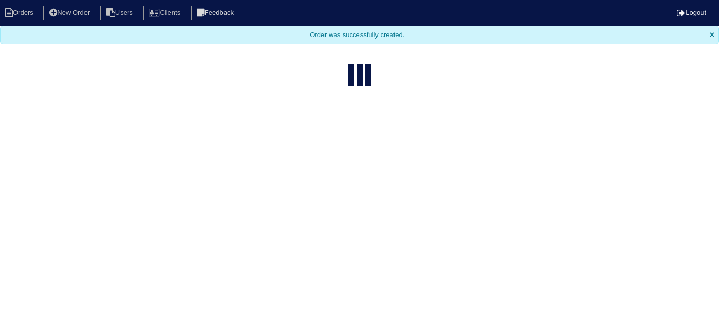
select select "15"
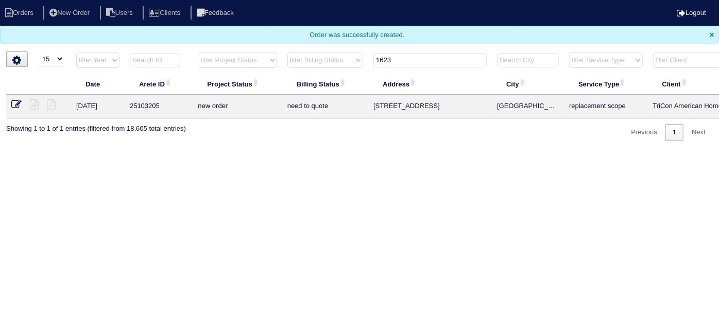
drag, startPoint x: 420, startPoint y: 61, endPoint x: 312, endPoint y: 56, distance: 108.8
click at [324, 57] on tr "filter Year -- Any Year -- 2025 2024 2023 2022 2021 2020 2019 filter Project St…" at bounding box center [452, 62] width 893 height 21
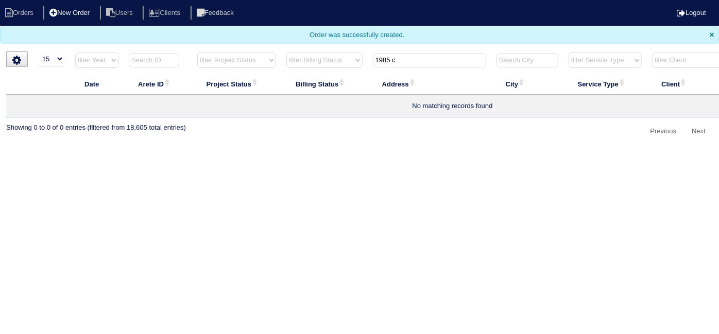
type input "1985 c"
click at [80, 15] on li "New Order" at bounding box center [70, 13] width 55 height 14
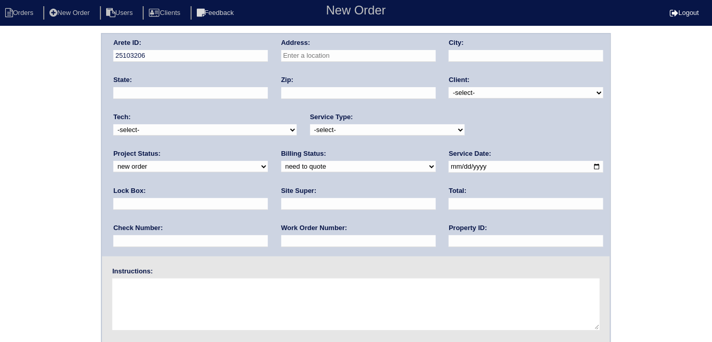
click at [308, 57] on input "text" at bounding box center [358, 56] width 155 height 12
type input "1985 Chestnut Log Dr"
type input "Lithia Springs"
type input "GA"
type input "30122"
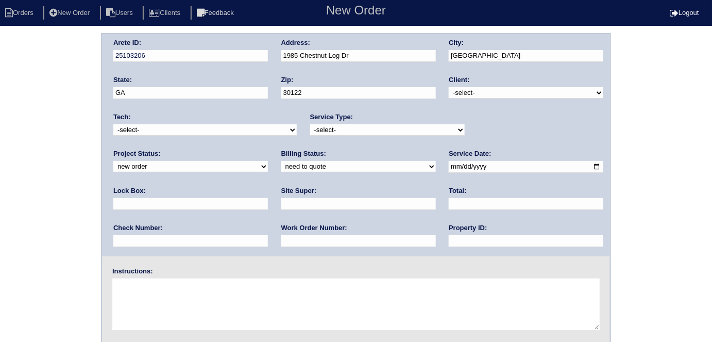
click at [497, 94] on select "-select- TriCon American Homes American Homes 4 Rent First Key Homes Zillow The…" at bounding box center [526, 92] width 155 height 11
select select "1"
click at [449, 87] on select "-select- TriCon American Homes American Homes 4 Rent First Key Homes Zillow The…" at bounding box center [526, 92] width 155 height 11
click at [349, 127] on select "-select- initial service basic service maintenance call replacement scope servi…" at bounding box center [387, 129] width 155 height 11
select select "scope only"
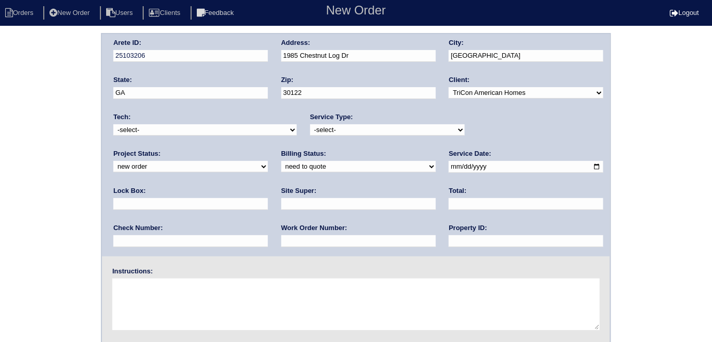
click at [310, 124] on select "-select- initial service basic service maintenance call replacement scope servi…" at bounding box center [387, 129] width 155 height 11
click at [281, 206] on input "text" at bounding box center [358, 204] width 155 height 12
type input "Florence Williams"
click at [449, 165] on input "date" at bounding box center [526, 167] width 155 height 12
type input "2025-09-02"
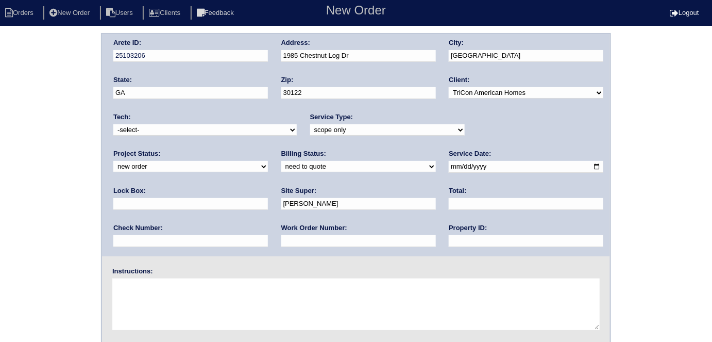
drag, startPoint x: 316, startPoint y: 244, endPoint x: 307, endPoint y: 205, distance: 39.7
click at [449, 244] on input "text" at bounding box center [526, 241] width 155 height 12
type input "N/A"
click at [233, 279] on textarea at bounding box center [355, 304] width 487 height 52
type textarea "Scope for service/repairs needed"
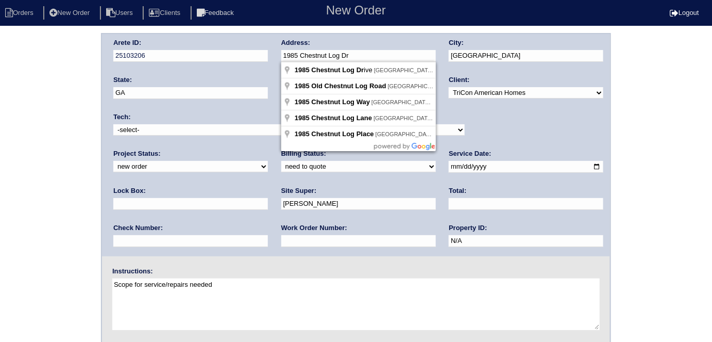
drag, startPoint x: 392, startPoint y: 58, endPoint x: 274, endPoint y: 55, distance: 118.0
click at [274, 55] on div "Arete ID: 25103206 Address: 1985 Chestnut Log Dr City: Lithia Springs State: GA…" at bounding box center [356, 145] width 508 height 222
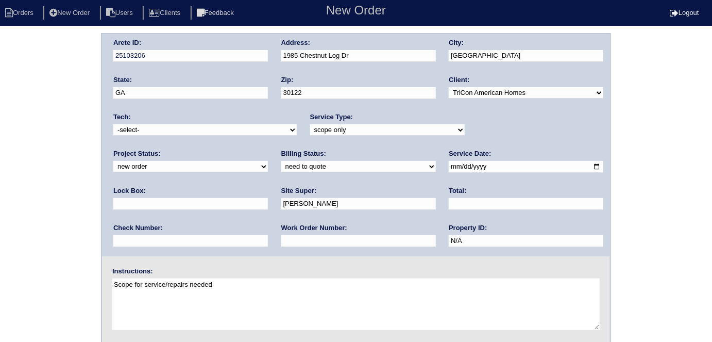
click at [1, 64] on div "Arete ID: 25103206 Address: 1985 Chestnut Log Dr City: Lithia Springs State: GA…" at bounding box center [356, 241] width 712 height 417
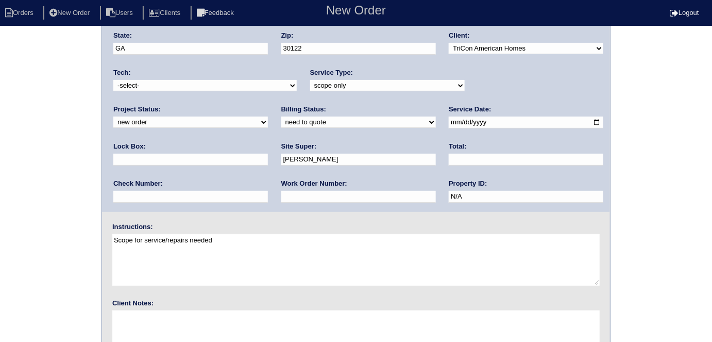
scroll to position [106, 0]
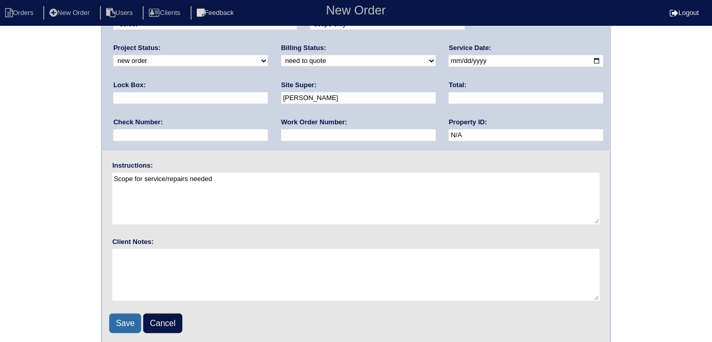
click at [121, 321] on input "Save" at bounding box center [125, 323] width 32 height 20
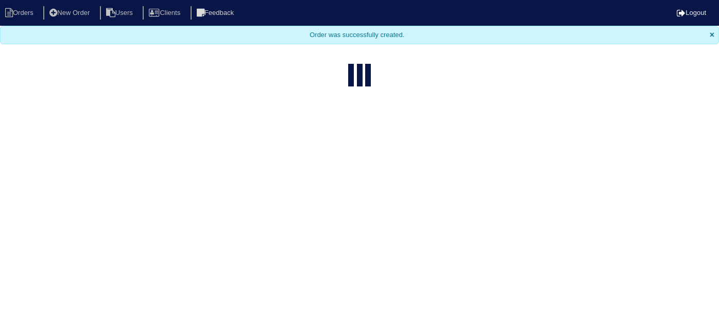
select select "15"
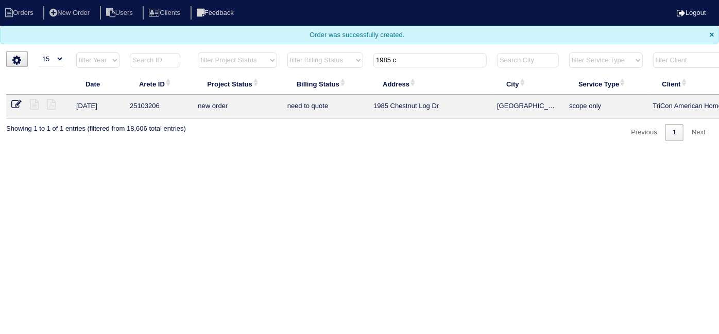
drag, startPoint x: 409, startPoint y: 62, endPoint x: 257, endPoint y: 50, distance: 152.4
click at [269, 52] on tr "filter Year -- Any Year -- 2025 2024 2023 2022 2021 2020 2019 filter Project St…" at bounding box center [452, 62] width 893 height 21
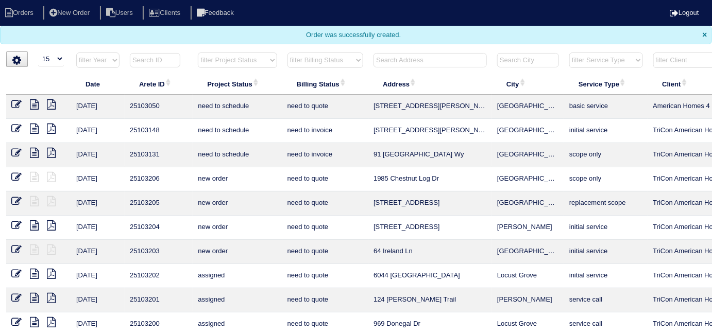
click at [394, 63] on input "text" at bounding box center [429, 60] width 113 height 14
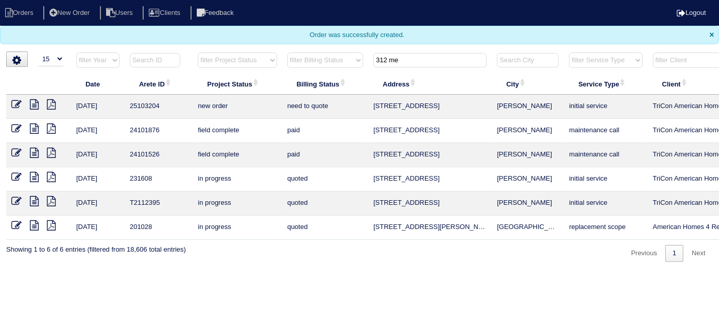
drag, startPoint x: 426, startPoint y: 58, endPoint x: 317, endPoint y: 52, distance: 108.9
click at [317, 52] on tr "filter Year -- Any Year -- 2025 2024 2023 2022 2021 2020 2019 filter Project St…" at bounding box center [452, 62] width 893 height 21
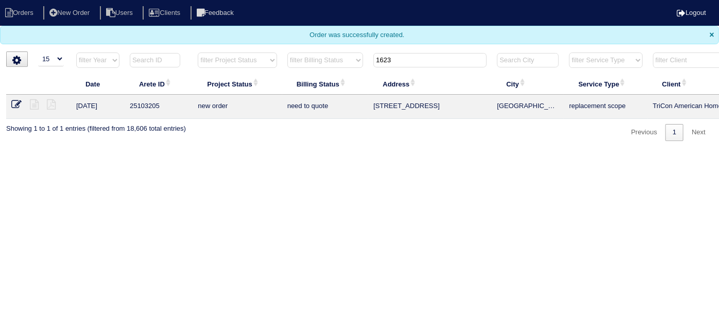
type input "1623"
click at [517, 151] on html "Orders New Order Users Clients Feedback Logout Orders New Order Users Clients M…" at bounding box center [359, 75] width 719 height 151
drag, startPoint x: 408, startPoint y: 64, endPoint x: 357, endPoint y: 48, distance: 53.6
click at [357, 48] on body "Orders New Order Users Clients Feedback Logout Orders New Order Users Clients M…" at bounding box center [359, 70] width 719 height 141
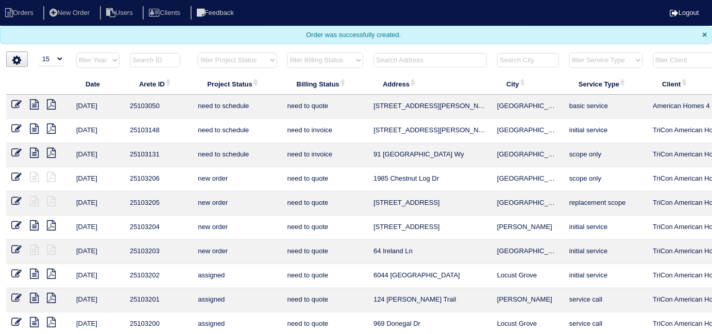
click at [427, 58] on input "text" at bounding box center [429, 60] width 113 height 14
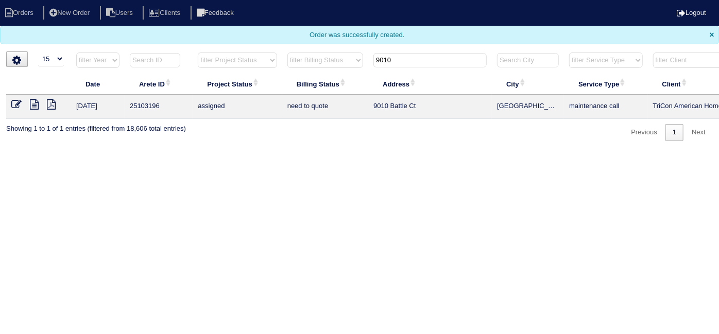
type input "9010"
click at [37, 104] on icon at bounding box center [34, 104] width 9 height 10
click at [230, 151] on html "Orders New Order Users Clients Feedback Logout Orders New Order Users Clients M…" at bounding box center [359, 75] width 719 height 151
click at [54, 103] on icon at bounding box center [51, 104] width 9 height 10
drag, startPoint x: 400, startPoint y: 60, endPoint x: 360, endPoint y: 60, distance: 39.7
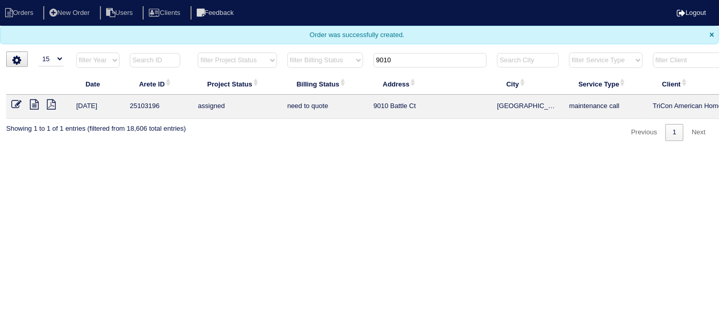
click at [363, 61] on tr "filter Year -- Any Year -- 2025 2024 2023 2022 2021 2020 2019 filter Project St…" at bounding box center [452, 62] width 893 height 21
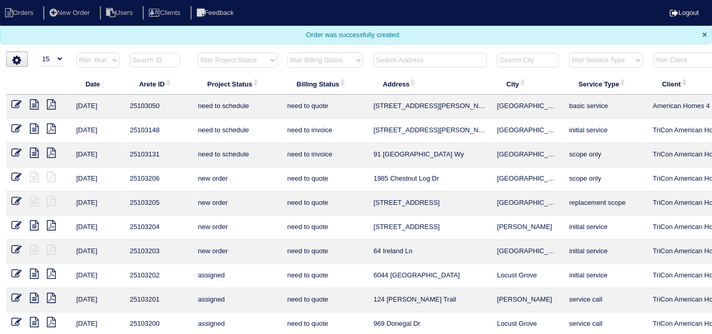
click at [384, 59] on input "text" at bounding box center [429, 60] width 113 height 14
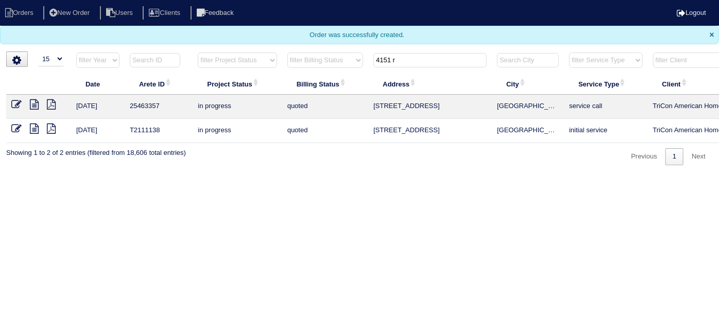
type input "4151 r"
click at [35, 104] on icon at bounding box center [34, 104] width 9 height 10
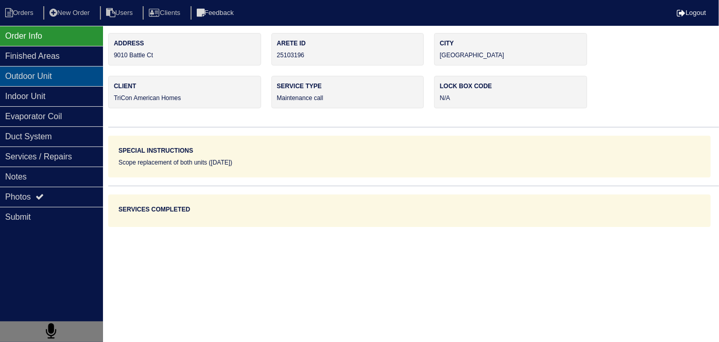
click at [73, 82] on div "Outdoor Unit" at bounding box center [51, 76] width 103 height 20
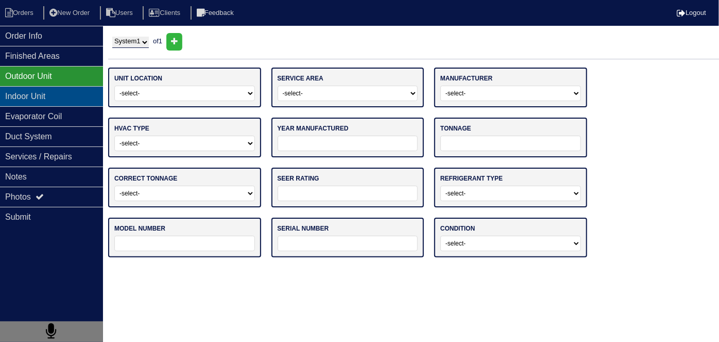
click at [64, 91] on div "Indoor Unit" at bounding box center [51, 96] width 103 height 20
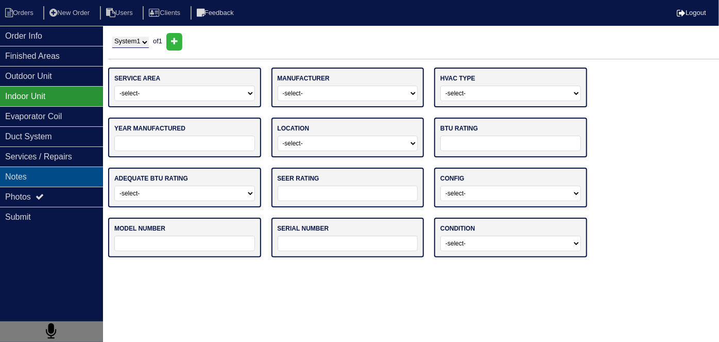
click at [45, 175] on div "Notes" at bounding box center [51, 176] width 103 height 20
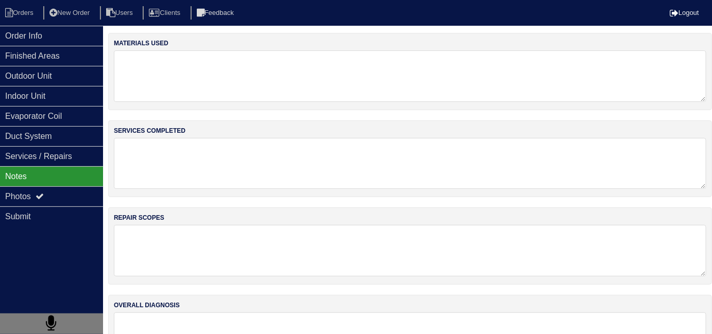
click at [275, 154] on textarea at bounding box center [410, 163] width 592 height 51
click at [49, 195] on div "Photos" at bounding box center [51, 196] width 103 height 20
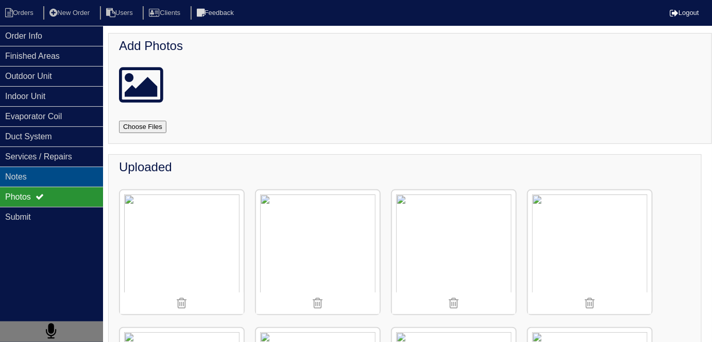
click at [29, 166] on div "Notes" at bounding box center [51, 176] width 103 height 20
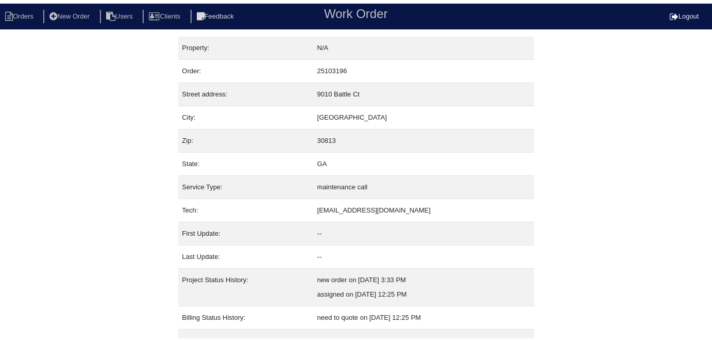
scroll to position [40, 0]
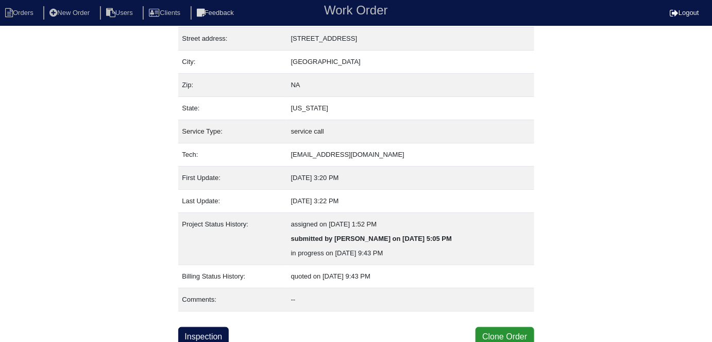
scroll to position [54, 0]
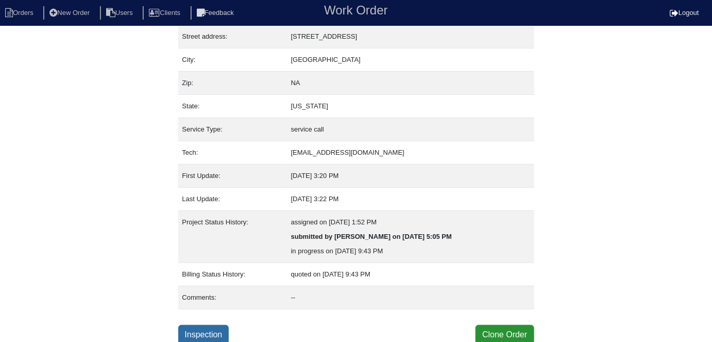
click at [211, 332] on link "Inspection" at bounding box center [203, 335] width 51 height 20
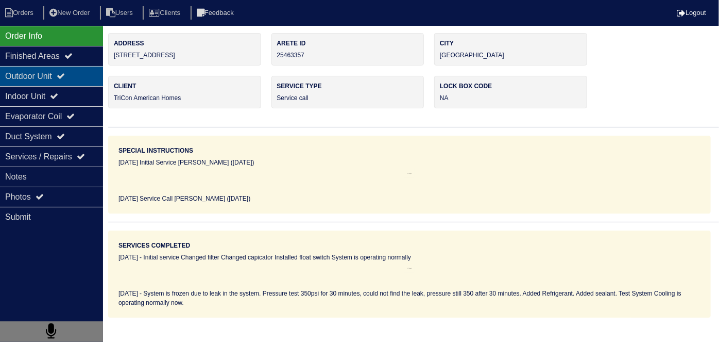
click at [67, 83] on div "Outdoor Unit" at bounding box center [51, 76] width 103 height 20
type textarea "Nitrogen 7lbs R410A Refrigerant"
type textarea "System is frozen due to leak in the system. Pressure test 350psi for 30 minutes…"
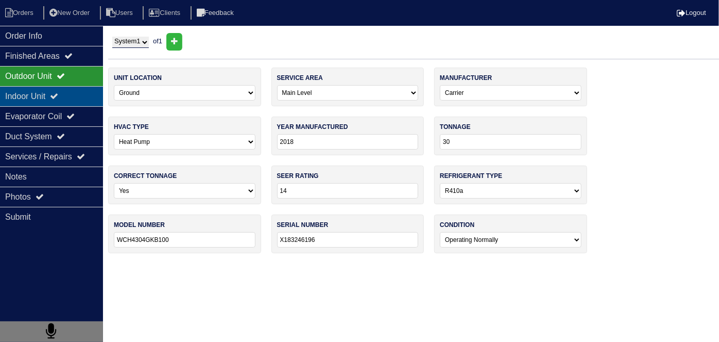
click at [61, 90] on div "Indoor Unit" at bounding box center [51, 96] width 103 height 20
type textarea "Nitrogen 7lbs R410A Refrigerant"
type textarea "System is frozen due to leak in the system. Pressure test 350psi for 30 minutes…"
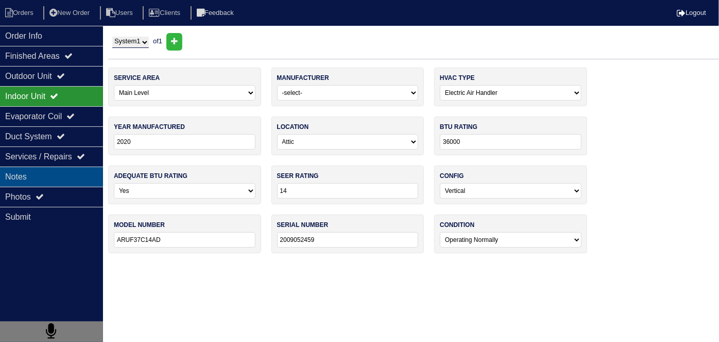
click at [57, 176] on div "Notes" at bounding box center [51, 176] width 103 height 20
type textarea "Nitrogen 7lbs R410A Refrigerant"
type textarea "System is frozen due to leak in the system. Pressure test 350psi for 30 minutes…"
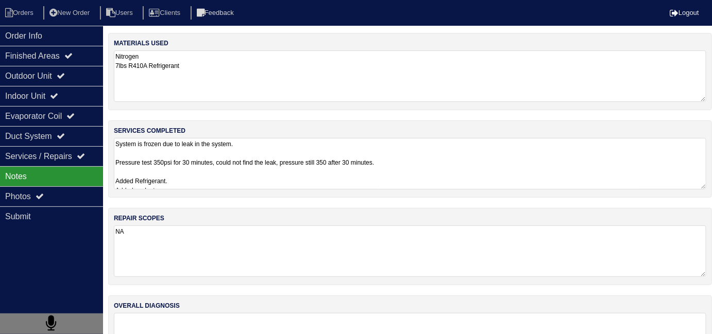
click at [472, 167] on textarea "System is frozen due to leak in the system. Pressure test 350psi for 30 minutes…" at bounding box center [410, 164] width 592 height 52
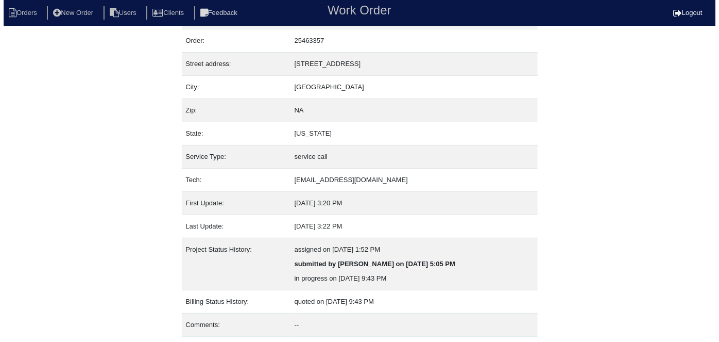
scroll to position [54, 0]
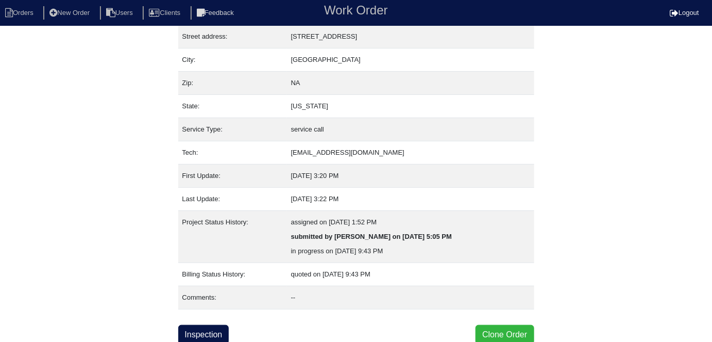
click at [493, 325] on button "Clone Order" at bounding box center [504, 335] width 58 height 20
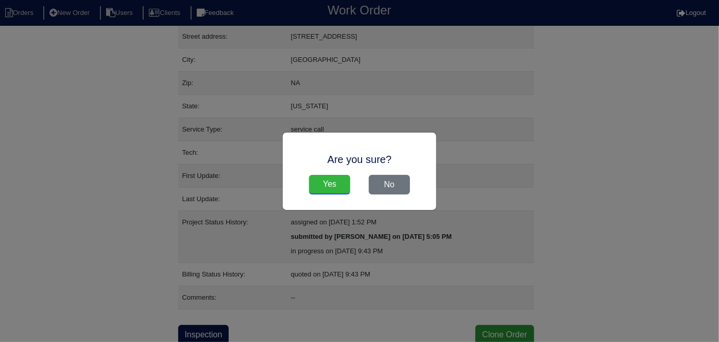
click at [324, 183] on input "Yes" at bounding box center [329, 185] width 41 height 20
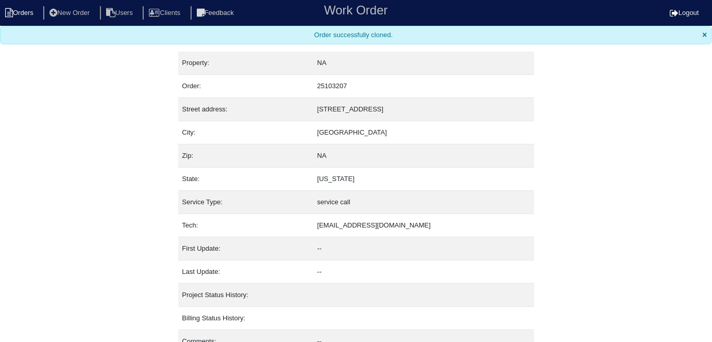
click at [16, 13] on li "Orders" at bounding box center [21, 13] width 42 height 14
select select "15"
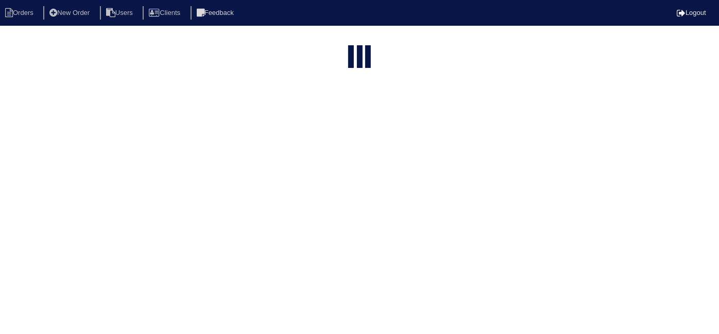
type input "4151 r"
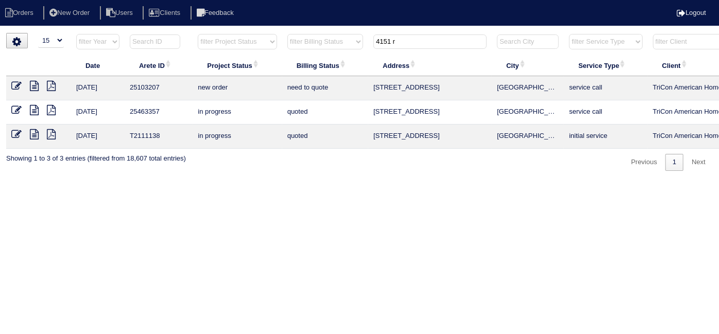
click at [18, 81] on icon at bounding box center [16, 86] width 10 height 10
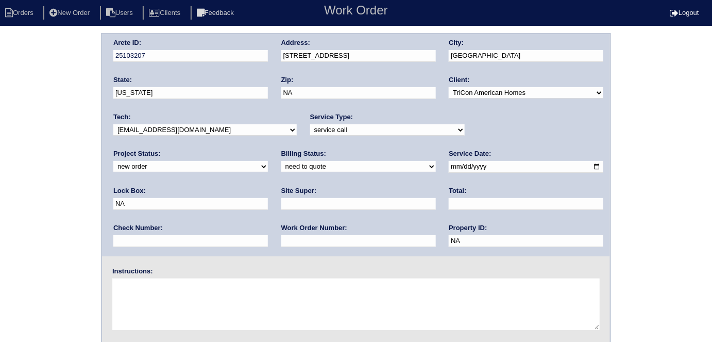
click at [318, 129] on select "-select- initial service basic service maintenance call replacement scope servi…" at bounding box center [387, 129] width 155 height 11
select select "scope only"
click at [310, 124] on select "-select- initial service basic service maintenance call replacement scope servi…" at bounding box center [387, 129] width 155 height 11
click at [281, 205] on input "text" at bounding box center [358, 204] width 155 height 12
type input "[PERSON_NAME]"
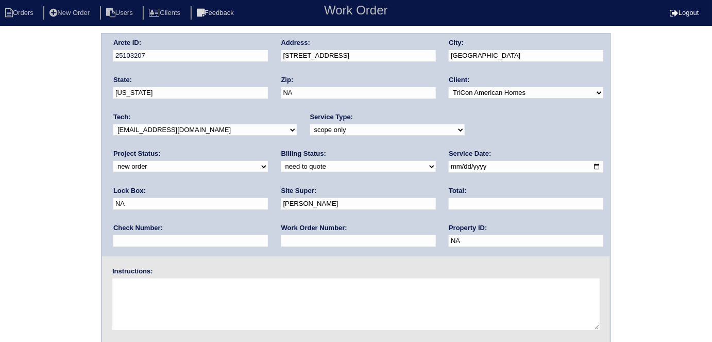
drag, startPoint x: 471, startPoint y: 168, endPoint x: 298, endPoint y: 157, distance: 173.5
click at [309, 160] on div "Arete ID: 25103207 Address: [STREET_ADDRESS] City: [GEOGRAPHIC_DATA] State: [US…" at bounding box center [356, 145] width 508 height 222
type input "9310"
click at [323, 320] on textarea at bounding box center [355, 304] width 487 height 52
type textarea "Scope for service/repairs needed Condensation built up around Furnace per site …"
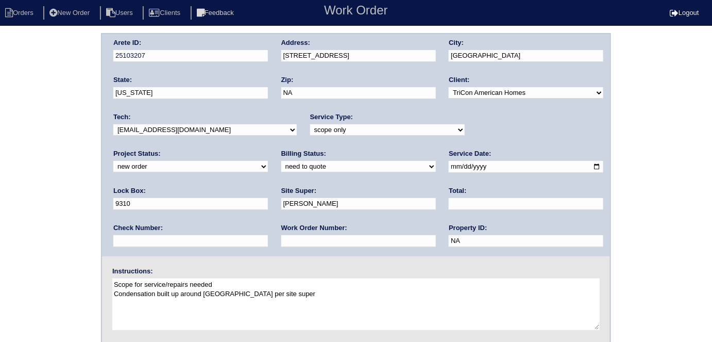
click at [27, 117] on div "Arete ID: 25103207 Address: 4151 Ravenwood Court City: Union City State: Georgi…" at bounding box center [356, 241] width 712 height 417
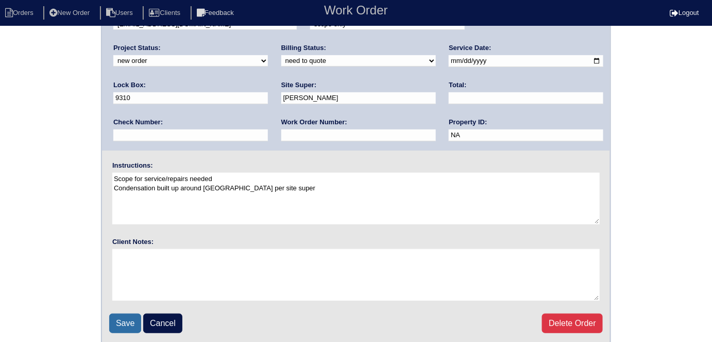
click at [128, 327] on input "Save" at bounding box center [125, 323] width 32 height 20
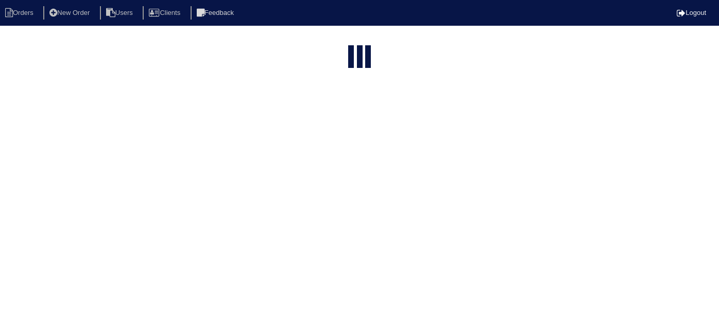
select select "15"
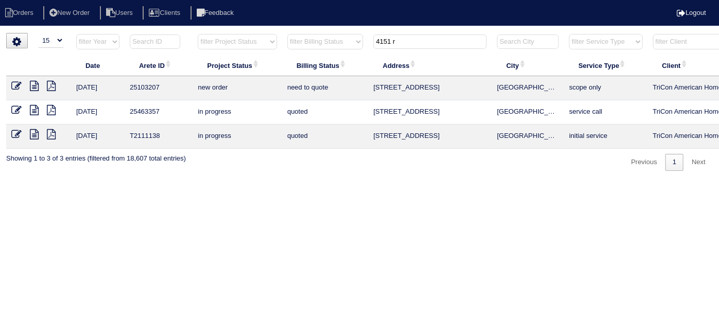
drag, startPoint x: 409, startPoint y: 41, endPoint x: 327, endPoint y: -5, distance: 94.6
click at [327, 0] on html "Orders New Order Users Clients Feedback Logout Orders New Order Users Clients M…" at bounding box center [359, 90] width 719 height 181
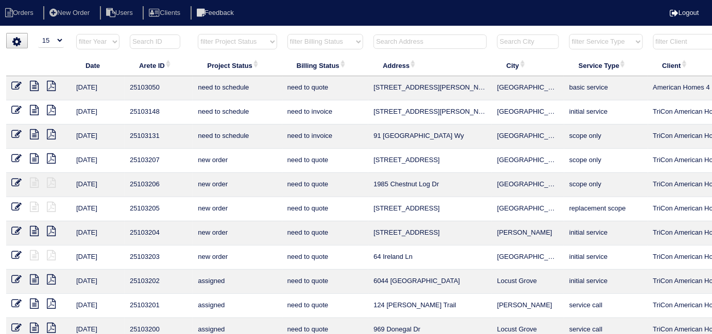
click at [394, 41] on input "text" at bounding box center [429, 42] width 113 height 14
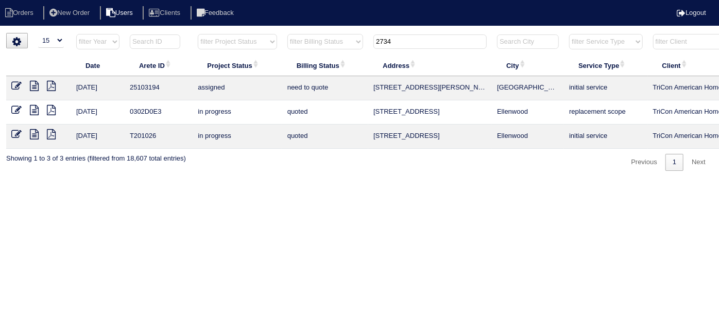
type input "2734"
click at [31, 84] on icon at bounding box center [34, 86] width 9 height 10
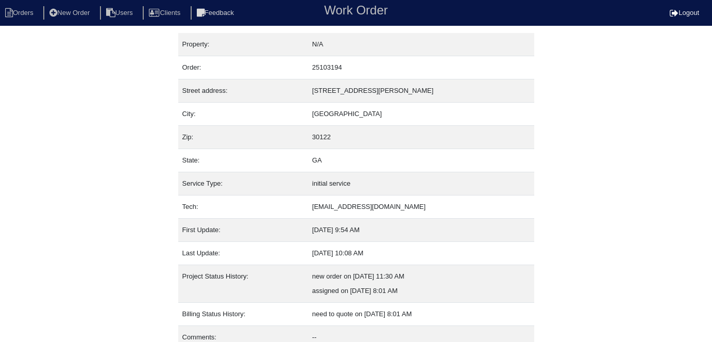
scroll to position [40, 0]
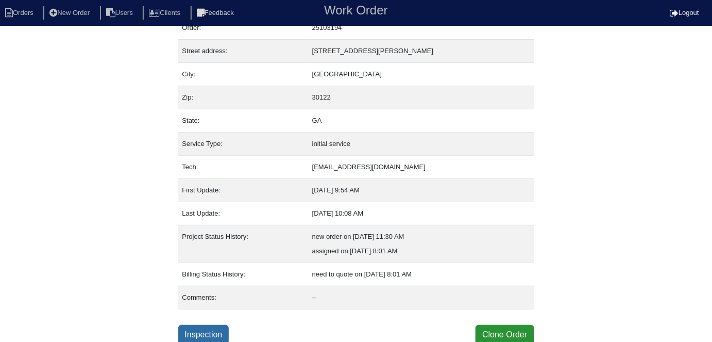
click at [196, 326] on link "Inspection" at bounding box center [203, 335] width 51 height 20
select select "0"
select select "Carrier"
select select "0"
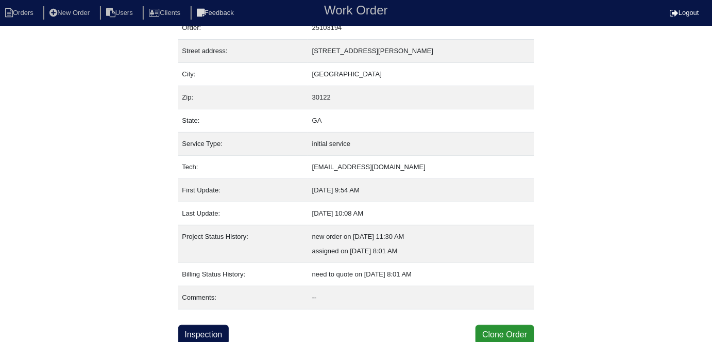
select select "0"
select select "2"
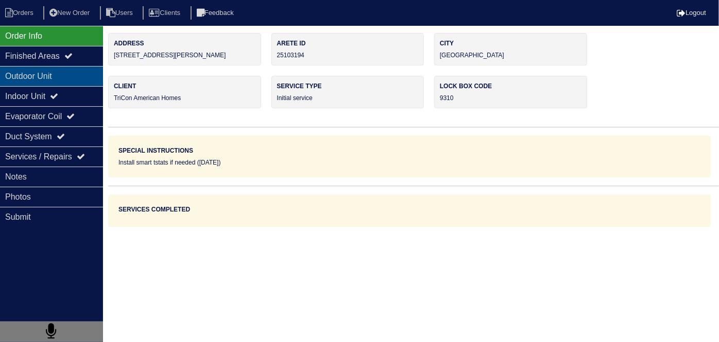
click at [42, 76] on div "Outdoor Unit" at bounding box center [51, 76] width 103 height 20
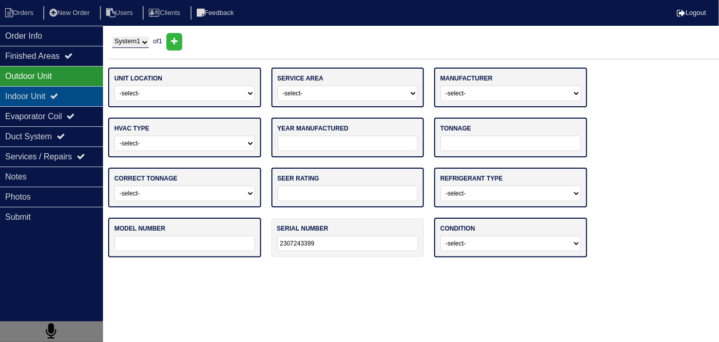
click at [38, 88] on div "Indoor Unit" at bounding box center [51, 96] width 103 height 20
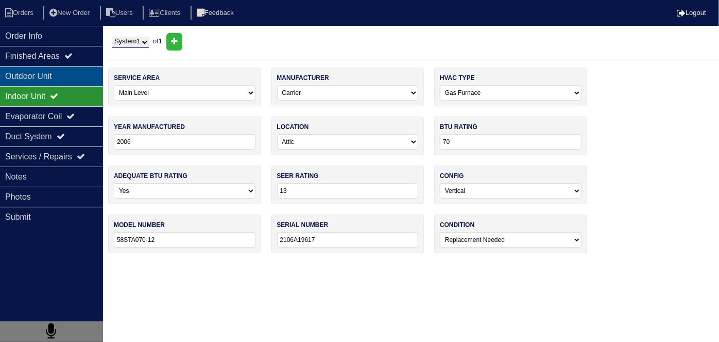
click at [54, 79] on div "Outdoor Unit" at bounding box center [51, 76] width 103 height 20
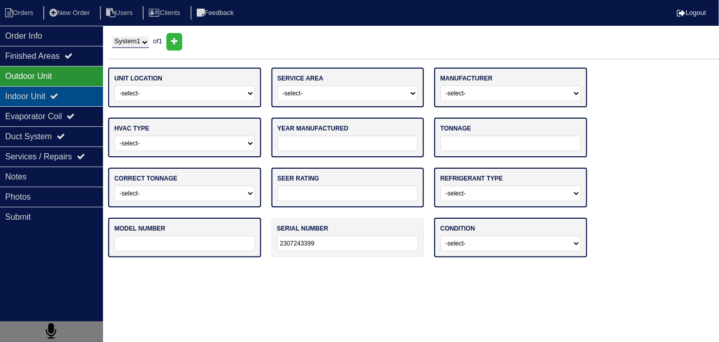
click at [53, 99] on div "Indoor Unit" at bounding box center [51, 96] width 103 height 20
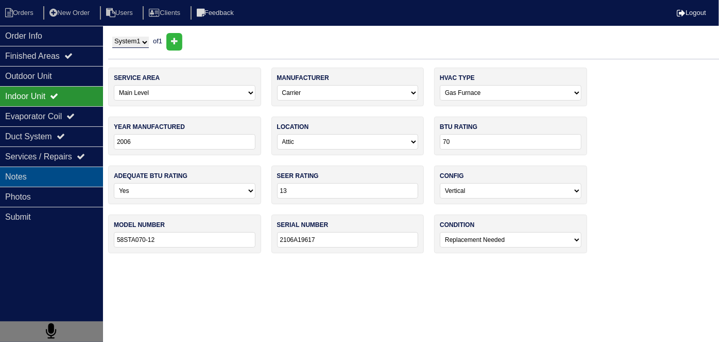
click at [54, 181] on div "Notes" at bounding box center [51, 176] width 103 height 20
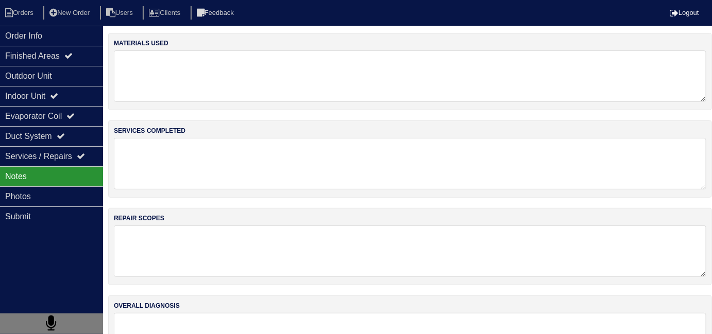
click at [49, 177] on div "Notes" at bounding box center [51, 176] width 103 height 20
click at [50, 74] on div "Outdoor Unit" at bounding box center [51, 76] width 103 height 20
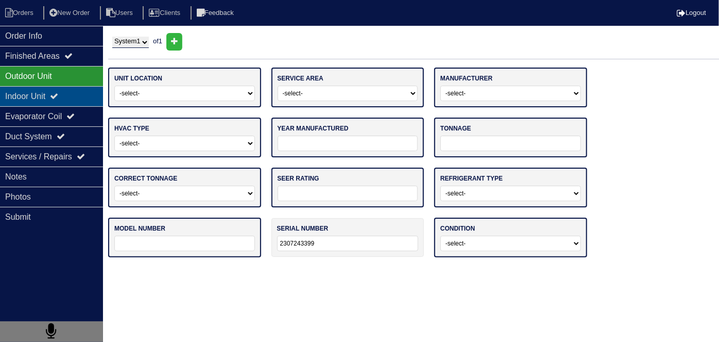
click at [35, 90] on div "Indoor Unit" at bounding box center [51, 96] width 103 height 20
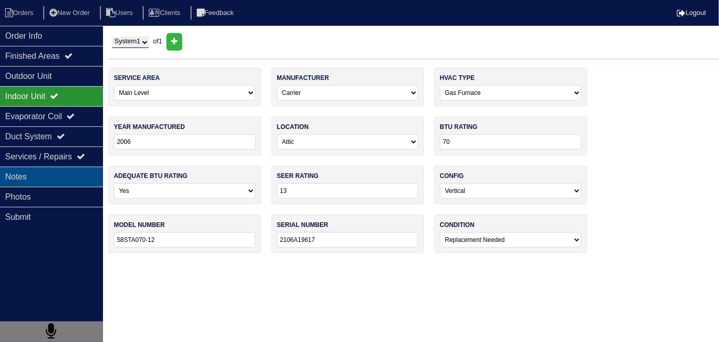
click at [67, 173] on div "Notes" at bounding box center [51, 176] width 103 height 20
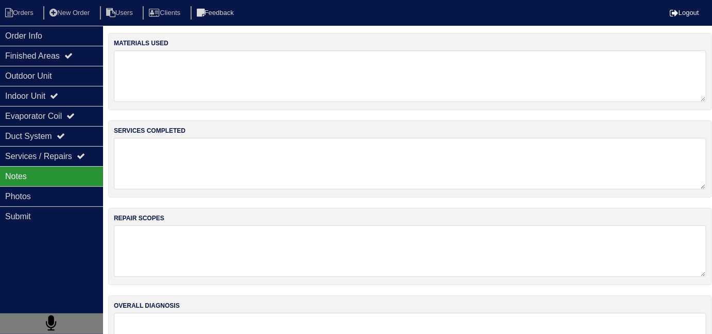
click at [254, 169] on textarea at bounding box center [410, 164] width 592 height 52
click at [217, 75] on textarea at bounding box center [410, 76] width 592 height 52
click at [184, 209] on div "repair scopes" at bounding box center [410, 246] width 604 height 77
click at [27, 12] on li "Orders" at bounding box center [21, 13] width 42 height 14
select select "15"
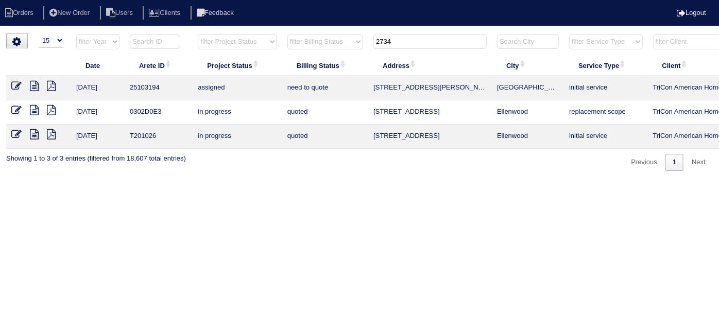
drag, startPoint x: 404, startPoint y: 43, endPoint x: 212, endPoint y: -1, distance: 196.6
click at [212, 0] on html "Orders New Order Users Clients Feedback Logout Orders New Order Users Clients M…" at bounding box center [359, 90] width 719 height 181
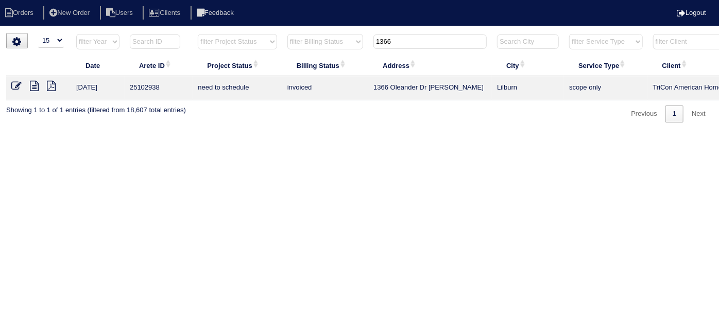
type input "1366"
click at [13, 82] on icon at bounding box center [16, 86] width 10 height 10
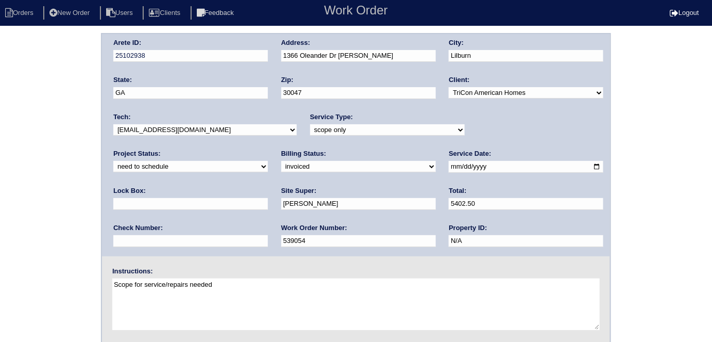
click at [0, 190] on div "Arete ID: 25102938 Address: 1366 Oleander Dr SW City: Lilburn State: GA Zip: 30…" at bounding box center [356, 241] width 712 height 417
click at [0, 216] on div "Arete ID: 25102938 Address: 1366 Oleander Dr SW City: Lilburn State: GA Zip: 30…" at bounding box center [356, 241] width 712 height 417
click at [3, 184] on div "Arete ID: 25102938 Address: 1366 Oleander Dr SW City: Lilburn State: GA Zip: 30…" at bounding box center [356, 241] width 712 height 417
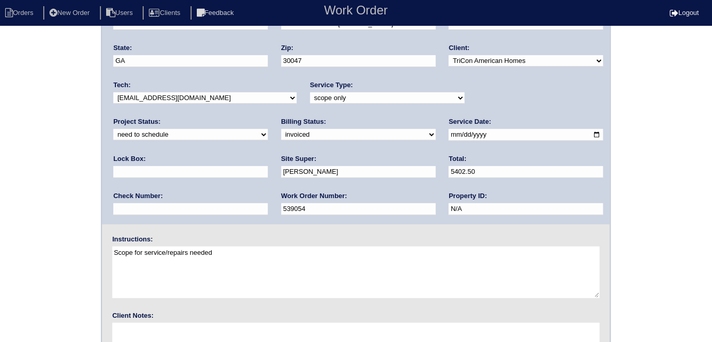
scroll to position [106, 0]
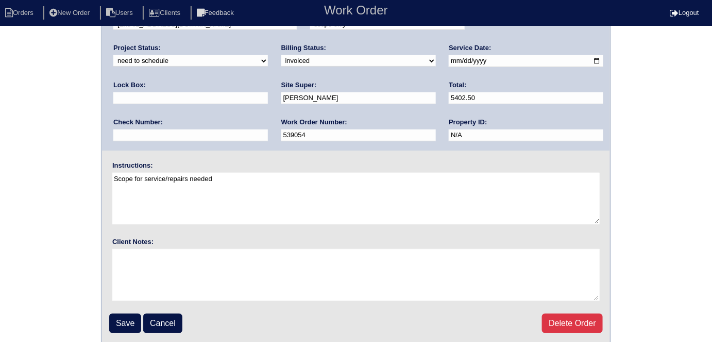
click at [126, 332] on fieldset "Arete ID: 25102938 Address: 1366 Oleander Dr SW City: Lilburn State: GA Zip: 30…" at bounding box center [356, 135] width 508 height 415
drag, startPoint x: 126, startPoint y: 323, endPoint x: 534, endPoint y: 232, distance: 418.1
click at [130, 319] on input "Save" at bounding box center [125, 323] width 32 height 20
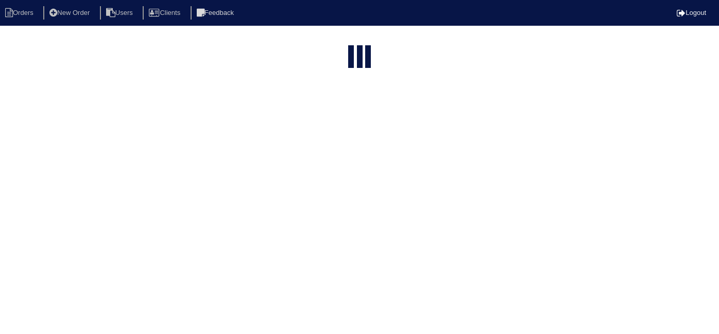
select select "15"
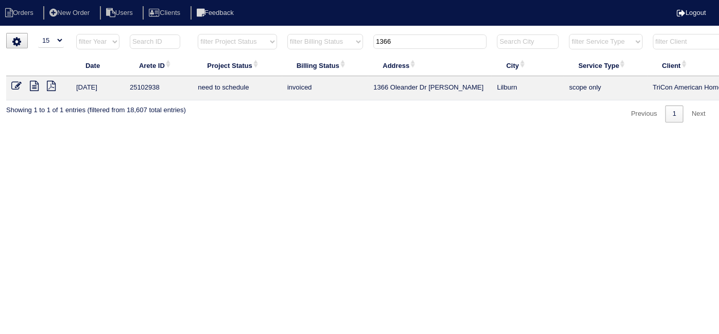
drag, startPoint x: 395, startPoint y: 43, endPoint x: 288, endPoint y: 35, distance: 107.0
click at [290, 35] on tr "filter Year -- Any Year -- 2025 2024 2023 2022 2021 2020 2019 filter Project St…" at bounding box center [452, 43] width 893 height 21
type input "9010"
drag, startPoint x: 390, startPoint y: 42, endPoint x: 334, endPoint y: 43, distance: 56.2
click at [334, 43] on tr "filter Year -- Any Year -- 2025 2024 2023 2022 2021 2020 2019 filter Project St…" at bounding box center [452, 43] width 893 height 21
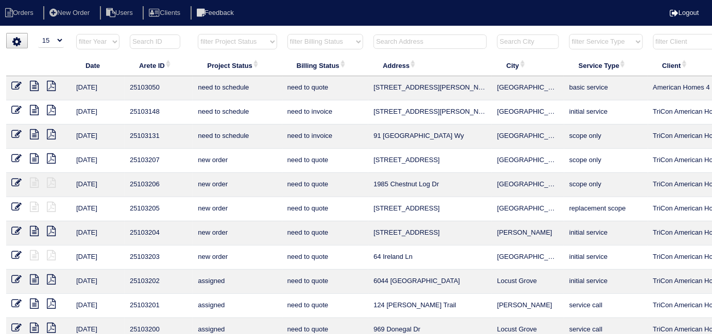
click at [432, 35] on input "text" at bounding box center [429, 42] width 113 height 14
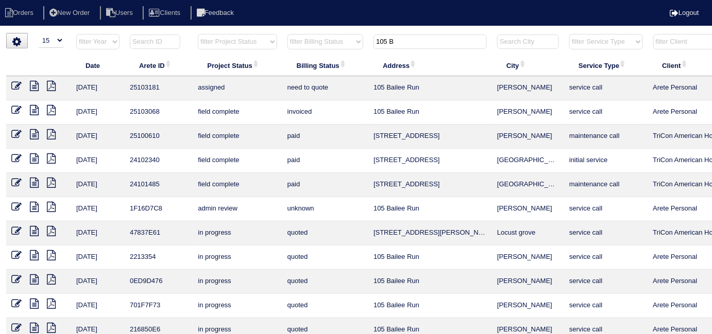
scroll to position [0, 7]
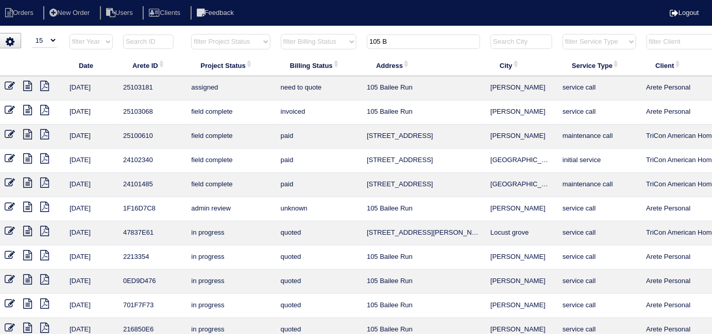
type input "105 B"
click at [26, 84] on icon at bounding box center [27, 86] width 9 height 10
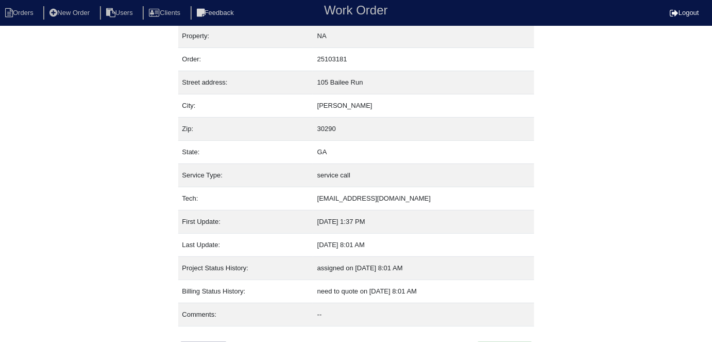
scroll to position [25, 0]
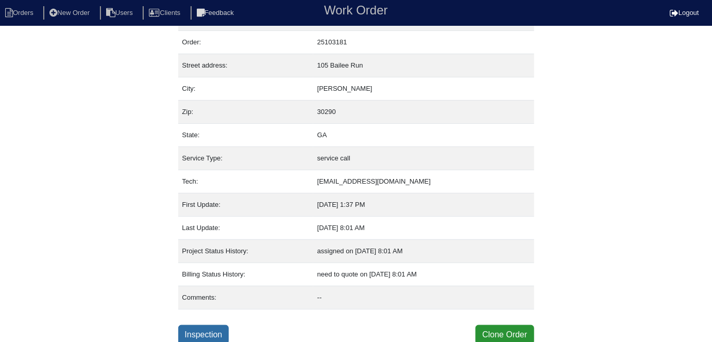
click at [218, 333] on link "Inspection" at bounding box center [203, 335] width 51 height 20
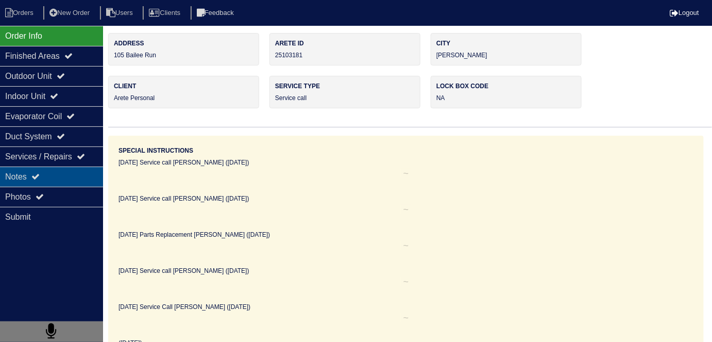
click at [56, 174] on div "Notes" at bounding box center [51, 176] width 103 height 20
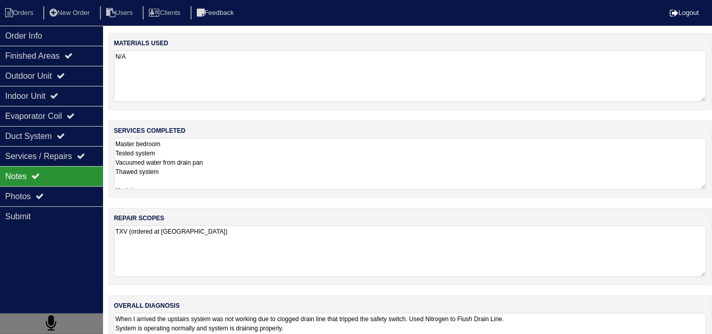
click at [236, 177] on textarea "Master bedroom Tested system Vacuumed water from drain pan Thawed system Upstai…" at bounding box center [410, 164] width 592 height 52
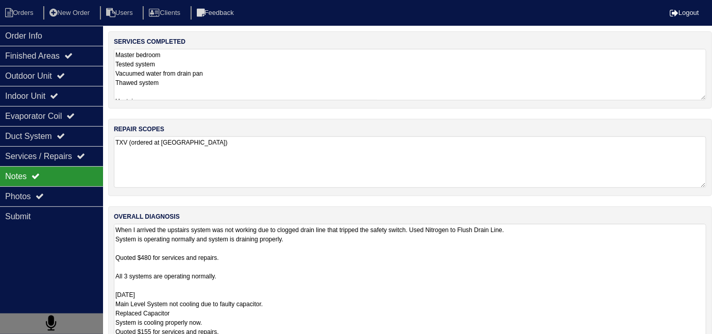
click at [375, 296] on textarea "When I arrived the upstairs system was not working due to clogged drain line th…" at bounding box center [410, 299] width 592 height 150
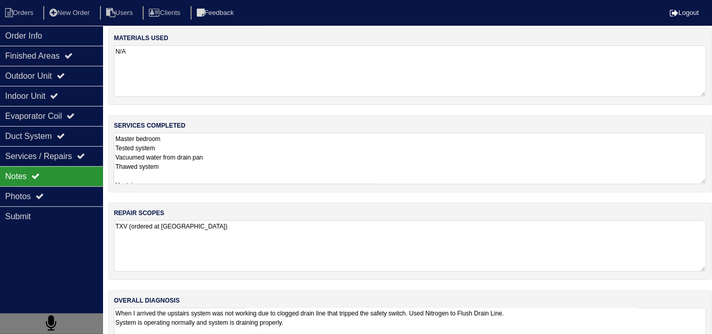
scroll to position [5, 0]
click at [375, 165] on textarea "Master bedroom Tested system Vacuumed water from drain pan Thawed system Upstai…" at bounding box center [410, 159] width 592 height 52
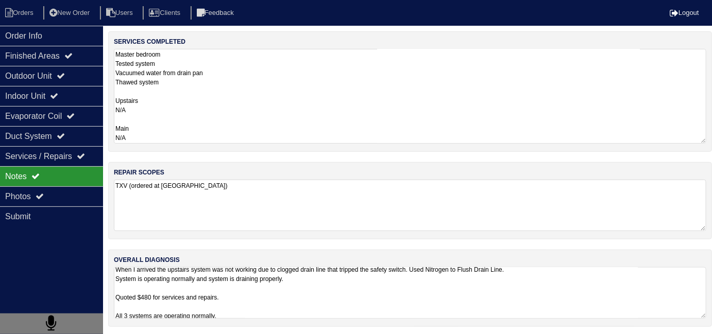
scroll to position [1, 0]
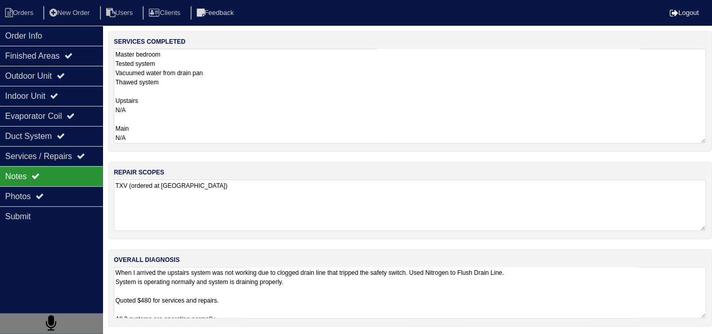
click at [489, 299] on textarea "When I arrived the upstairs system was not working due to clogged drain line th…" at bounding box center [410, 293] width 592 height 52
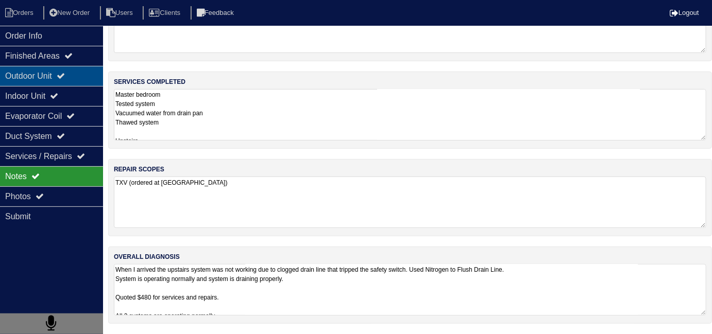
scroll to position [0, 0]
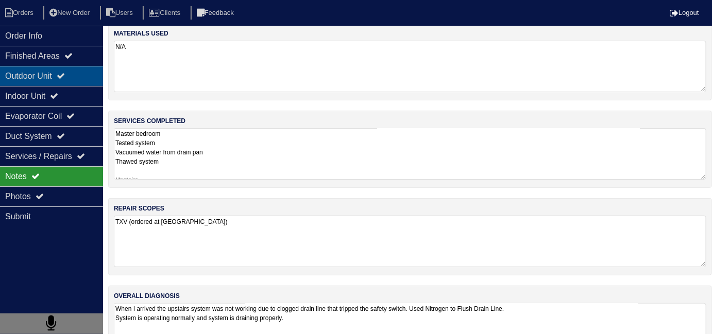
click at [79, 78] on div "Outdoor Unit" at bounding box center [51, 76] width 103 height 20
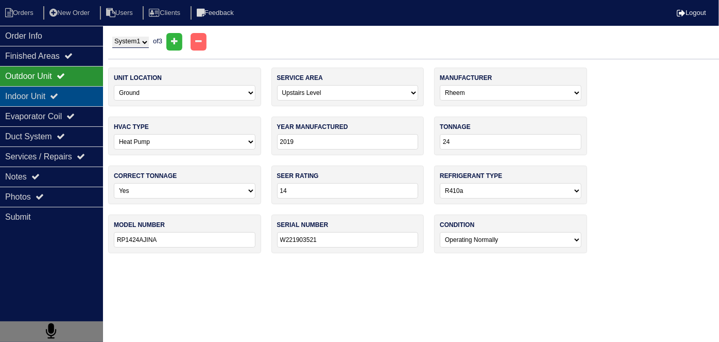
click at [76, 97] on div "Indoor Unit" at bounding box center [51, 96] width 103 height 20
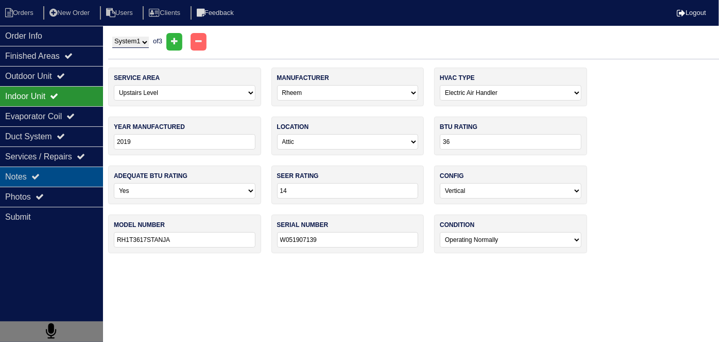
click at [73, 176] on div "Notes" at bounding box center [51, 176] width 103 height 20
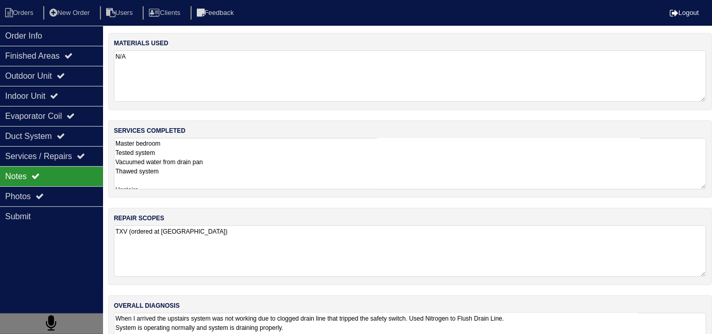
drag, startPoint x: 304, startPoint y: 262, endPoint x: 483, endPoint y: 282, distance: 179.8
click at [305, 262] on textarea "TXV (ordered at lithia springs)" at bounding box center [410, 252] width 592 height 52
click at [547, 326] on textarea "When I arrived the upstairs system was not working due to clogged drain line th…" at bounding box center [410, 339] width 592 height 52
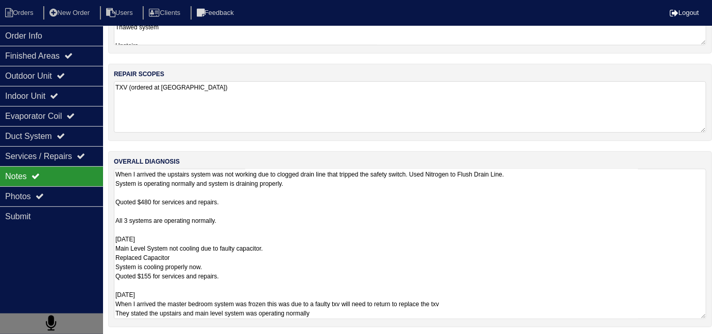
scroll to position [145, 0]
click at [50, 42] on div "Order Info" at bounding box center [51, 36] width 103 height 20
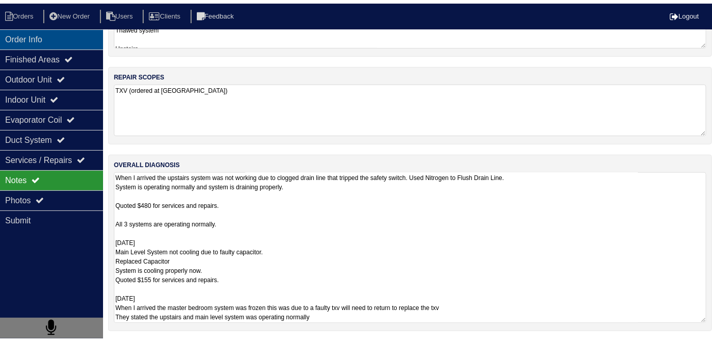
scroll to position [46, 0]
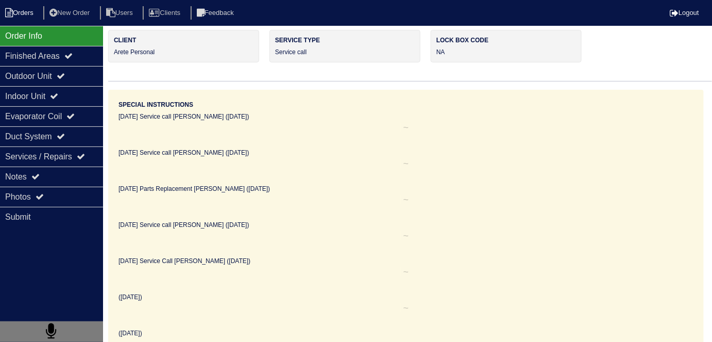
click at [22, 11] on li "Orders" at bounding box center [21, 13] width 42 height 14
select select "15"
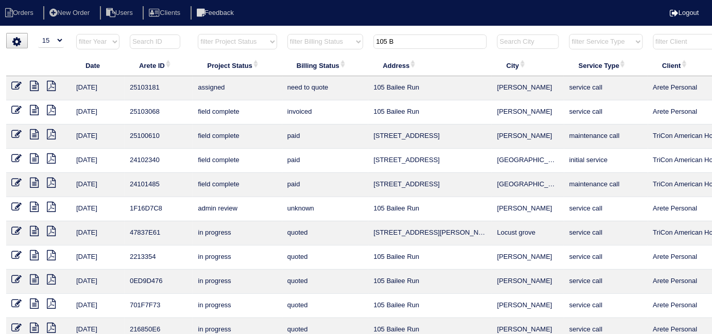
click at [334, 43] on tr "filter Year -- Any Year -- 2025 2024 2023 2022 2021 2020 2019 filter Project St…" at bounding box center [452, 43] width 893 height 21
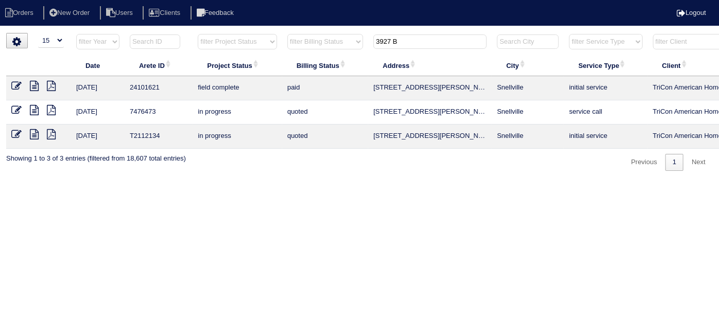
type input "3927 B"
click at [37, 83] on icon at bounding box center [34, 86] width 9 height 10
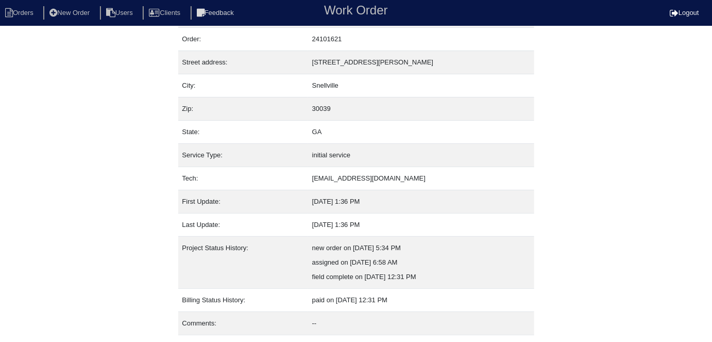
scroll to position [54, 0]
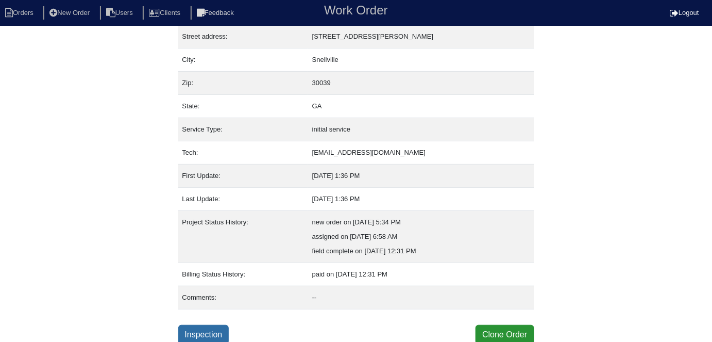
click at [191, 325] on link "Inspection" at bounding box center [203, 335] width 51 height 20
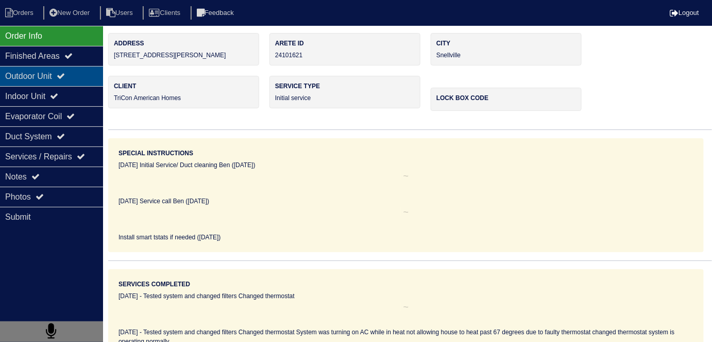
click at [36, 73] on div "Outdoor Unit" at bounding box center [51, 76] width 103 height 20
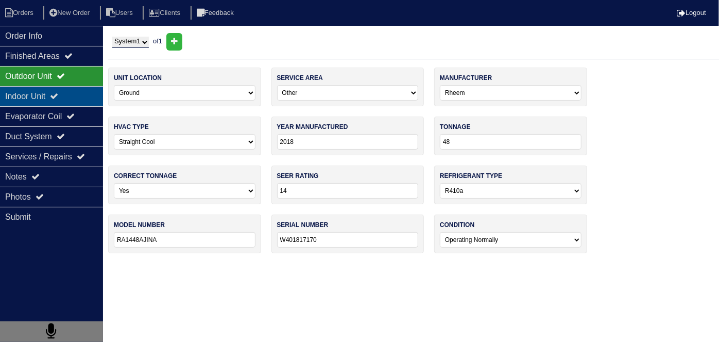
click at [29, 94] on div "Indoor Unit" at bounding box center [51, 96] width 103 height 20
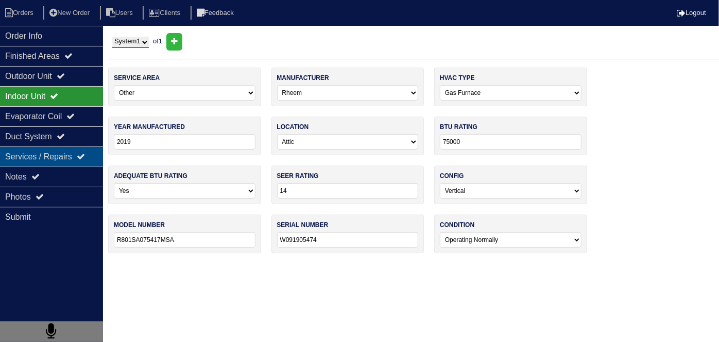
click at [16, 164] on div "Services / Repairs" at bounding box center [51, 156] width 103 height 20
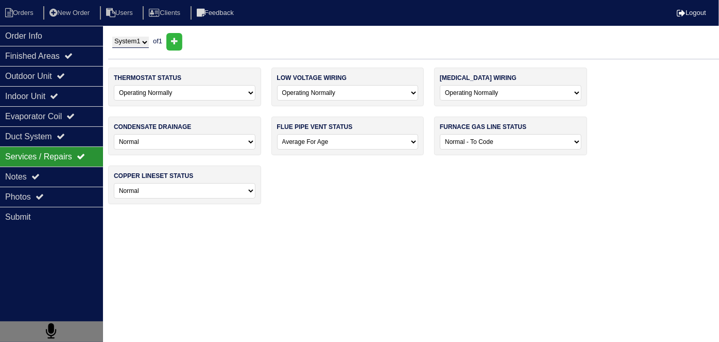
drag, startPoint x: 21, startPoint y: 177, endPoint x: 175, endPoint y: 172, distance: 154.1
click at [24, 176] on div "Notes" at bounding box center [51, 176] width 103 height 20
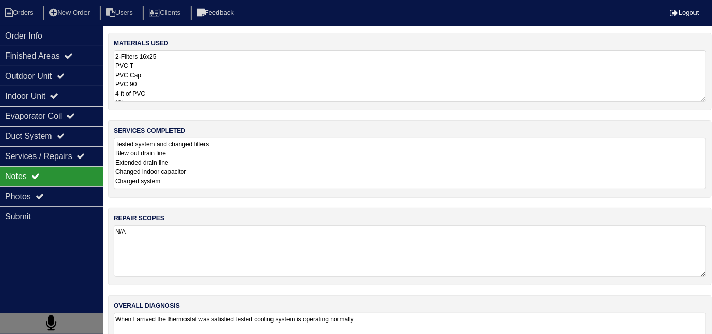
click at [266, 163] on textarea "Tested system and changed filters Blew out drain line Extended drain line Chang…" at bounding box center [410, 164] width 592 height 52
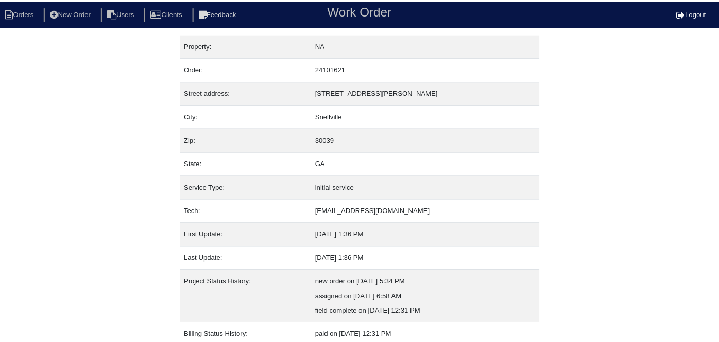
scroll to position [54, 0]
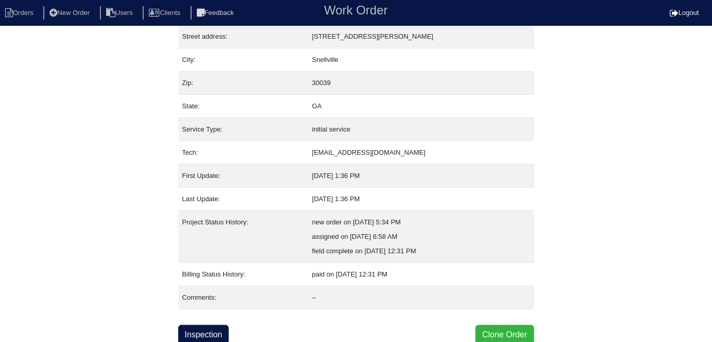
click at [501, 332] on button "Clone Order" at bounding box center [504, 335] width 58 height 20
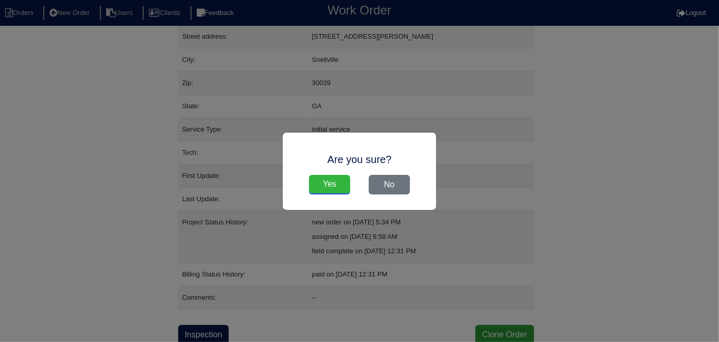
click at [334, 180] on input "Yes" at bounding box center [329, 185] width 41 height 20
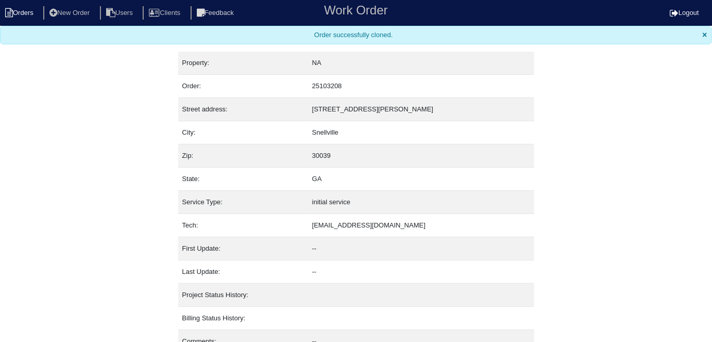
click at [18, 11] on li "Orders" at bounding box center [21, 13] width 42 height 14
select select "15"
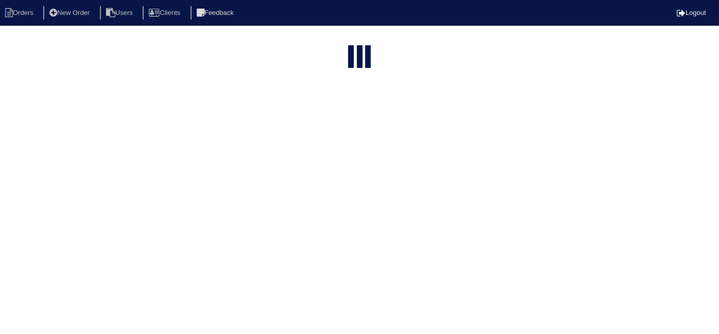
type input "3927 B"
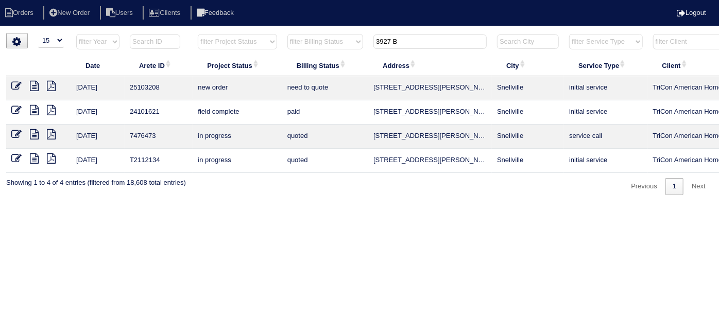
click at [18, 86] on icon at bounding box center [16, 86] width 10 height 10
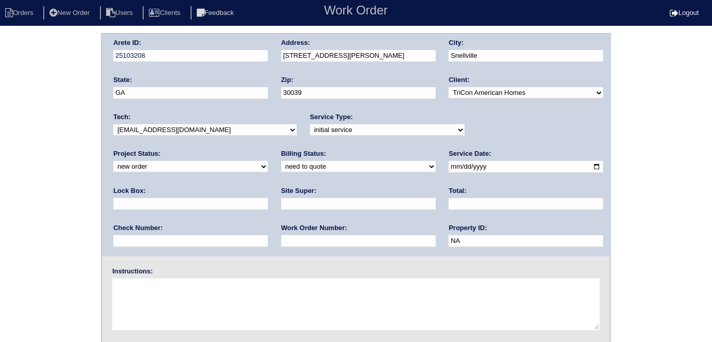
click at [281, 243] on input "text" at bounding box center [358, 241] width 155 height 12
type input "539982"
click at [281, 201] on input "text" at bounding box center [358, 204] width 155 height 12
type input "Terrance Carter"
click at [167, 287] on textarea at bounding box center [355, 304] width 487 height 52
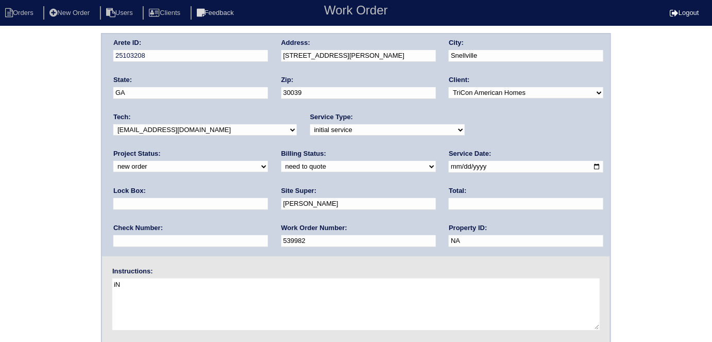
type textarea "i"
type textarea "Install smart tstats if needed"
drag, startPoint x: 369, startPoint y: 55, endPoint x: 281, endPoint y: 43, distance: 88.3
click at [281, 43] on div "Address: 3927 Brandon Lee Way" at bounding box center [358, 52] width 155 height 29
click at [5, 121] on div "Arete ID: 25103208 Address: 3927 Brandon Lee Way City: Snellville State: GA Zip…" at bounding box center [356, 241] width 712 height 417
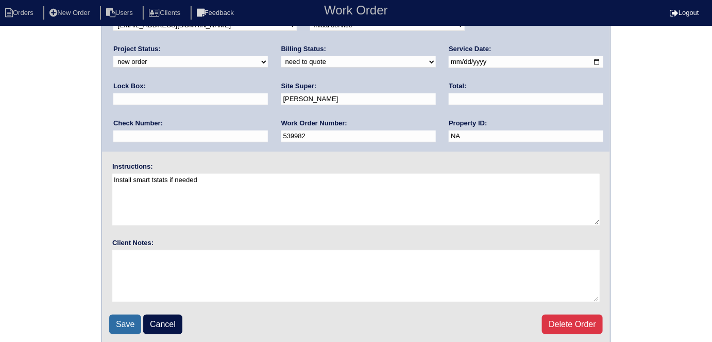
scroll to position [106, 0]
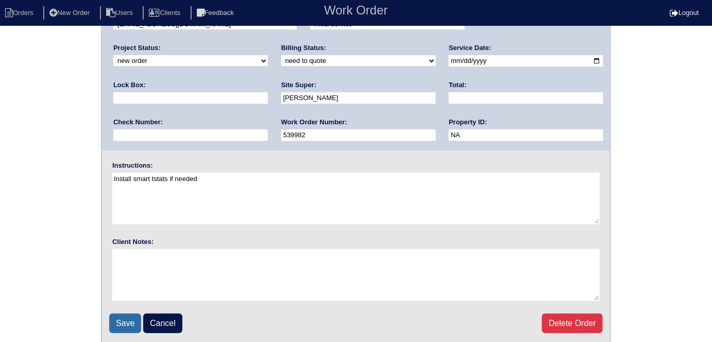
click at [132, 321] on input "Save" at bounding box center [125, 323] width 32 height 20
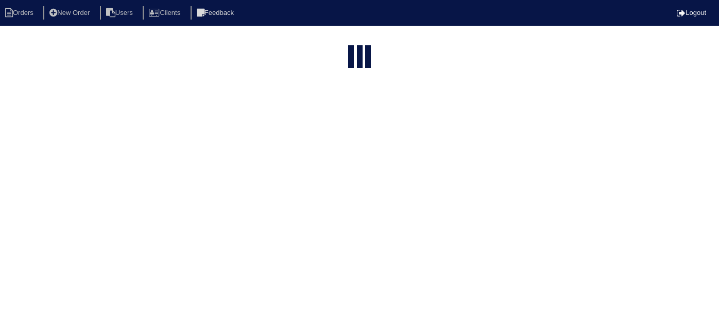
select select "15"
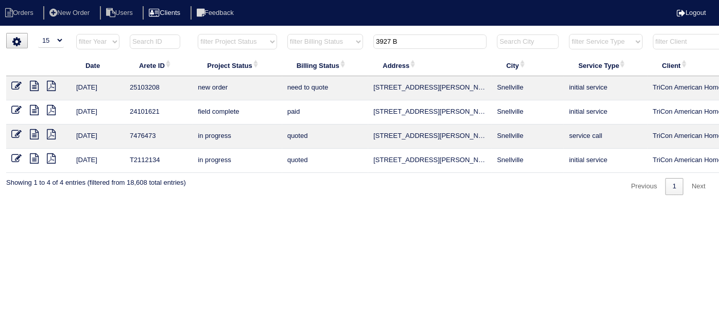
drag, startPoint x: 412, startPoint y: 41, endPoint x: 198, endPoint y: 17, distance: 215.7
click at [198, 33] on body "Orders New Order Users Clients Feedback Logout Orders New Order Users Clients M…" at bounding box center [359, 114] width 719 height 162
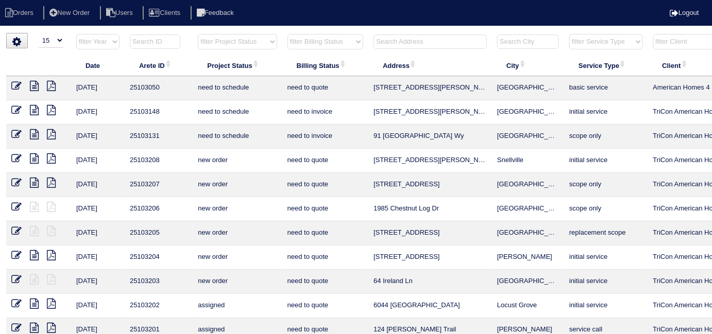
click at [399, 40] on input "text" at bounding box center [429, 42] width 113 height 14
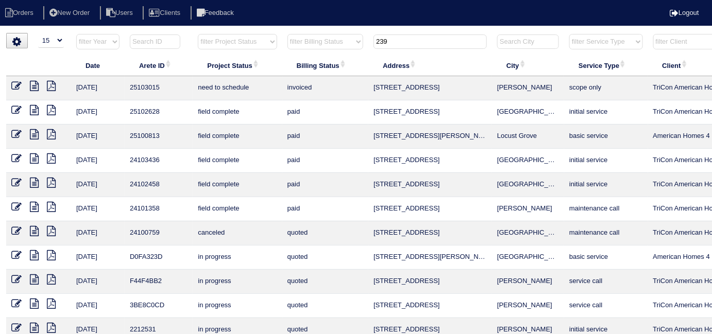
type input "239"
click at [13, 84] on icon at bounding box center [16, 86] width 10 height 10
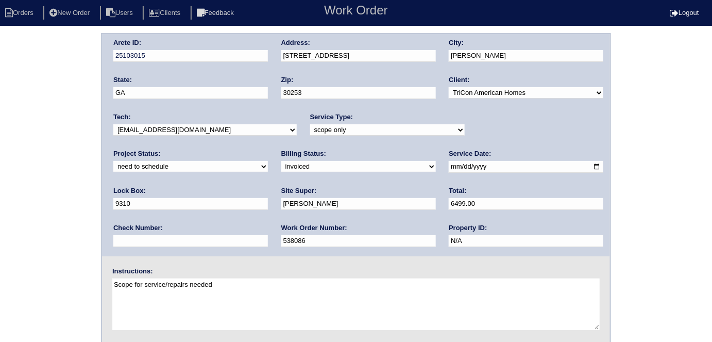
drag, startPoint x: 31, startPoint y: 256, endPoint x: 47, endPoint y: 267, distance: 19.6
click at [31, 256] on div "Arete ID: 25103015 Address: [STREET_ADDRESS] City: [PERSON_NAME] State: [GEOGRA…" at bounding box center [356, 241] width 712 height 417
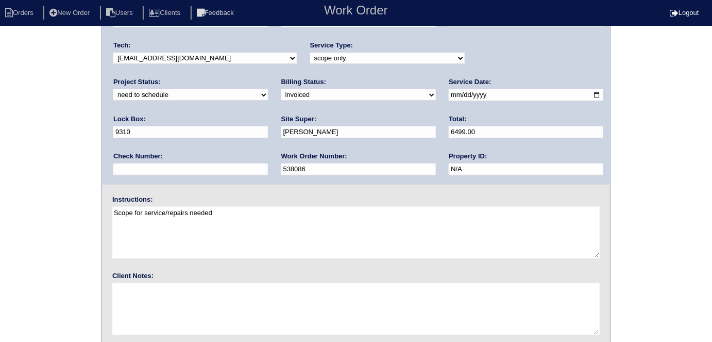
scroll to position [106, 0]
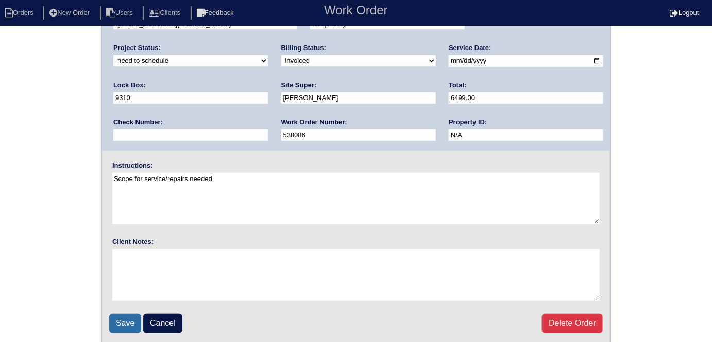
click at [124, 318] on input "Save" at bounding box center [125, 323] width 32 height 20
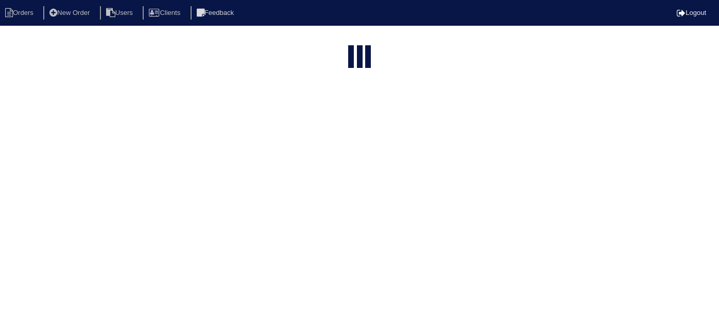
select select "15"
